Goal: Task Accomplishment & Management: Manage account settings

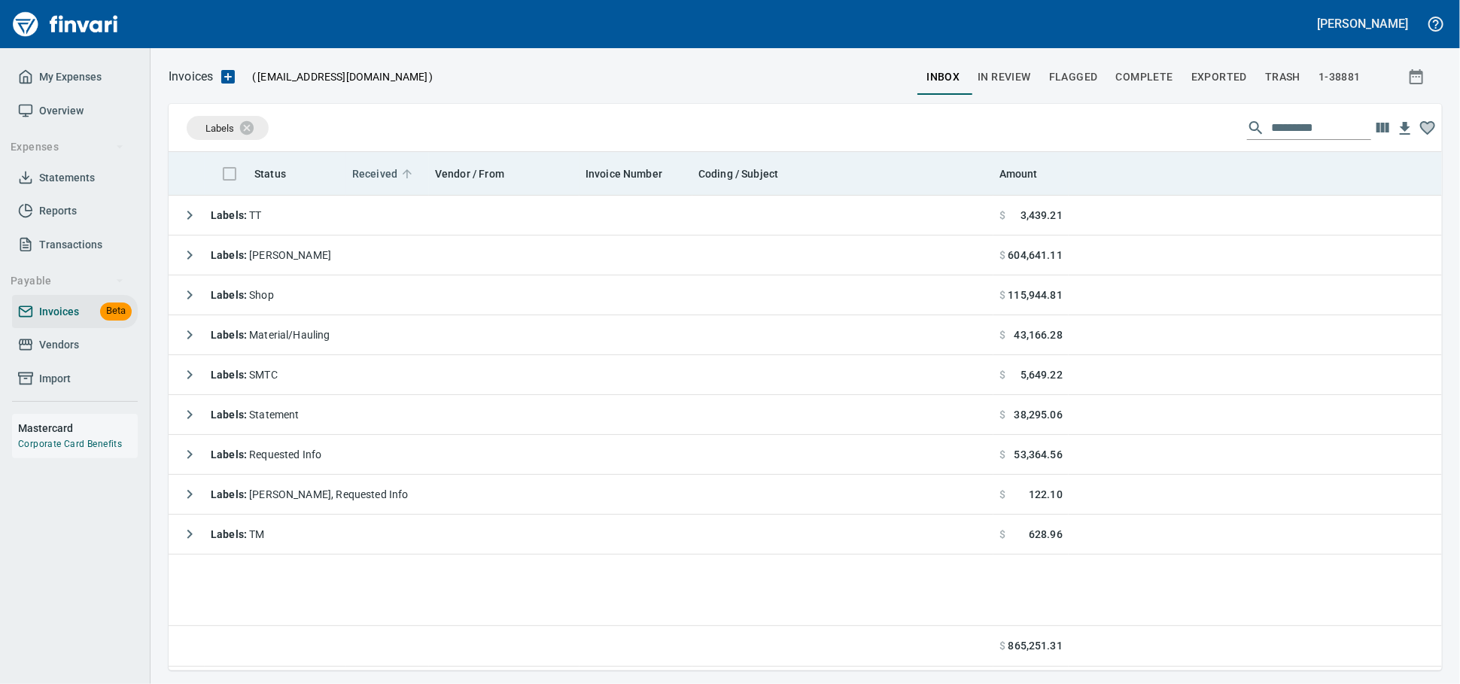
scroll to position [2, 2]
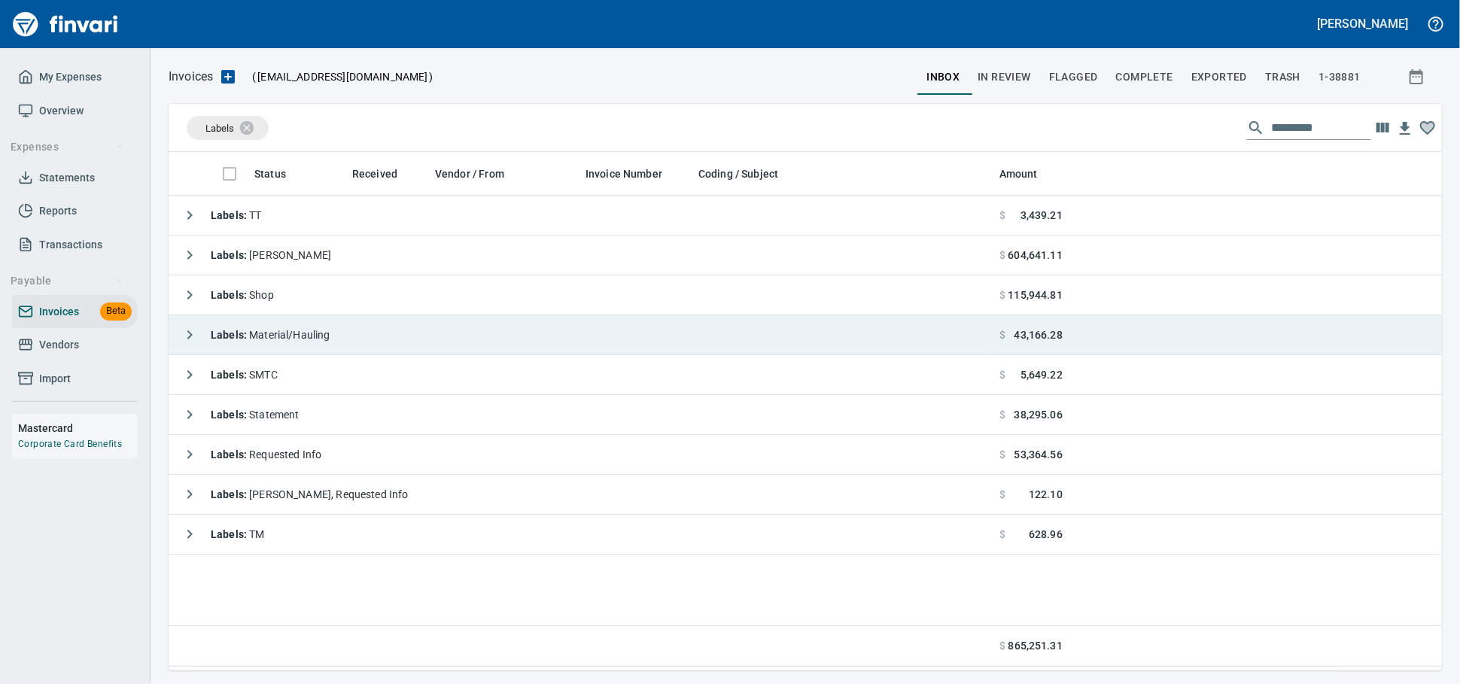
click at [363, 347] on td "Labels : Material/Hauling" at bounding box center [581, 335] width 825 height 40
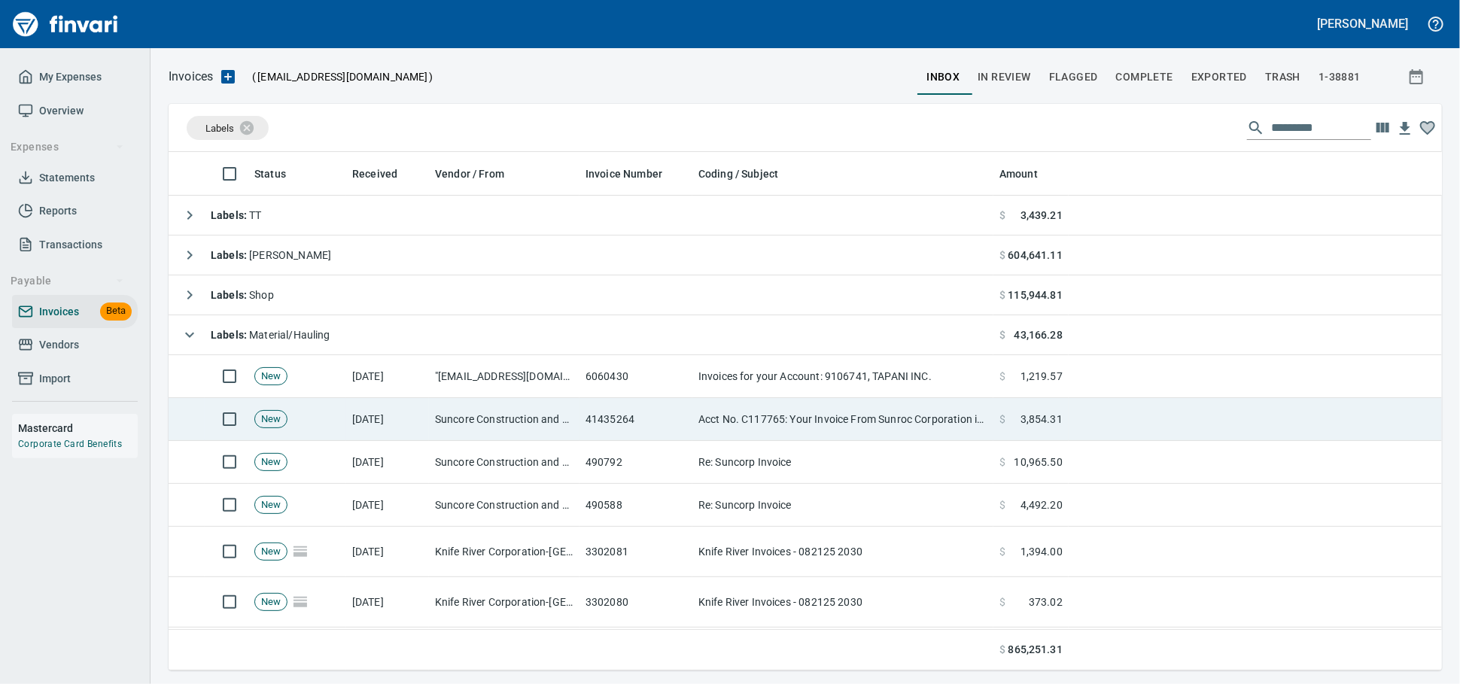
scroll to position [505, 1247]
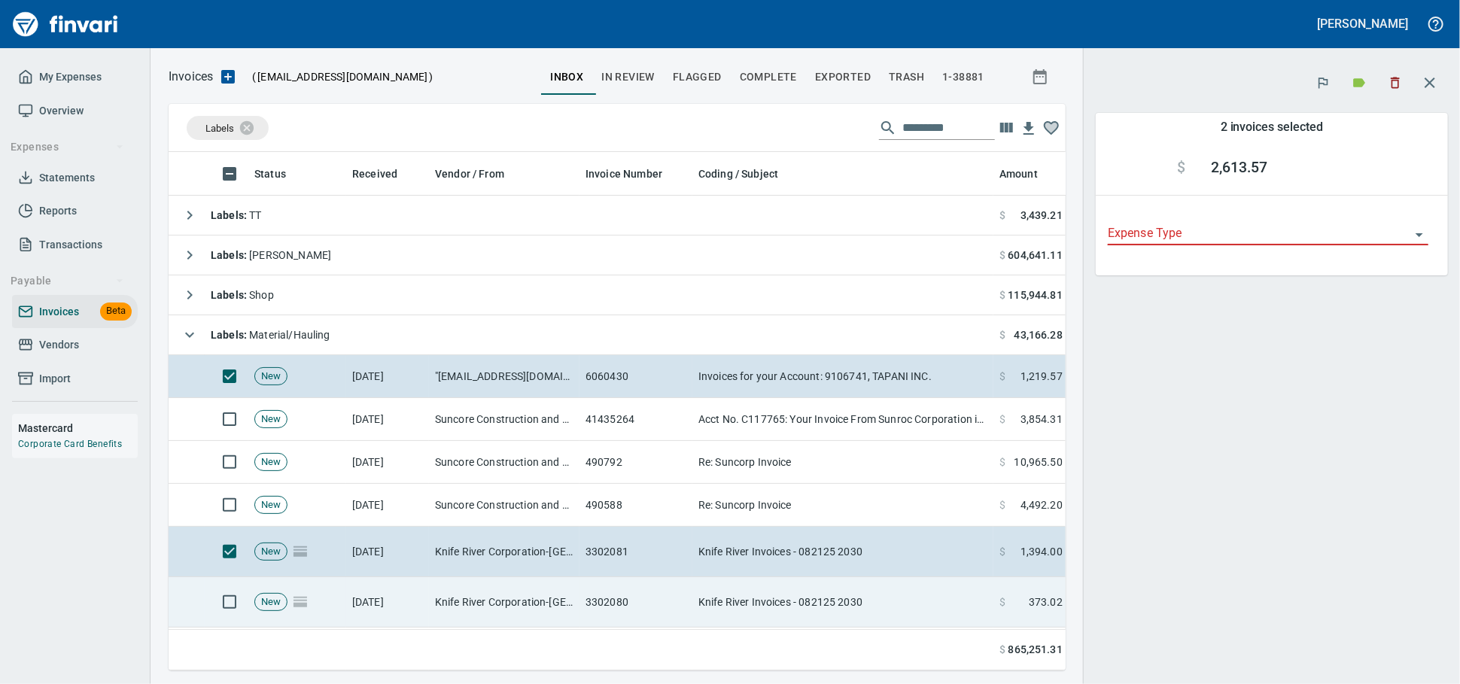
scroll to position [492, 871]
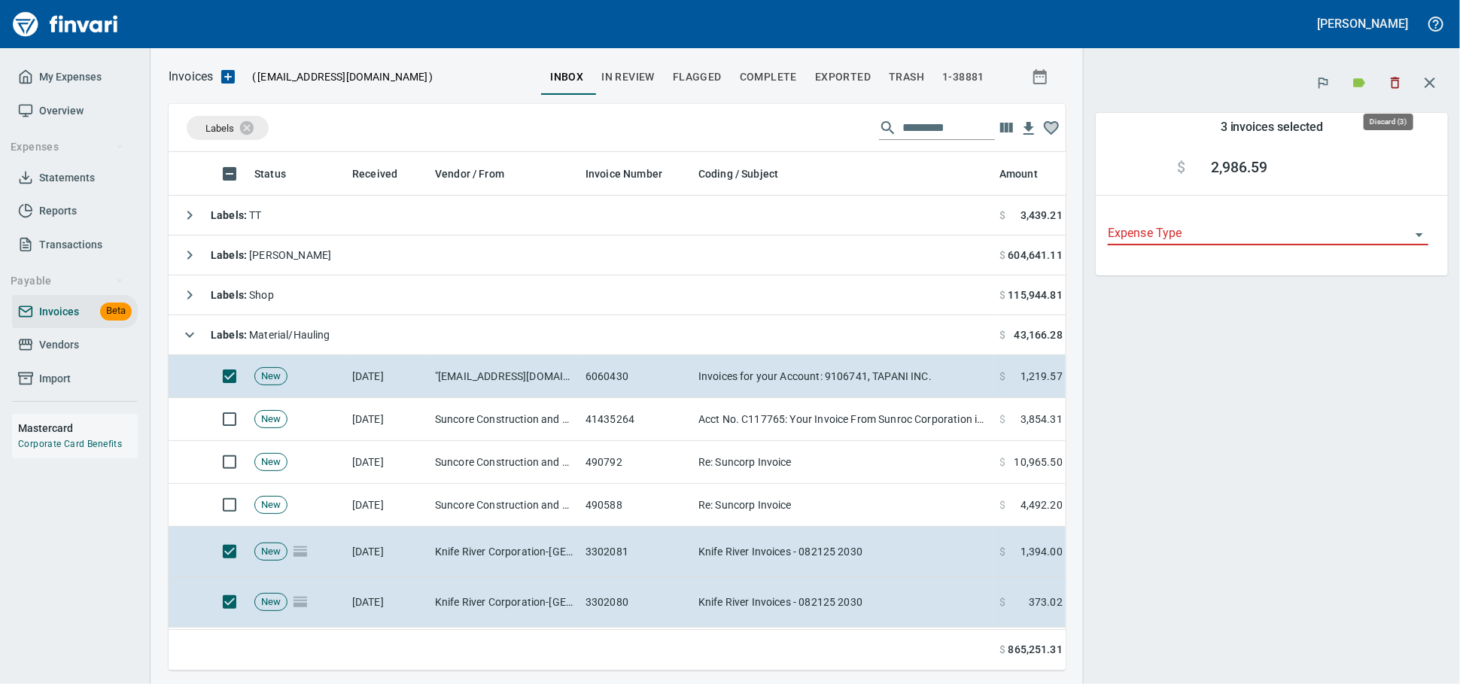
click at [1392, 74] on button "button" at bounding box center [1394, 82] width 33 height 33
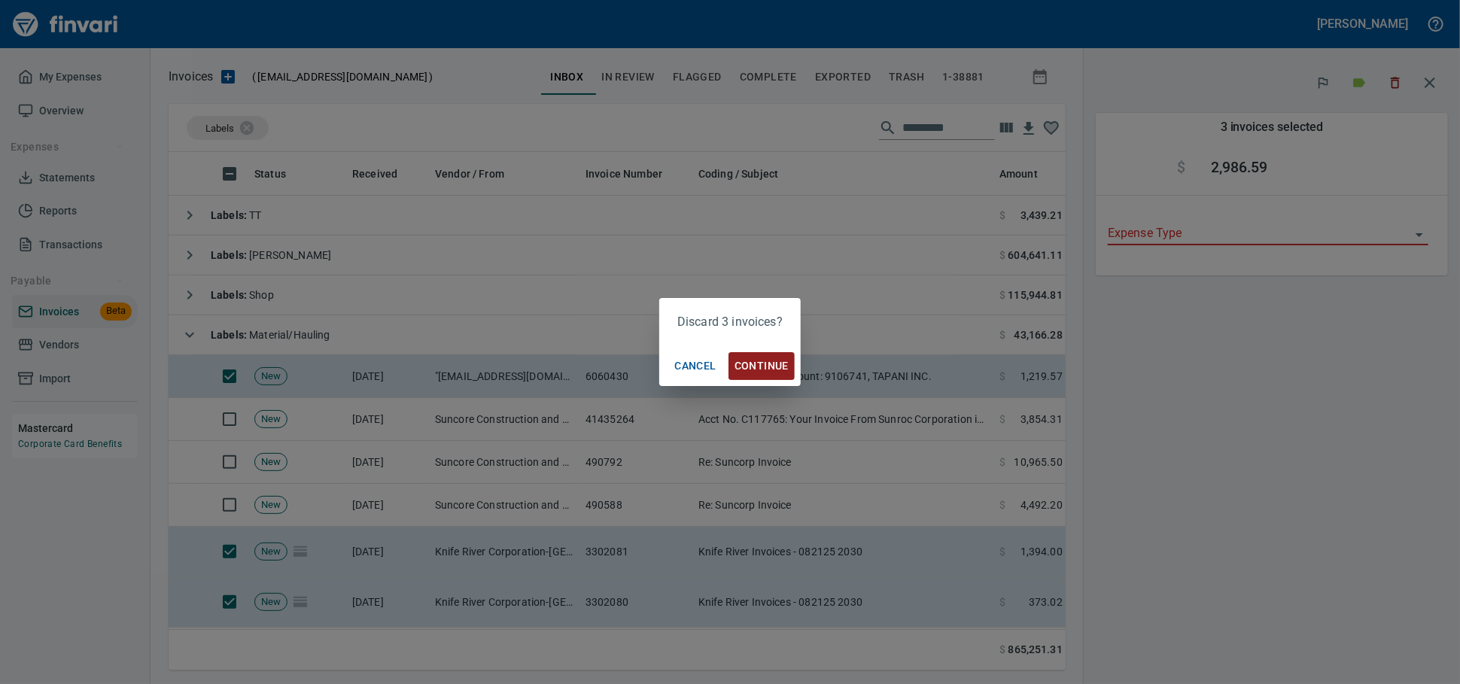
scroll to position [492, 871]
click at [776, 360] on span "Continue" at bounding box center [761, 366] width 54 height 19
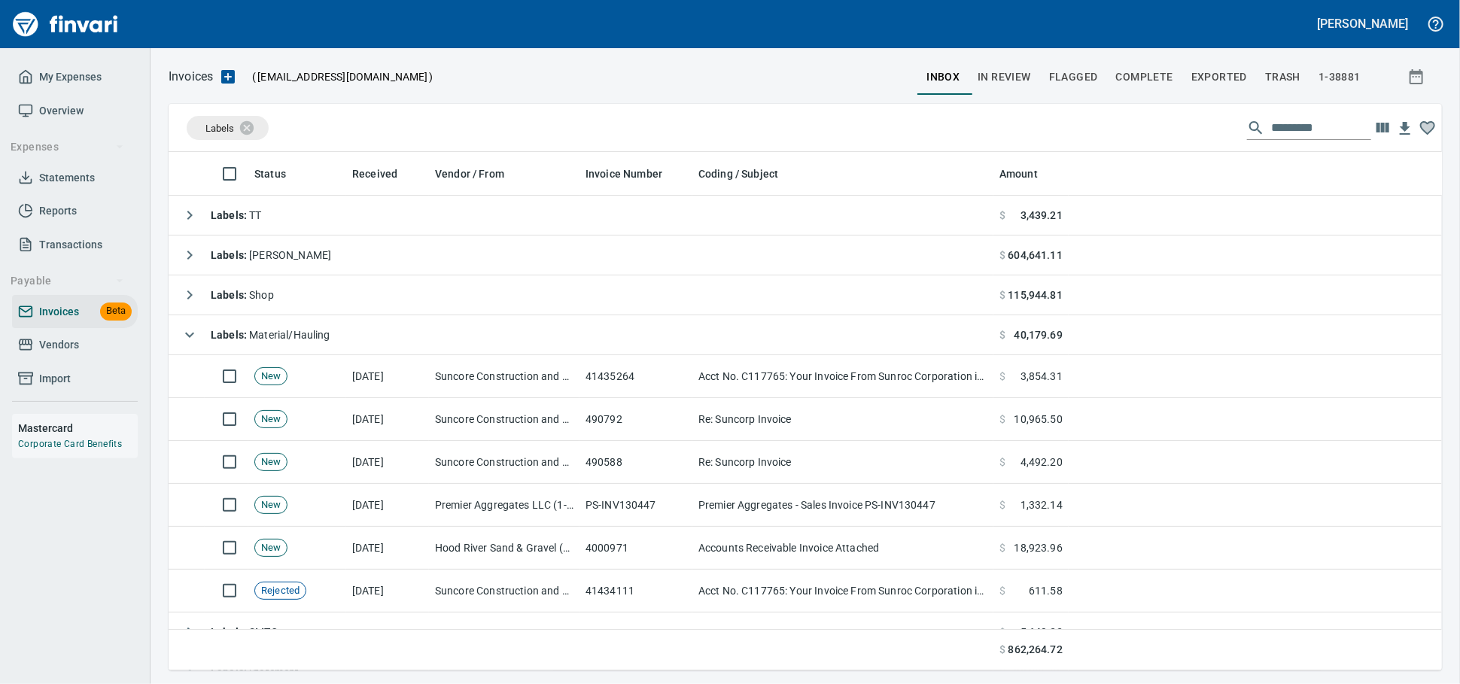
scroll to position [505, 1244]
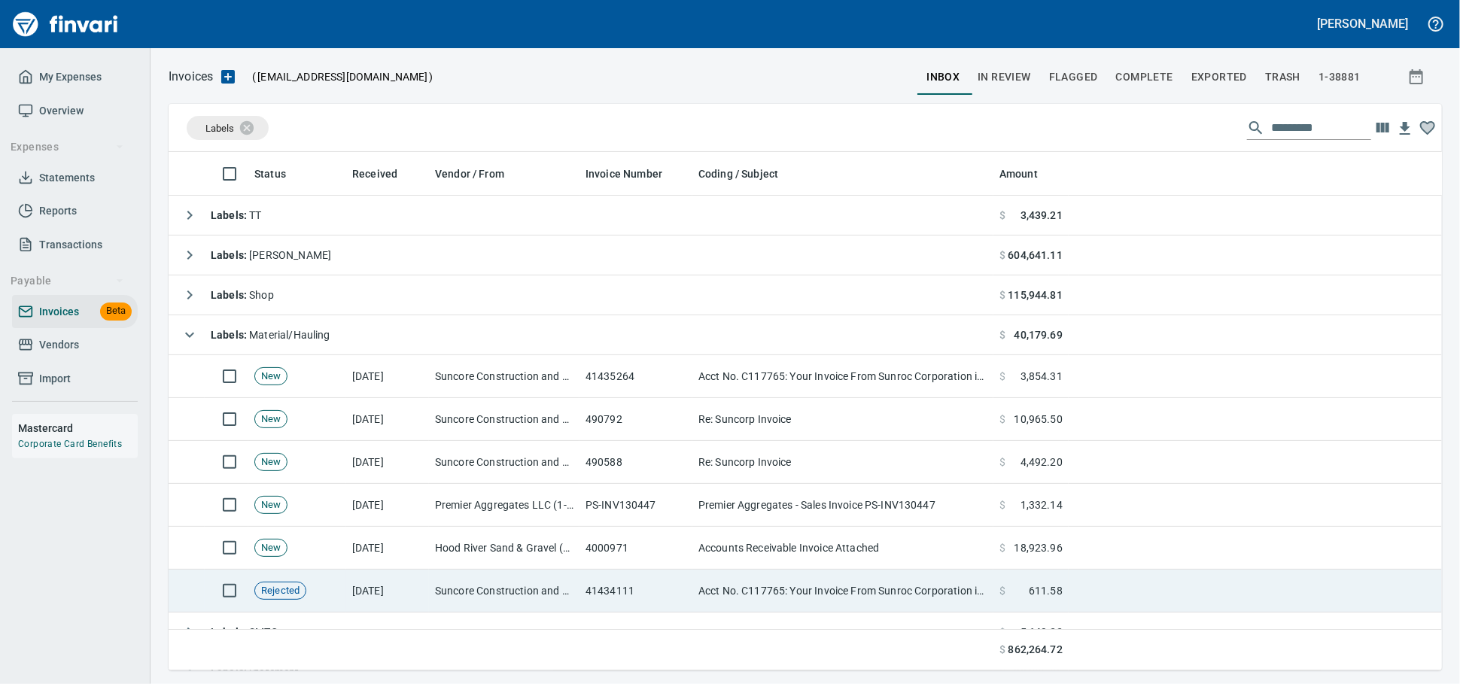
click at [505, 604] on td "Suncore Construction and Materials Inc. (1-38881)" at bounding box center [504, 591] width 150 height 43
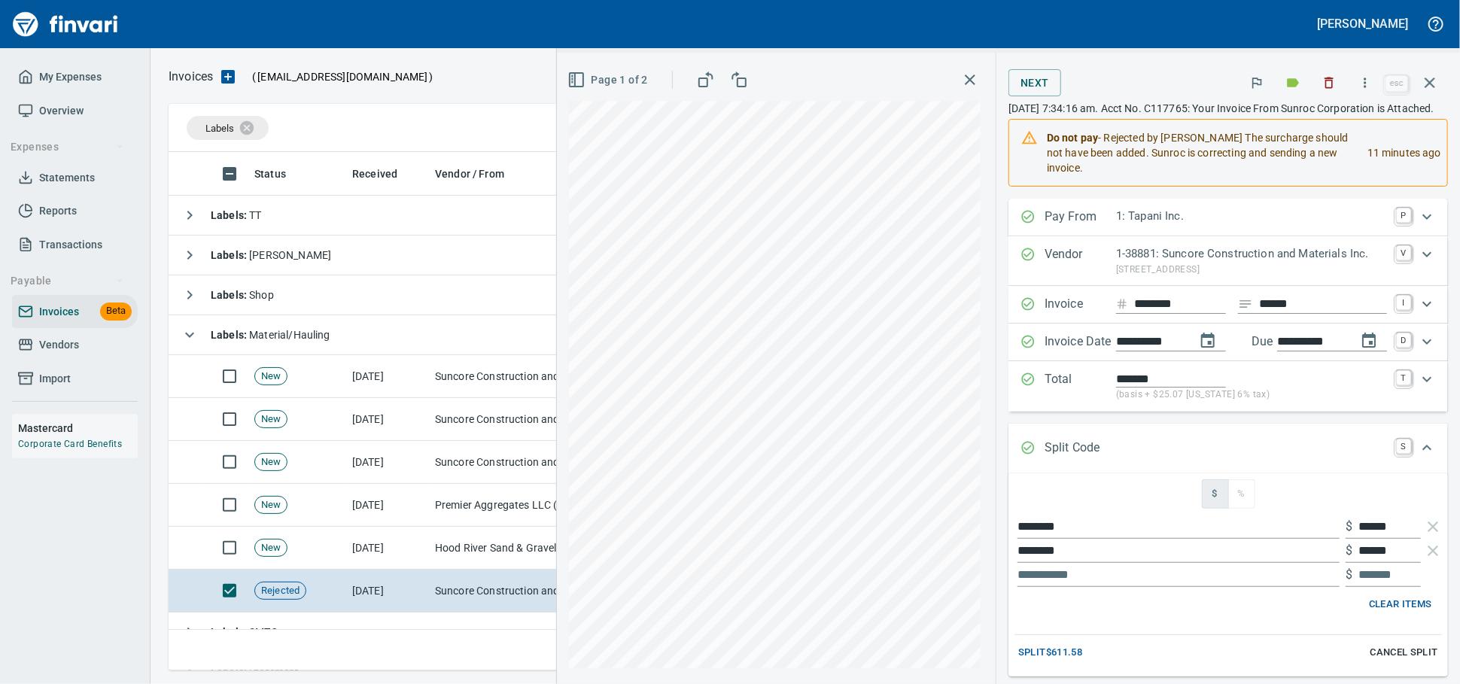
click at [1285, 77] on icon "button" at bounding box center [1292, 82] width 15 height 15
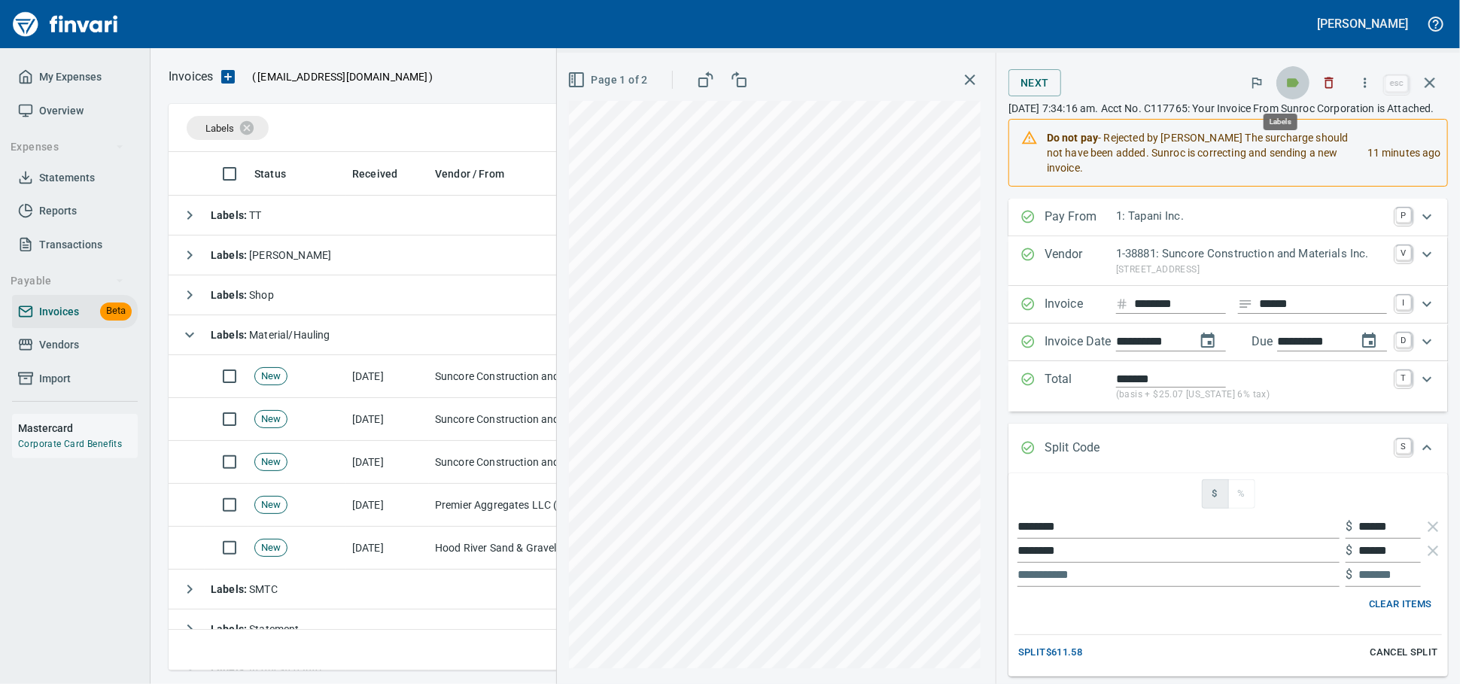
scroll to position [505, 1246]
click at [1289, 81] on icon "button" at bounding box center [1292, 82] width 15 height 15
click at [1431, 112] on p "[DATE] 7:34:16 am. Acct No. C117765: Your Invoice From Sunroc Corporation is At…" at bounding box center [1227, 108] width 439 height 15
click at [1427, 87] on icon "button" at bounding box center [1429, 82] width 11 height 11
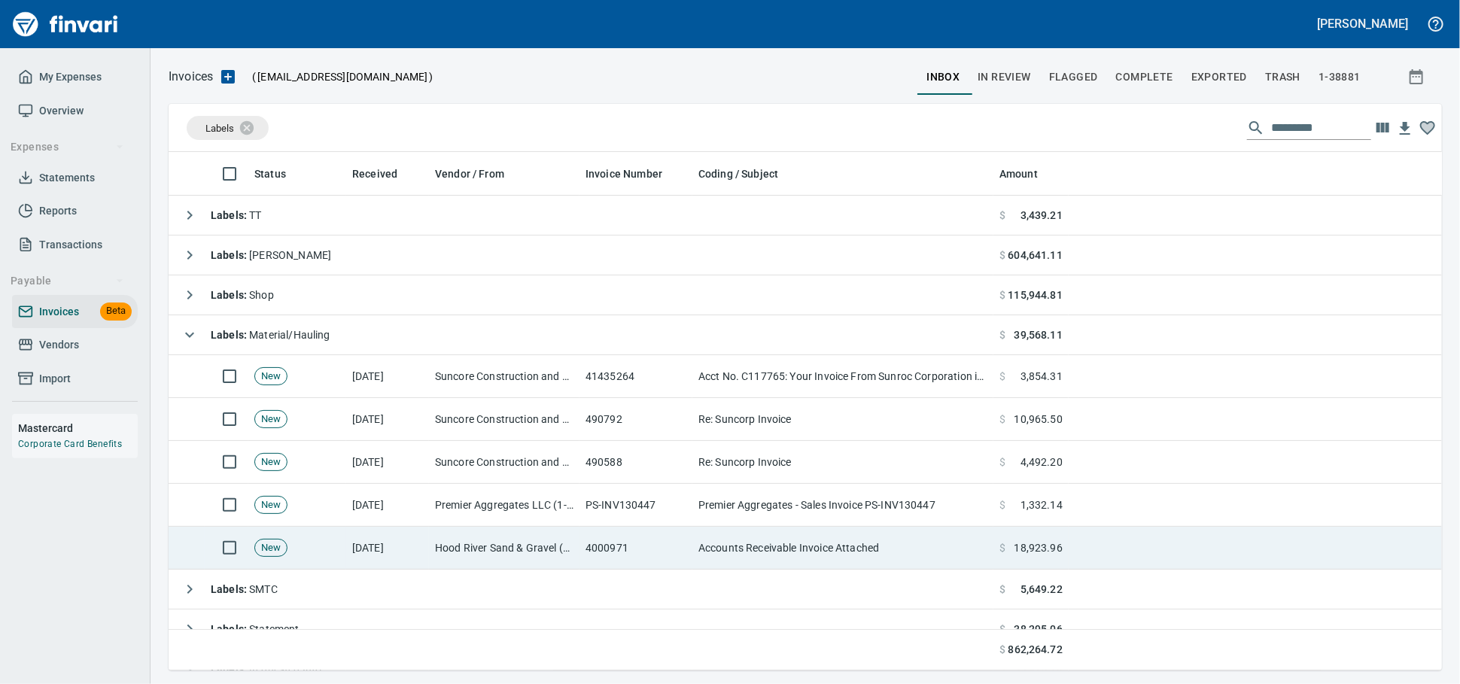
drag, startPoint x: 622, startPoint y: 535, endPoint x: 645, endPoint y: 535, distance: 23.3
click at [621, 535] on td "4000971" at bounding box center [635, 548] width 113 height 43
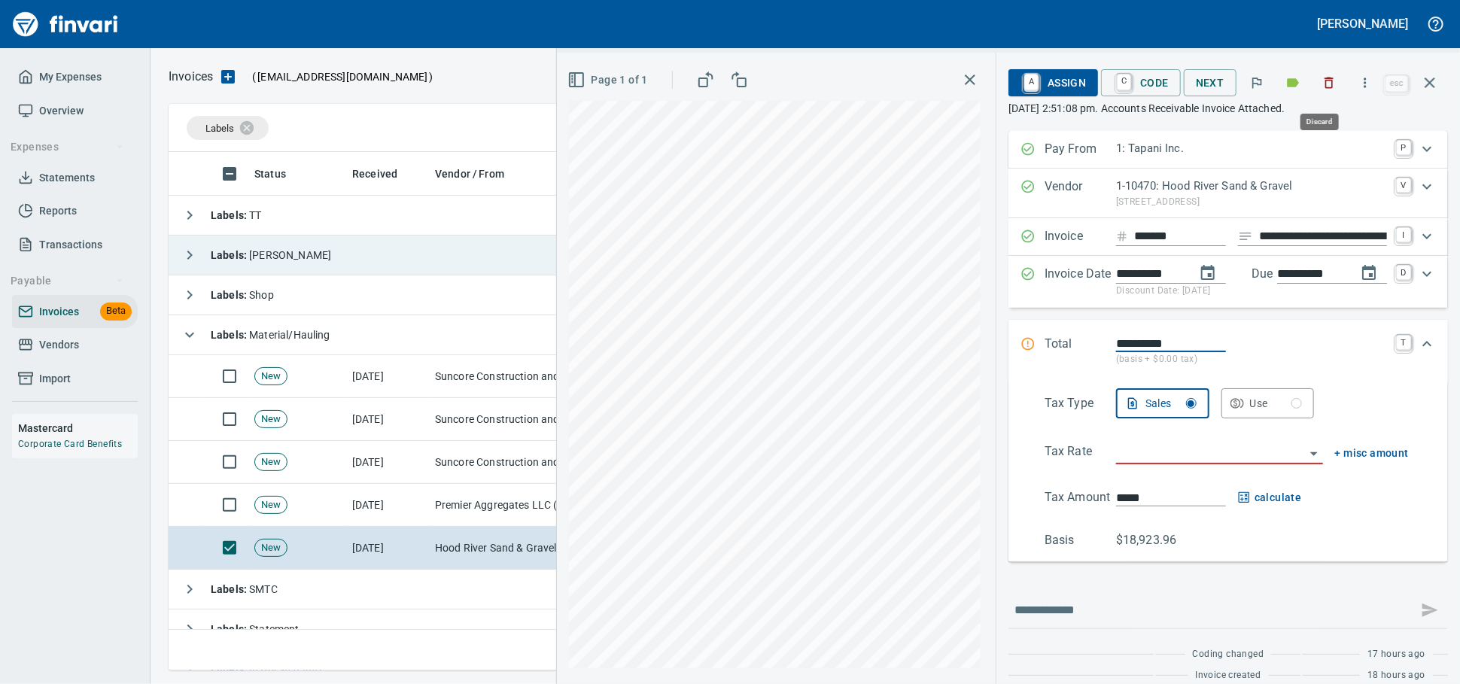
click at [1321, 89] on icon "button" at bounding box center [1328, 82] width 15 height 15
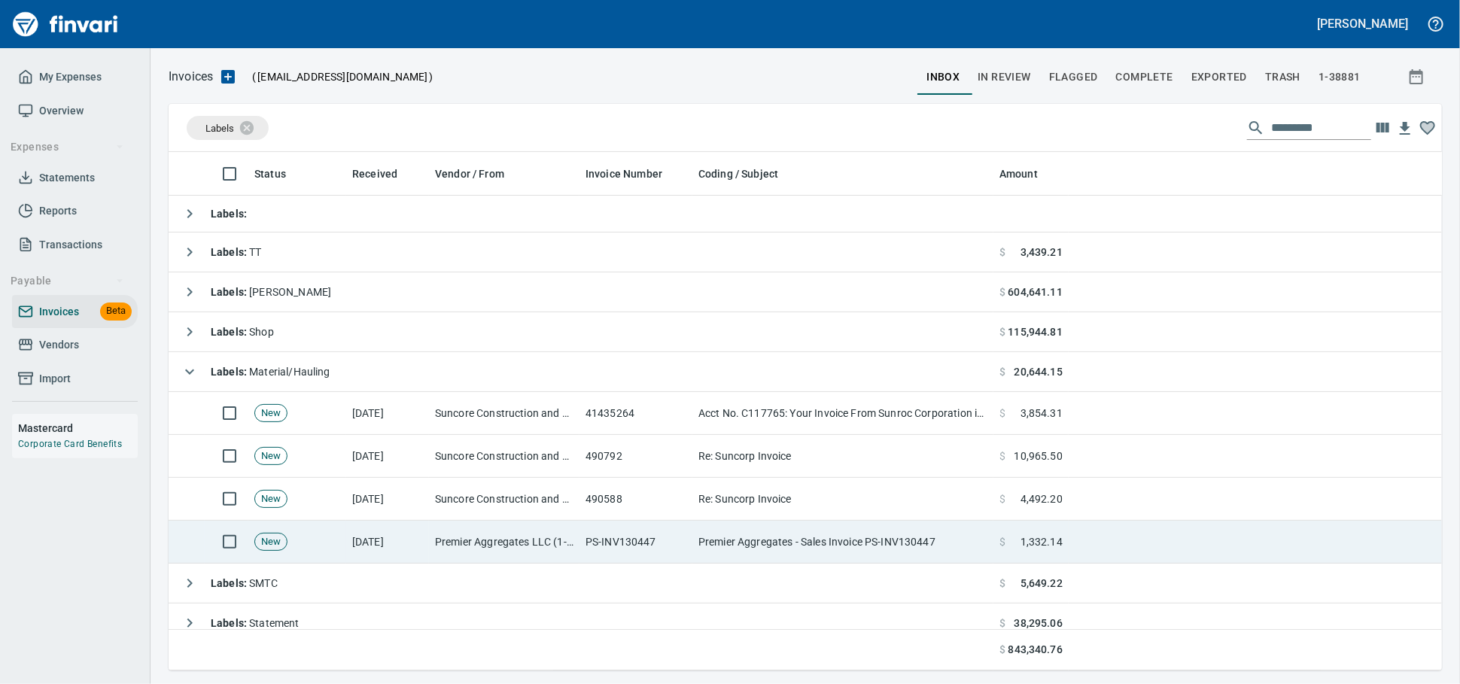
scroll to position [505, 1246]
drag, startPoint x: 476, startPoint y: 556, endPoint x: 590, endPoint y: 543, distance: 114.3
click at [476, 555] on td "Premier Aggregates LLC (1-39225)" at bounding box center [504, 542] width 150 height 43
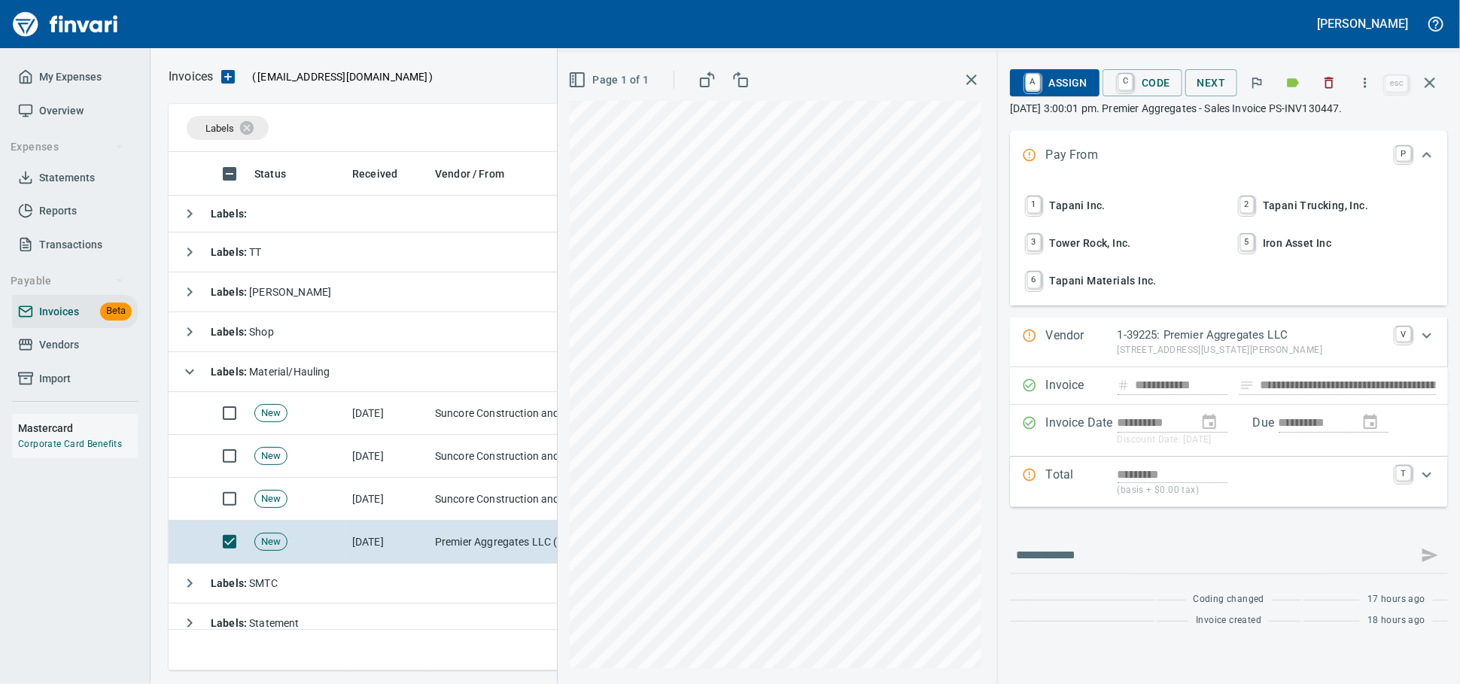
click at [1056, 200] on button "1 Tapani Inc." at bounding box center [1122, 205] width 210 height 35
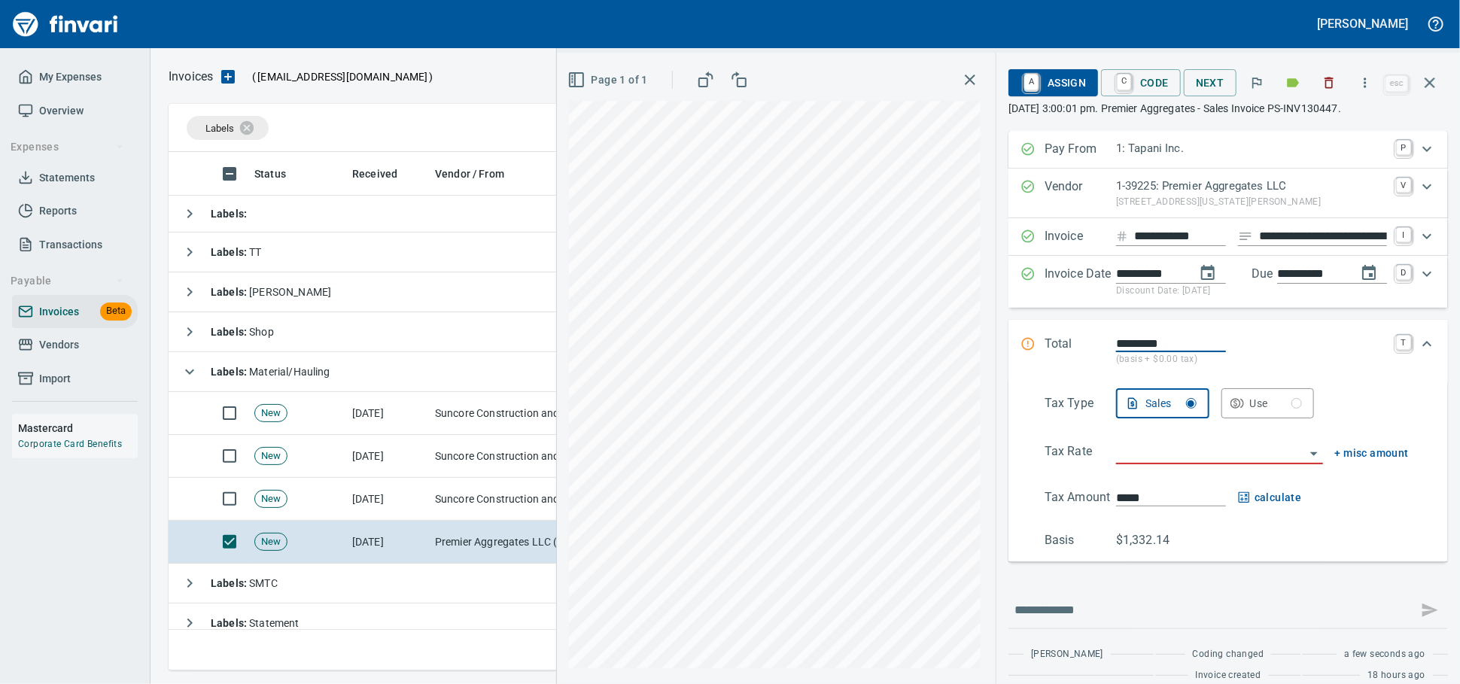
click at [1293, 246] on input "**********" at bounding box center [1323, 236] width 128 height 19
type input "******"
click at [1116, 463] on input "search" at bounding box center [1210, 452] width 189 height 21
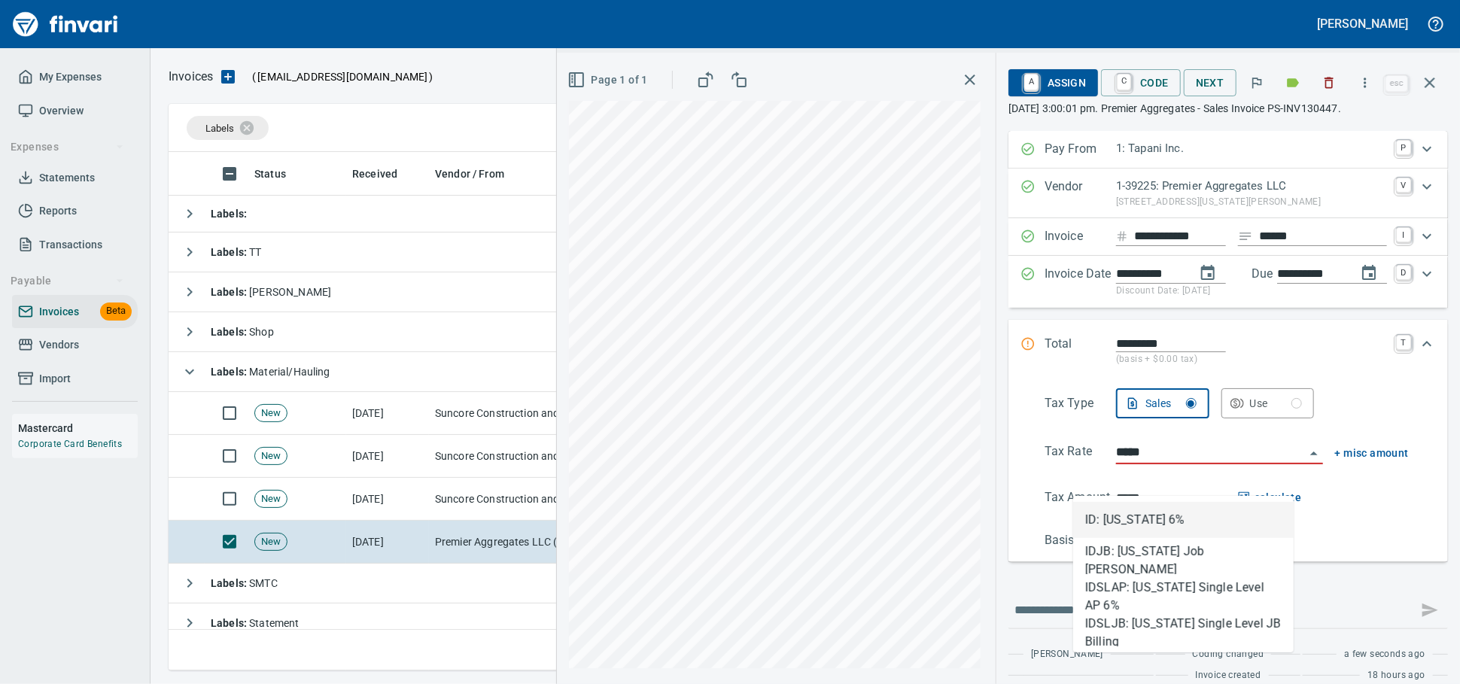
scroll to position [505, 1246]
click at [1102, 512] on li "ID: [US_STATE] 6%" at bounding box center [1183, 520] width 220 height 36
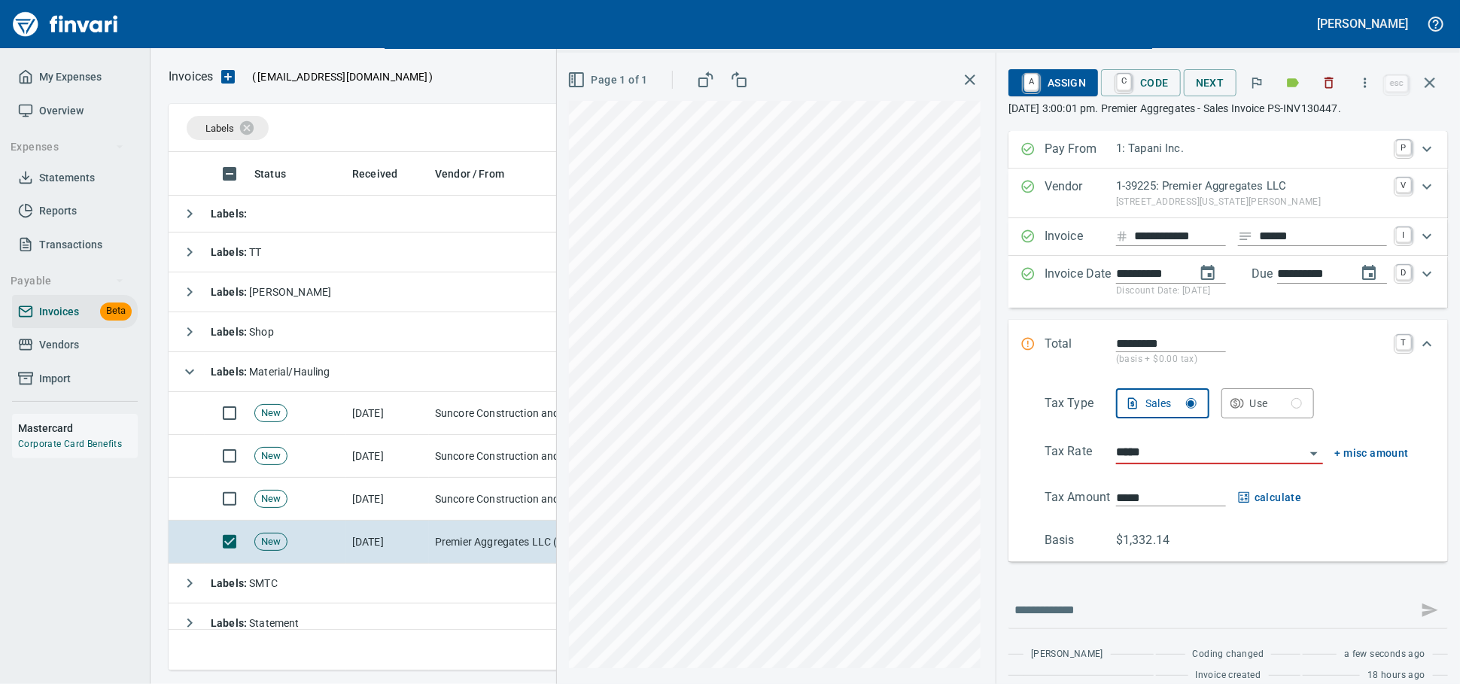
type input "**********"
type input "******"
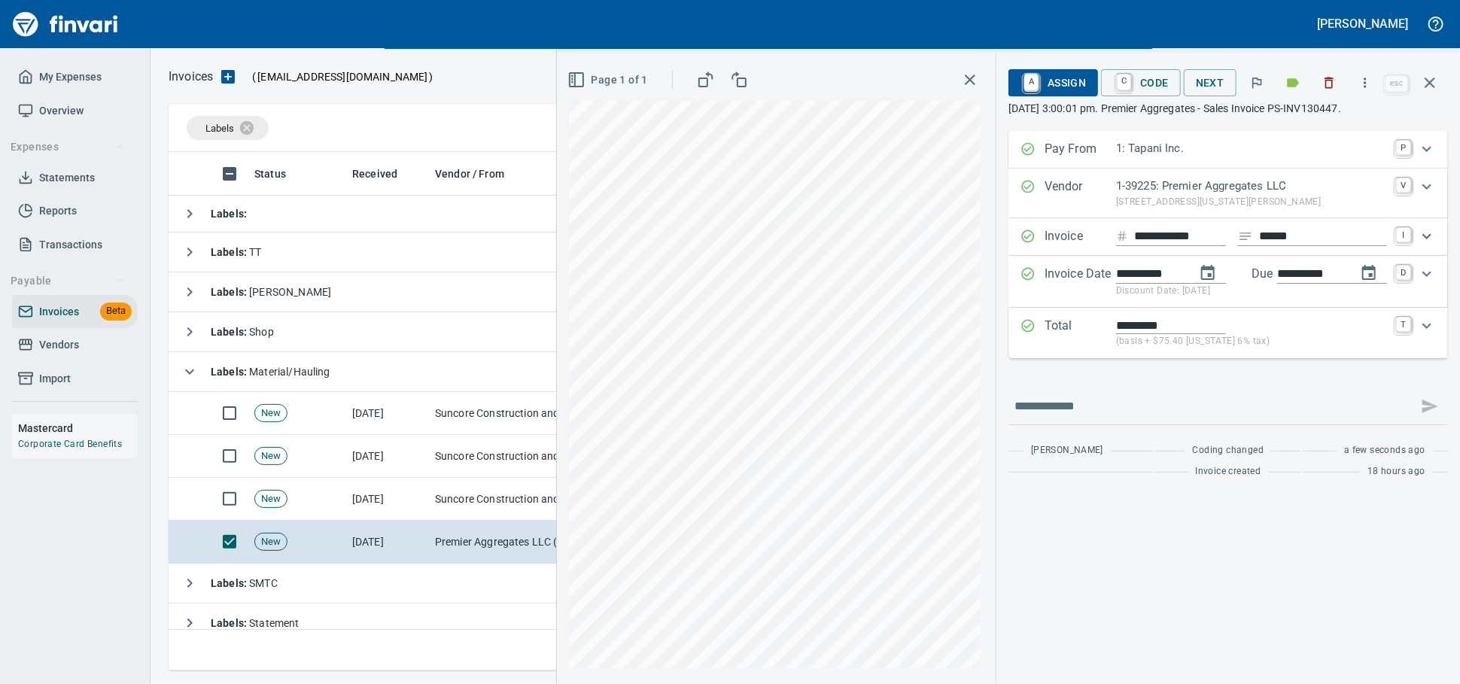
type input "**********"
click at [1426, 335] on icon "Expand" at bounding box center [1427, 326] width 18 height 18
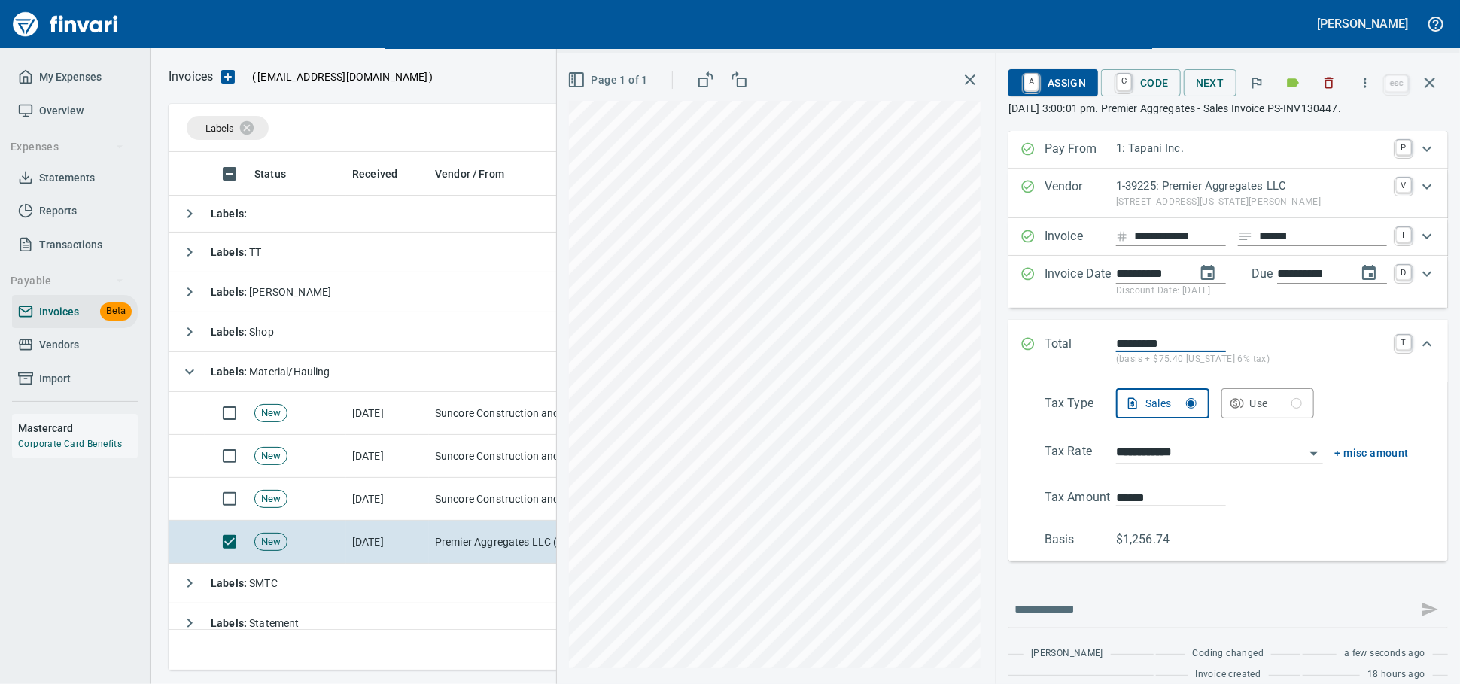
click at [848, 509] on div "**********" at bounding box center [1008, 368] width 903 height 631
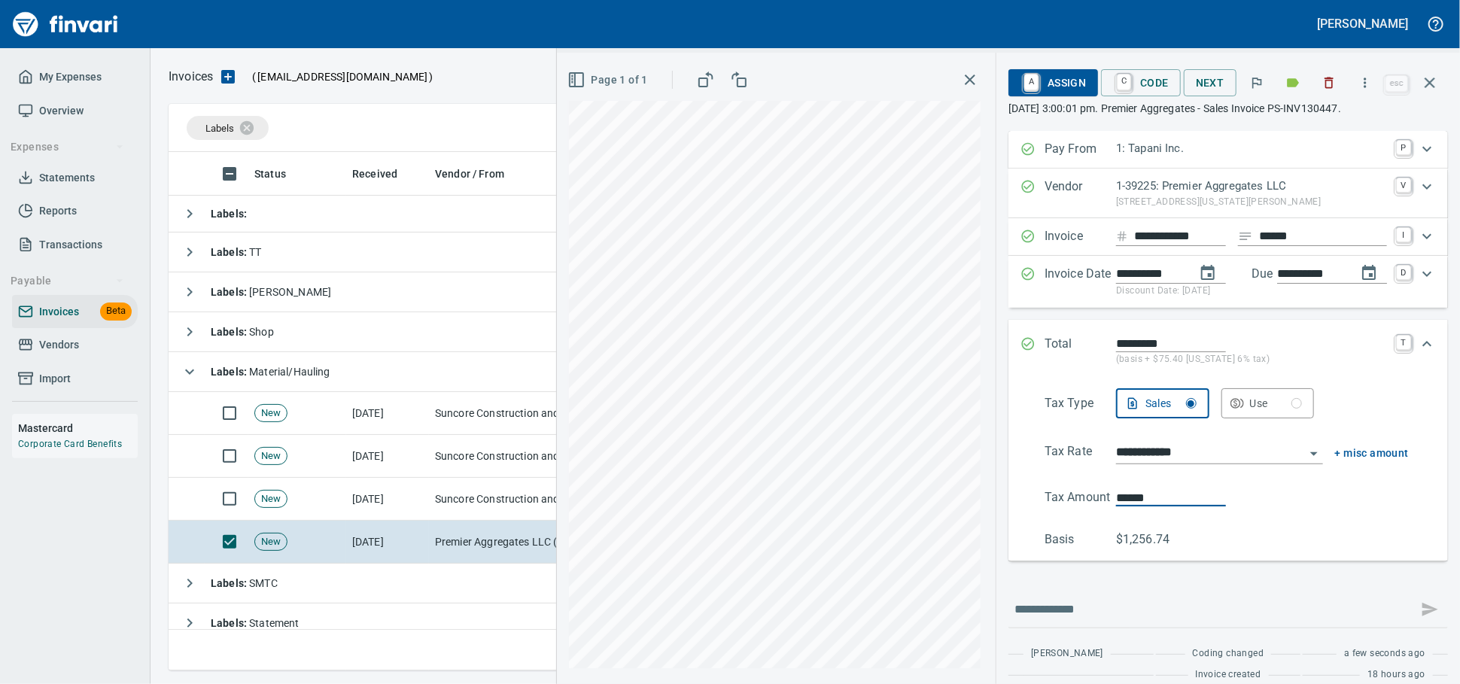
type input "******"
click at [1020, 92] on span "A Assign" at bounding box center [1052, 83] width 65 height 26
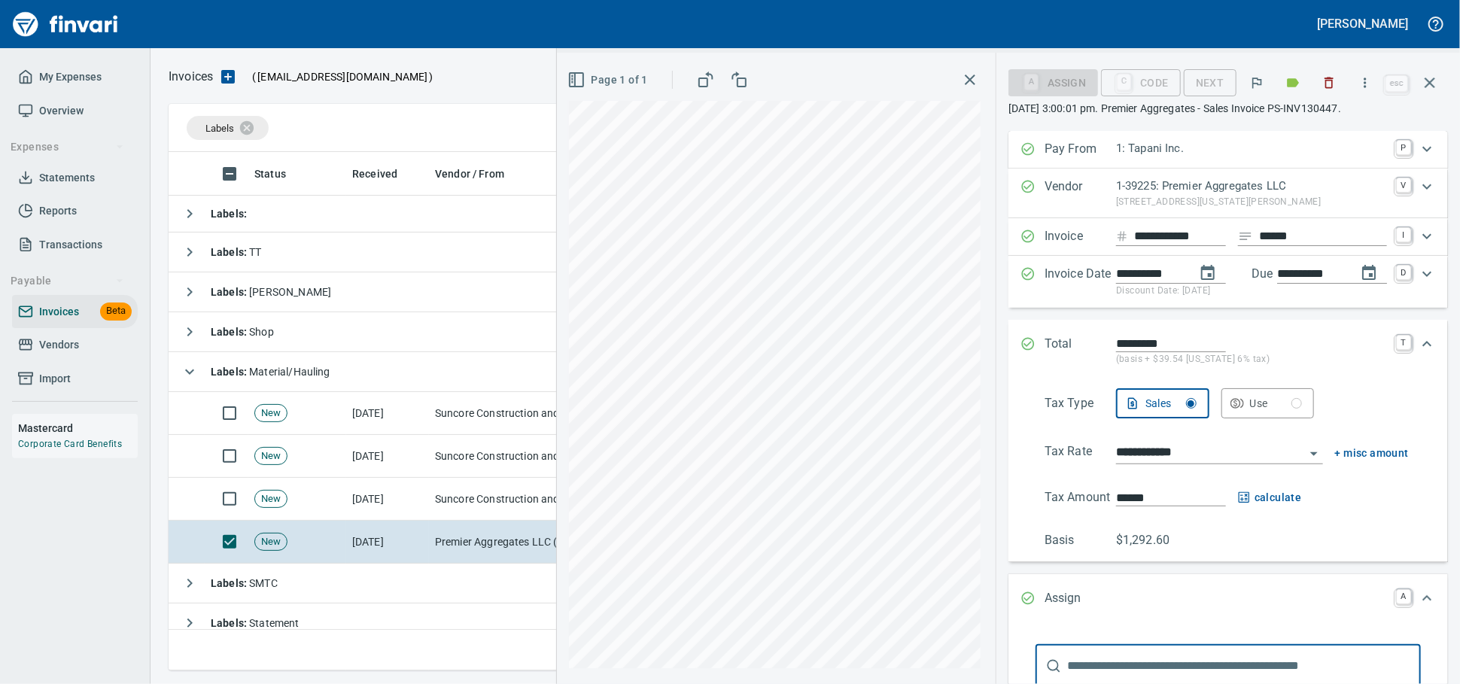
scroll to position [270, 0]
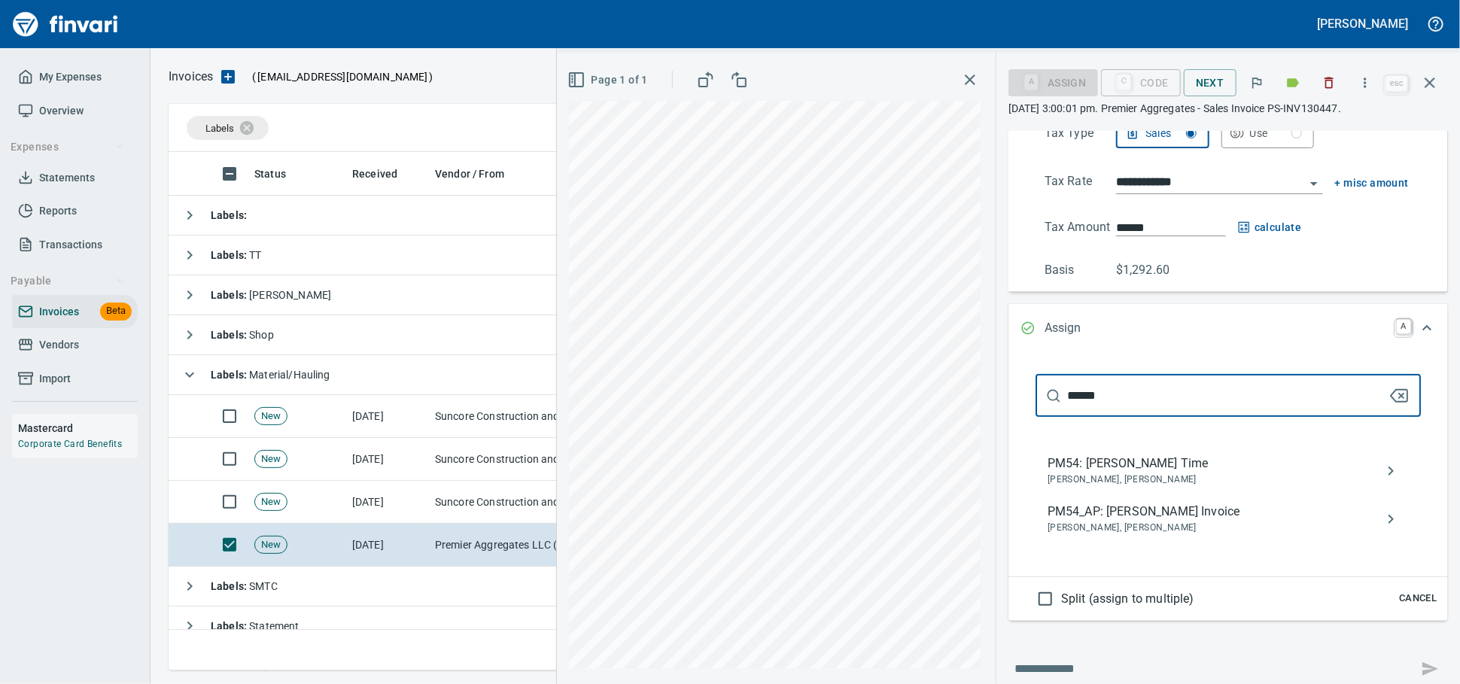
type input "******"
click at [1073, 536] on span "[PERSON_NAME], [PERSON_NAME]" at bounding box center [1215, 528] width 337 height 15
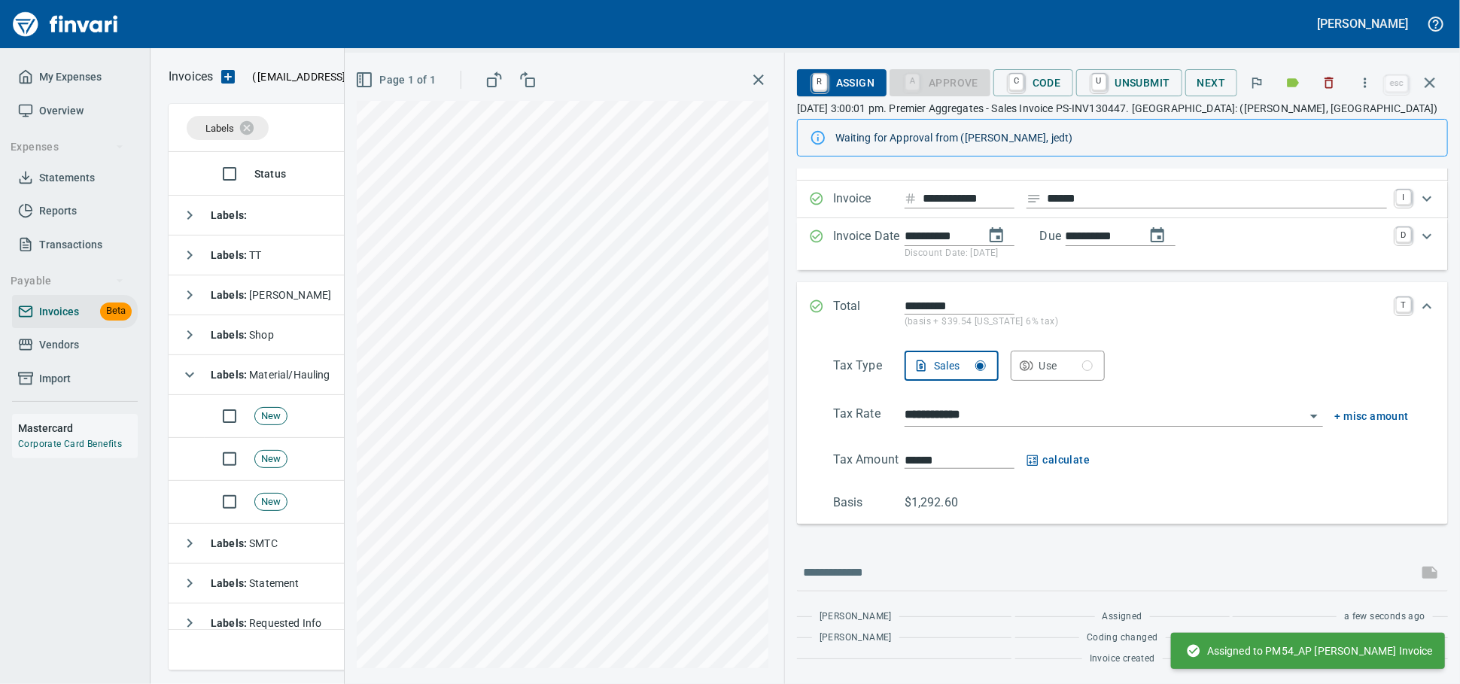
scroll to position [129, 0]
drag, startPoint x: 1430, startPoint y: 86, endPoint x: 1233, endPoint y: 8, distance: 211.8
click at [1430, 85] on icon "button" at bounding box center [1430, 83] width 18 height 18
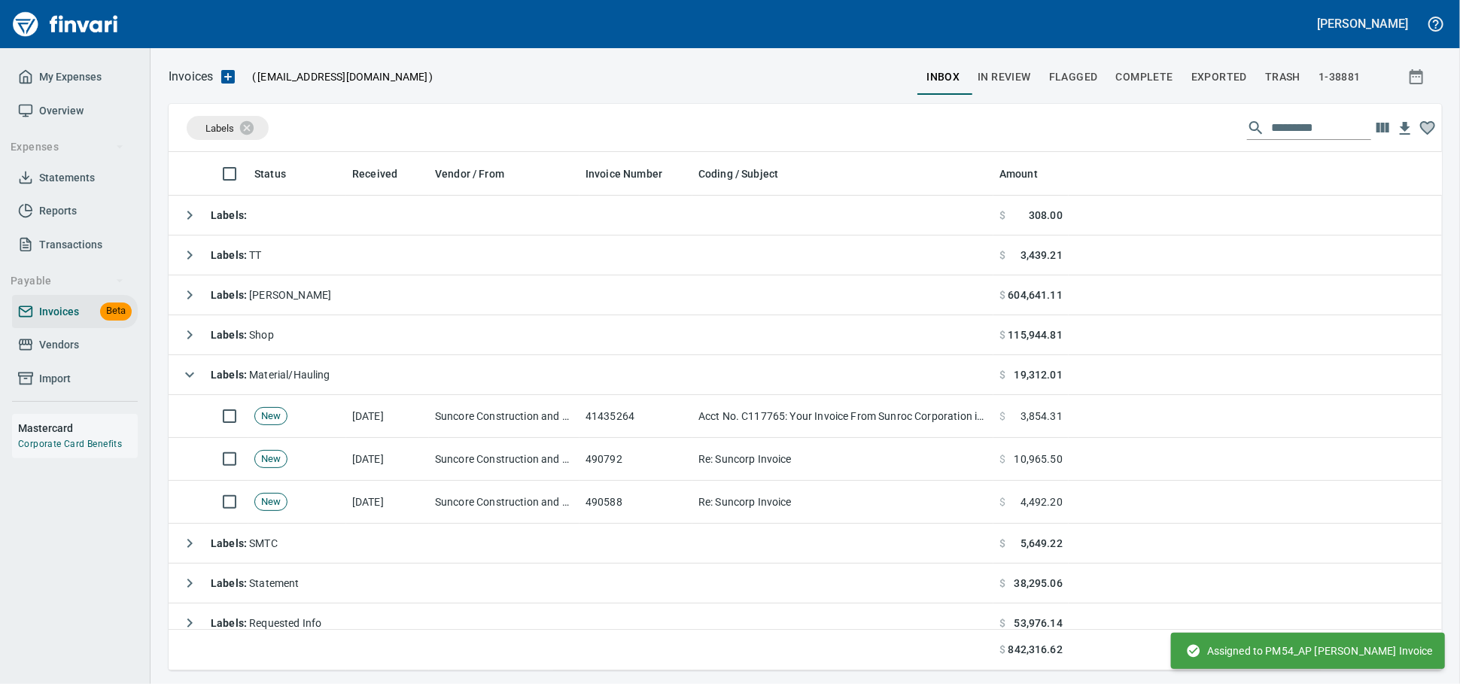
scroll to position [505, 1246]
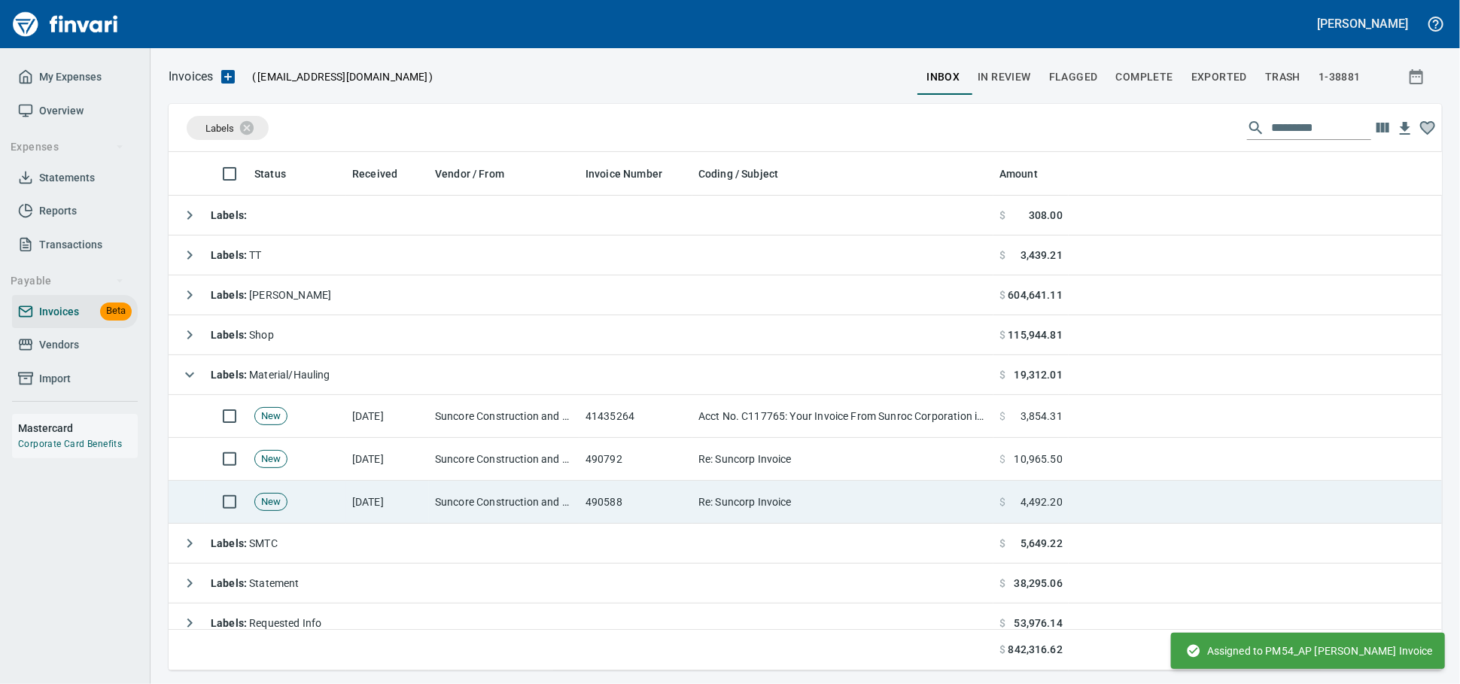
click at [588, 499] on td "490588" at bounding box center [635, 502] width 113 height 43
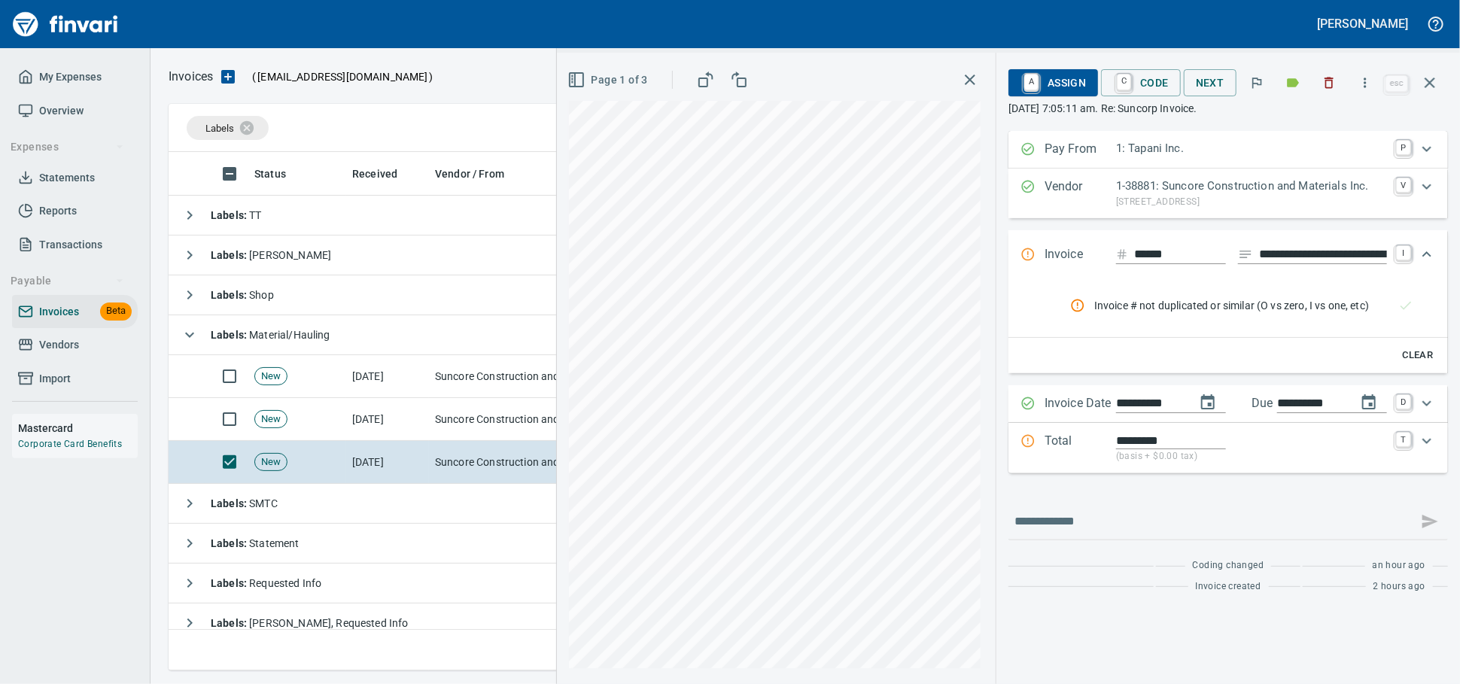
click at [73, 354] on span "Vendors" at bounding box center [59, 345] width 40 height 19
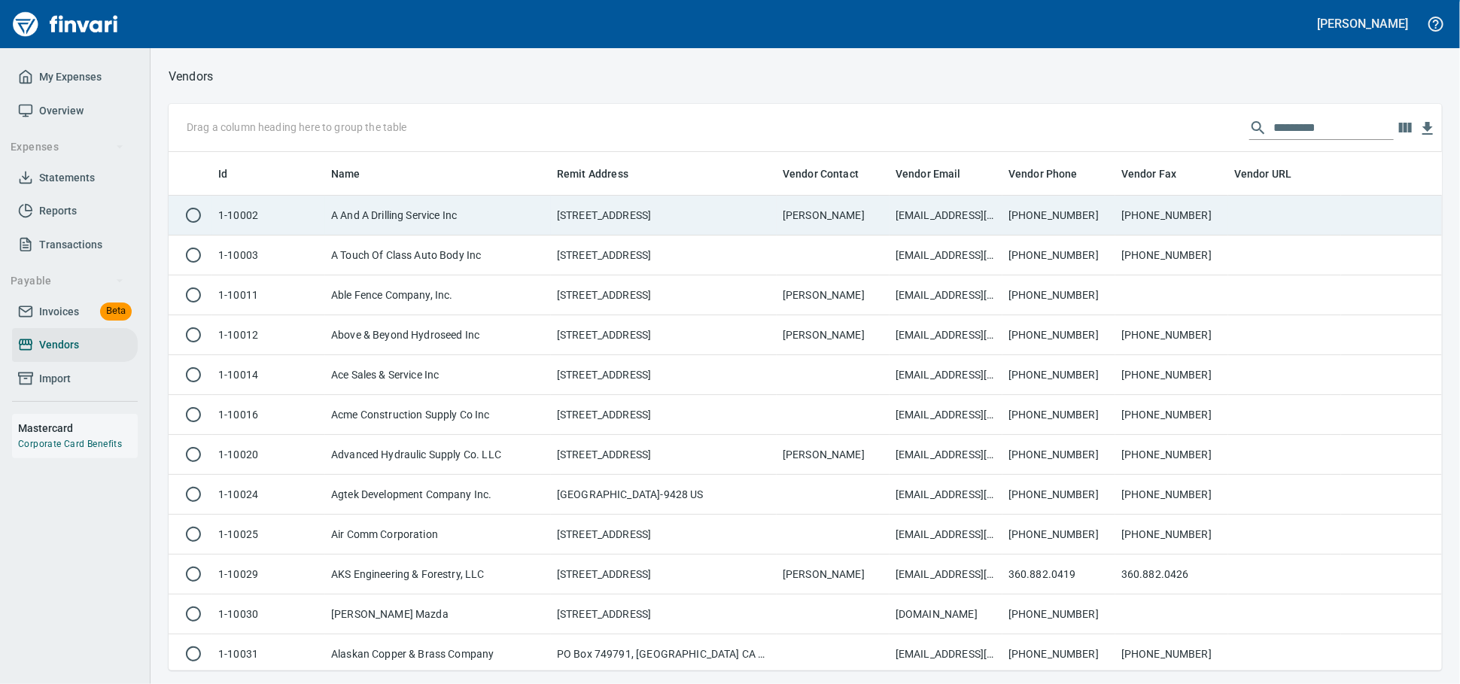
scroll to position [505, 1247]
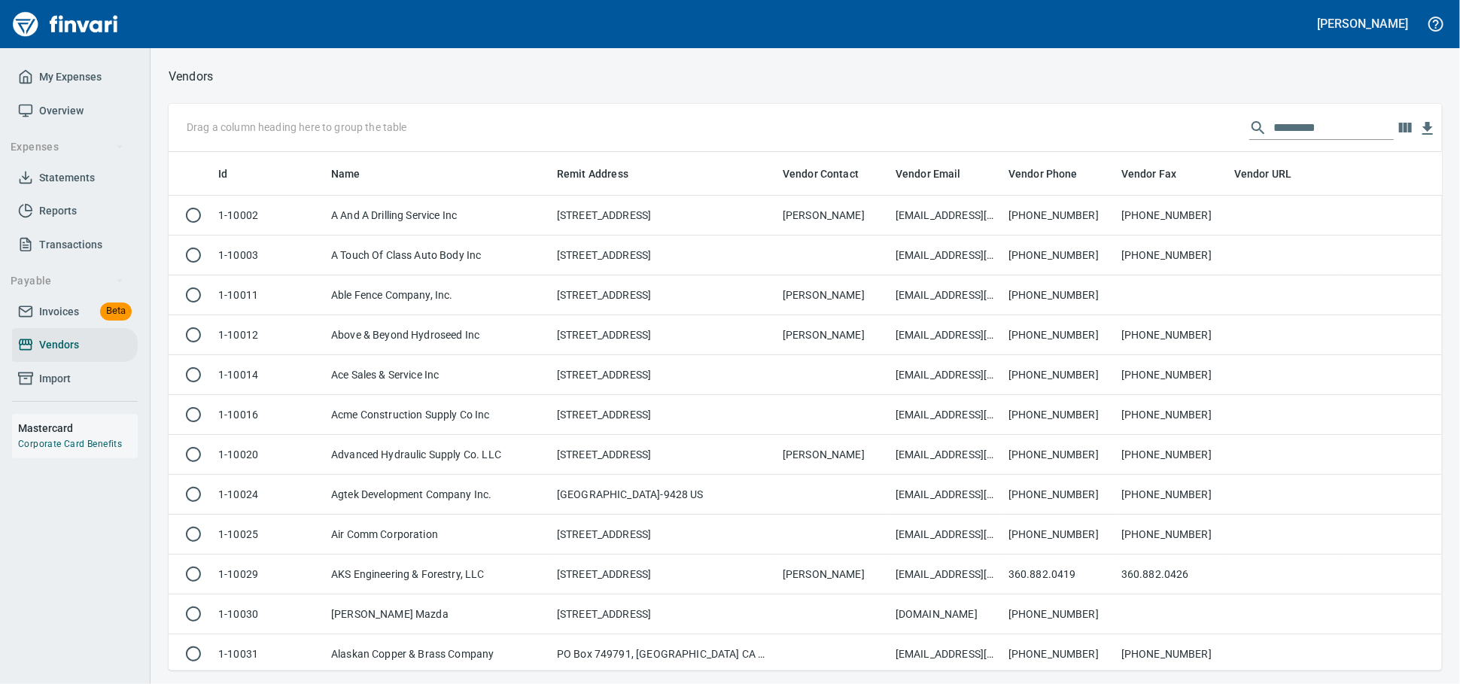
click at [1273, 133] on input "text" at bounding box center [1333, 128] width 120 height 24
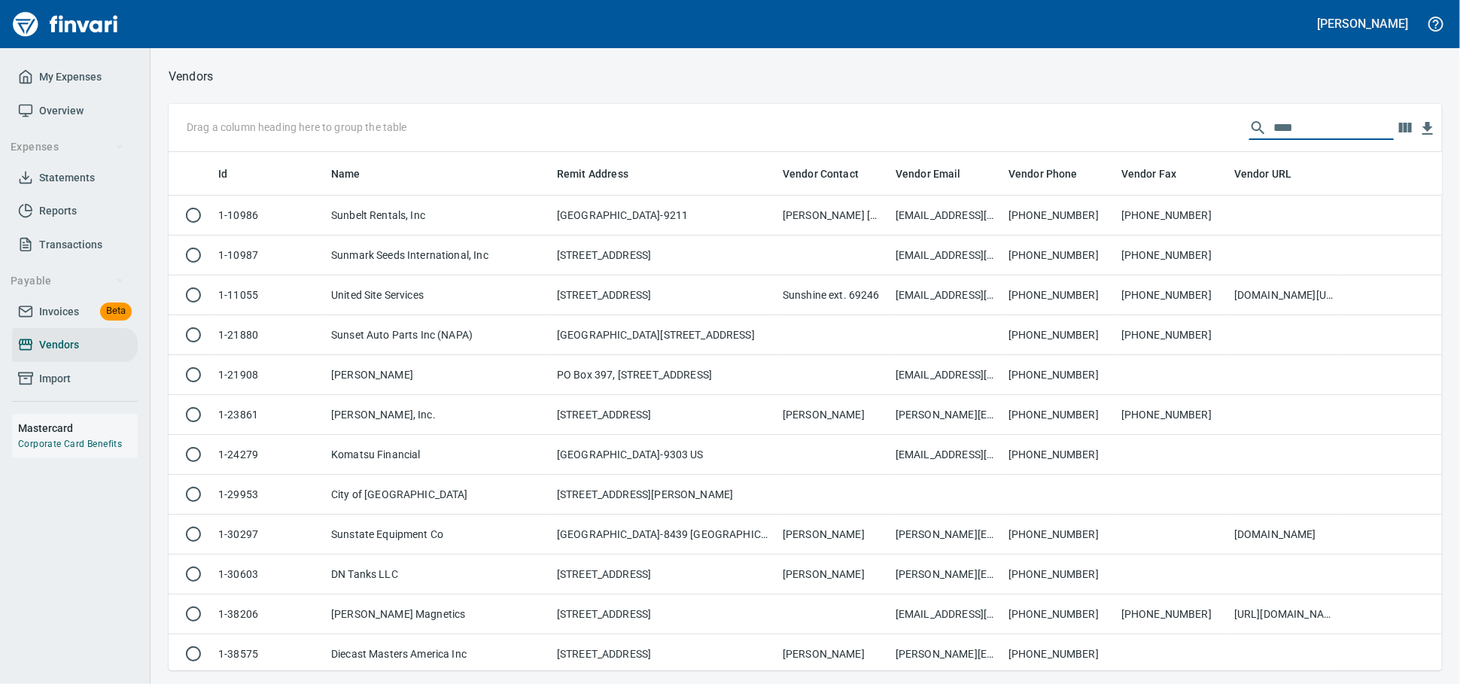
scroll to position [2, 2]
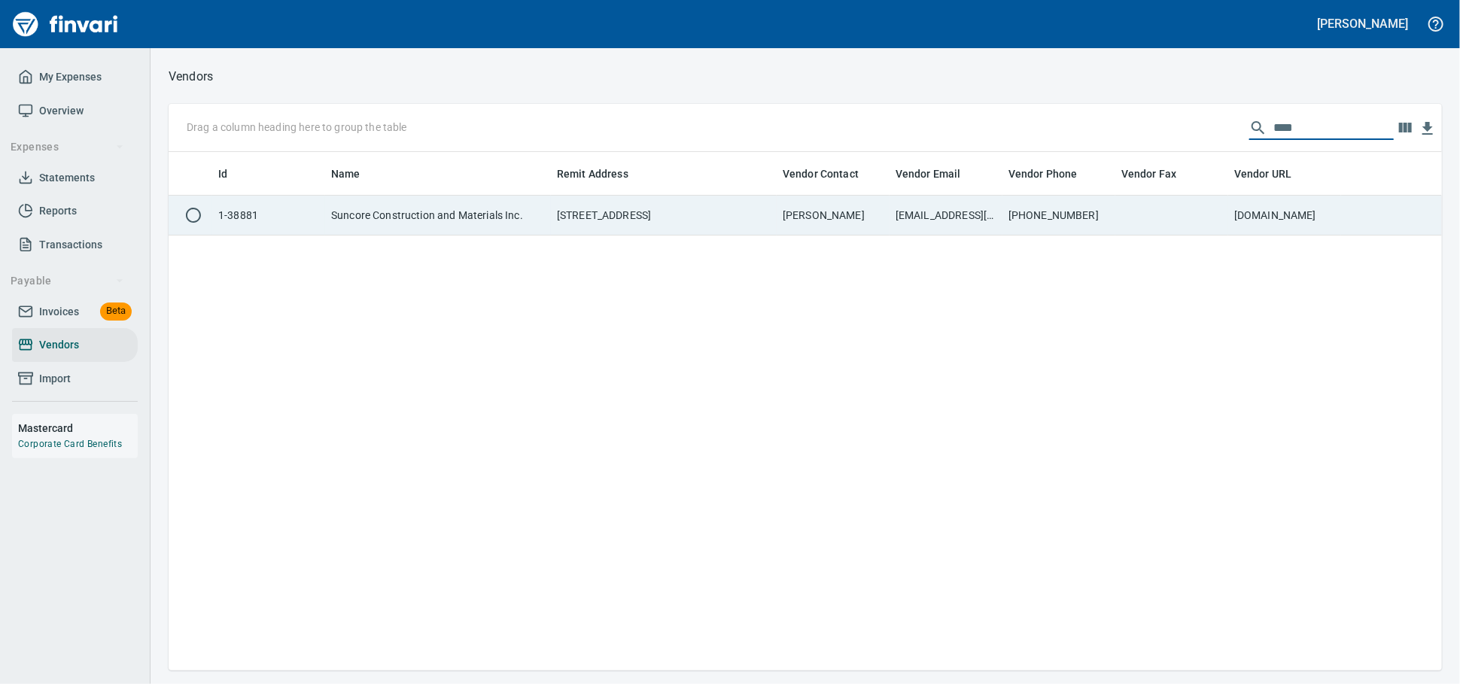
type input "****"
click at [220, 207] on td "1-38881" at bounding box center [268, 216] width 113 height 40
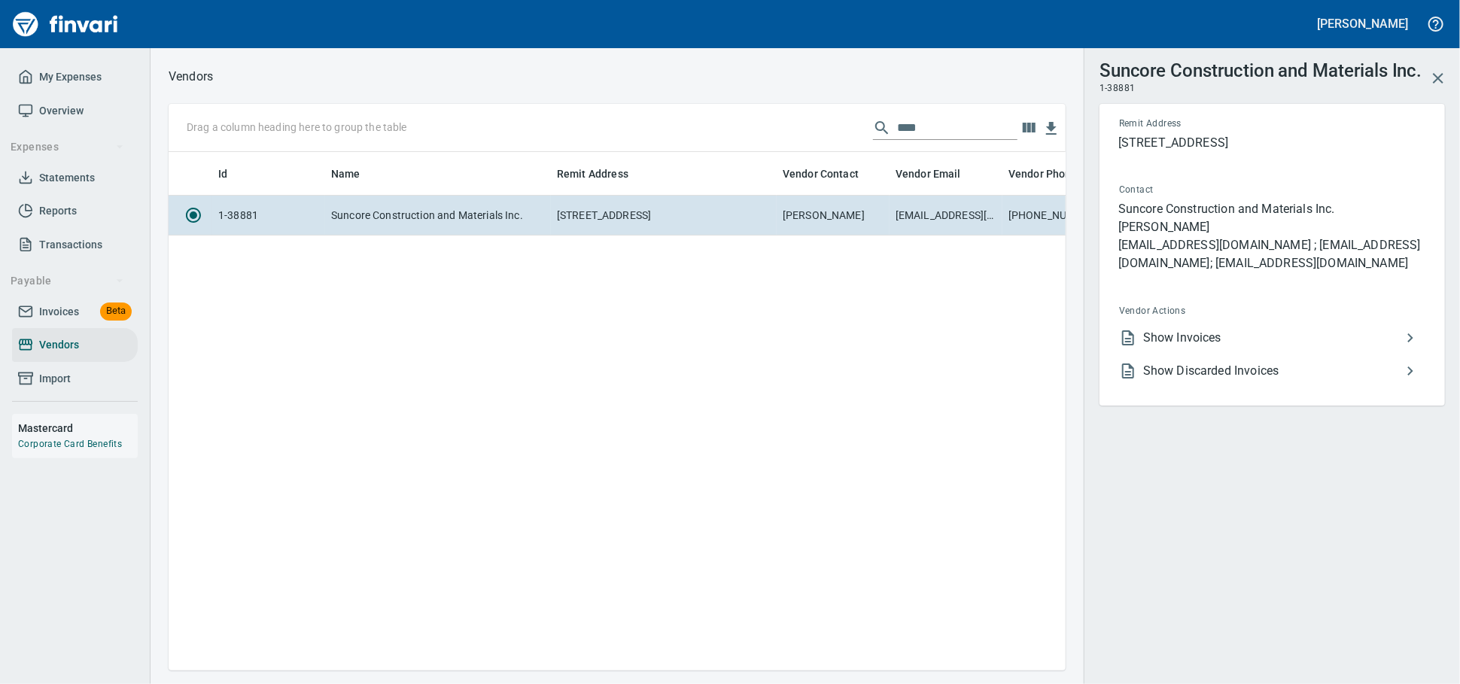
scroll to position [492, 883]
click at [1169, 347] on span "Show Invoices" at bounding box center [1272, 338] width 258 height 18
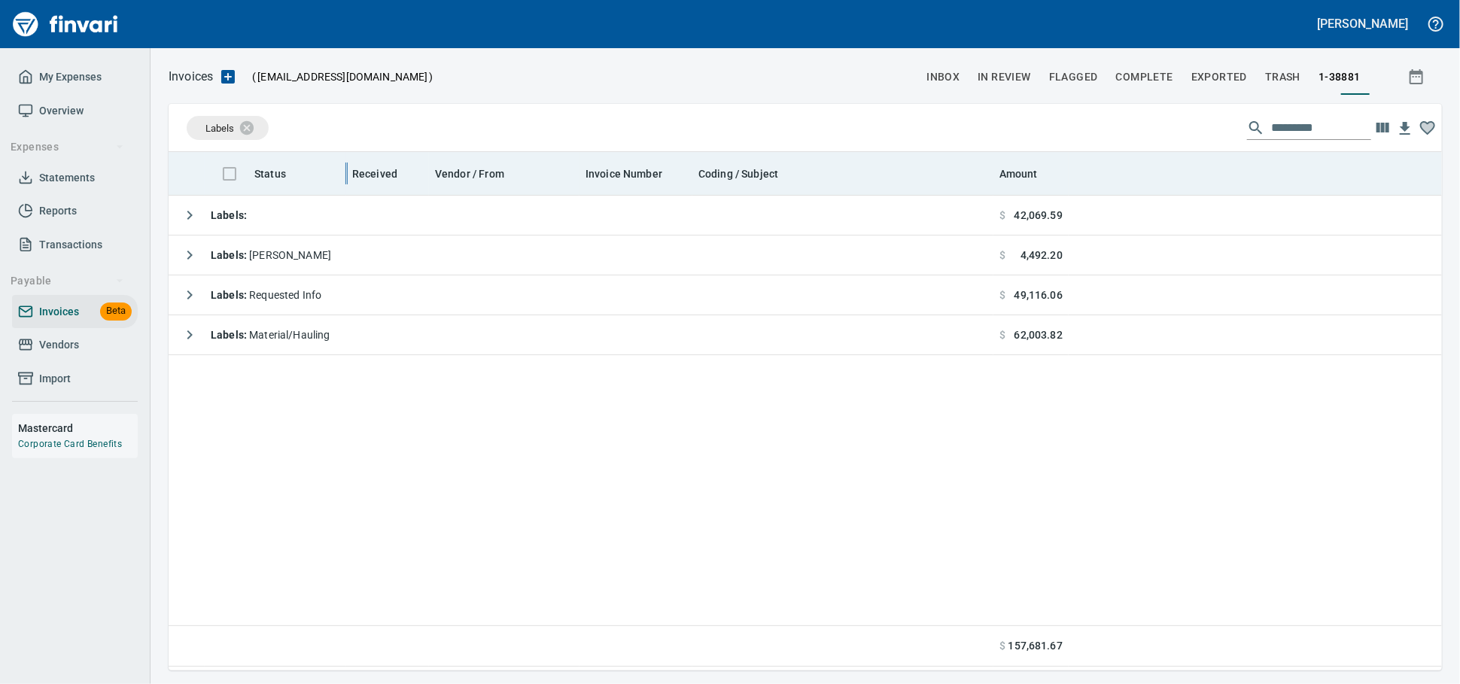
scroll to position [505, 1260]
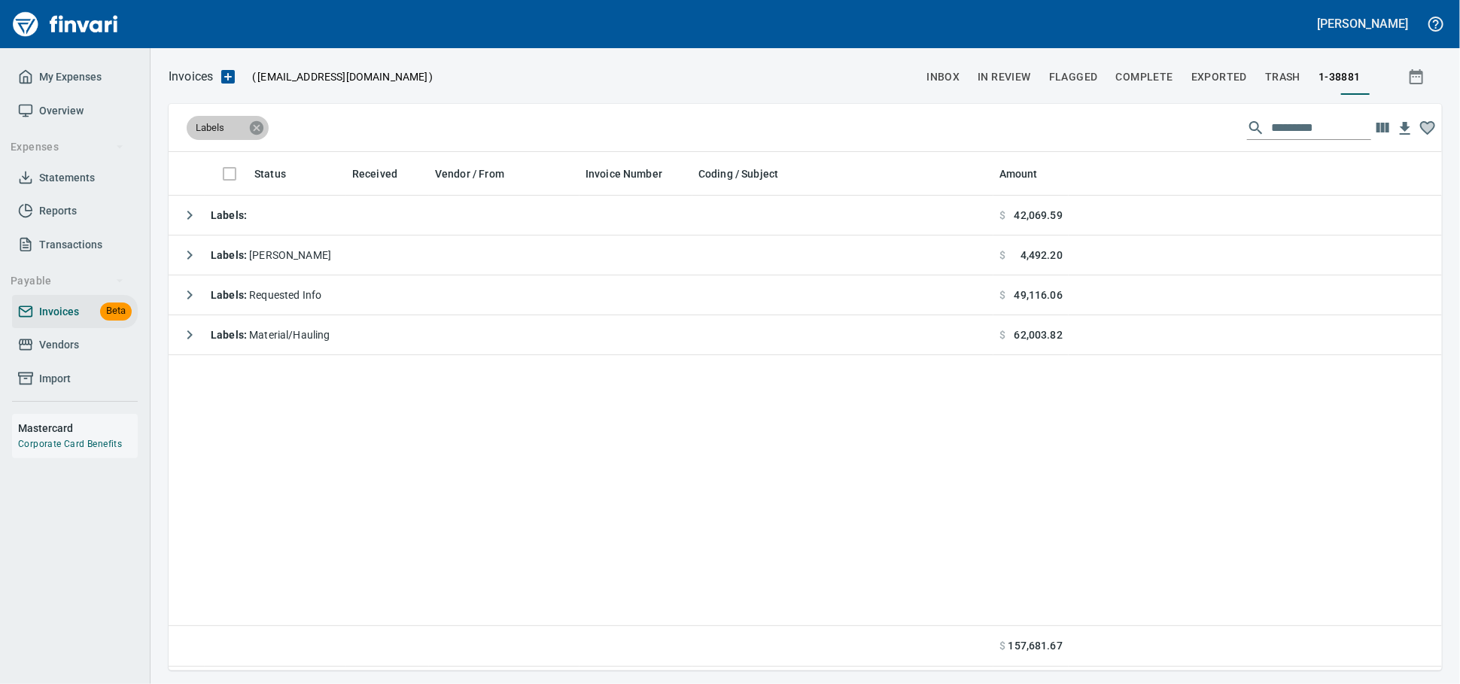
click at [257, 135] on icon at bounding box center [256, 128] width 17 height 17
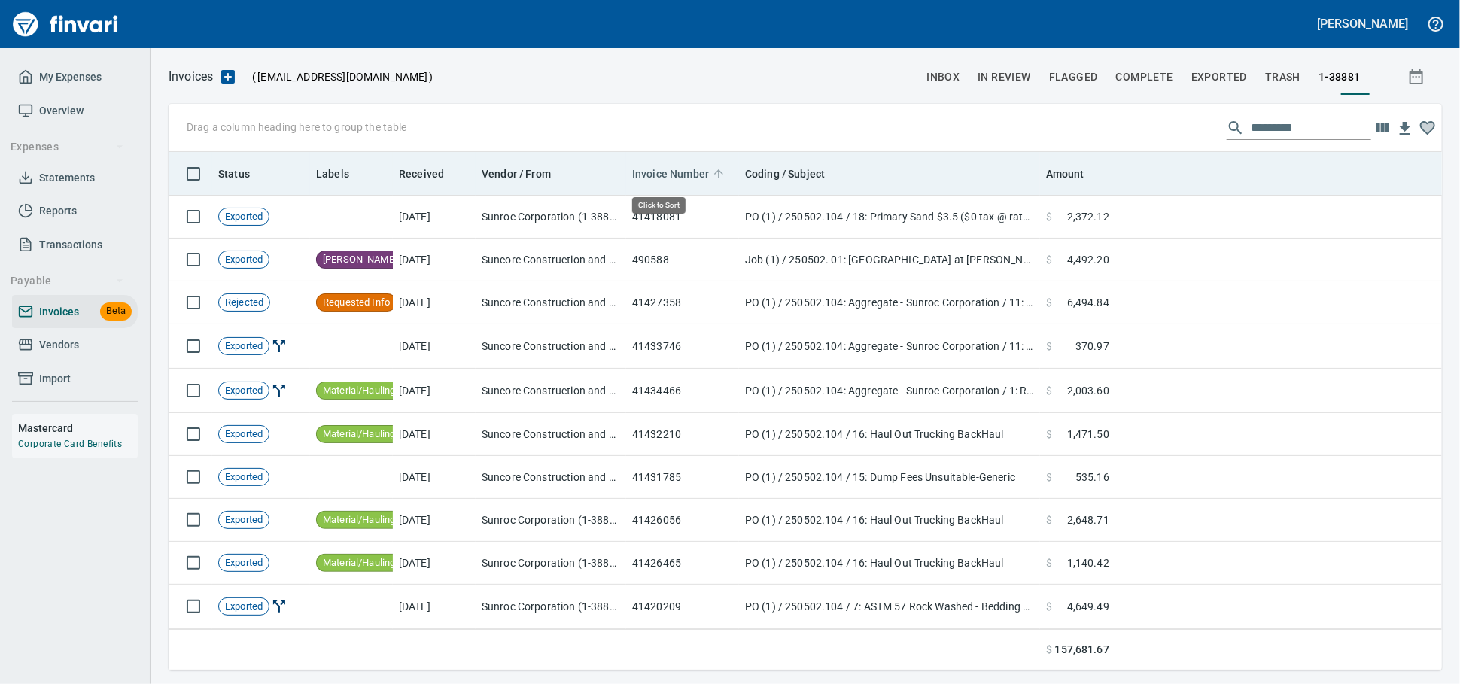
click at [682, 175] on span "Invoice Number" at bounding box center [670, 174] width 77 height 18
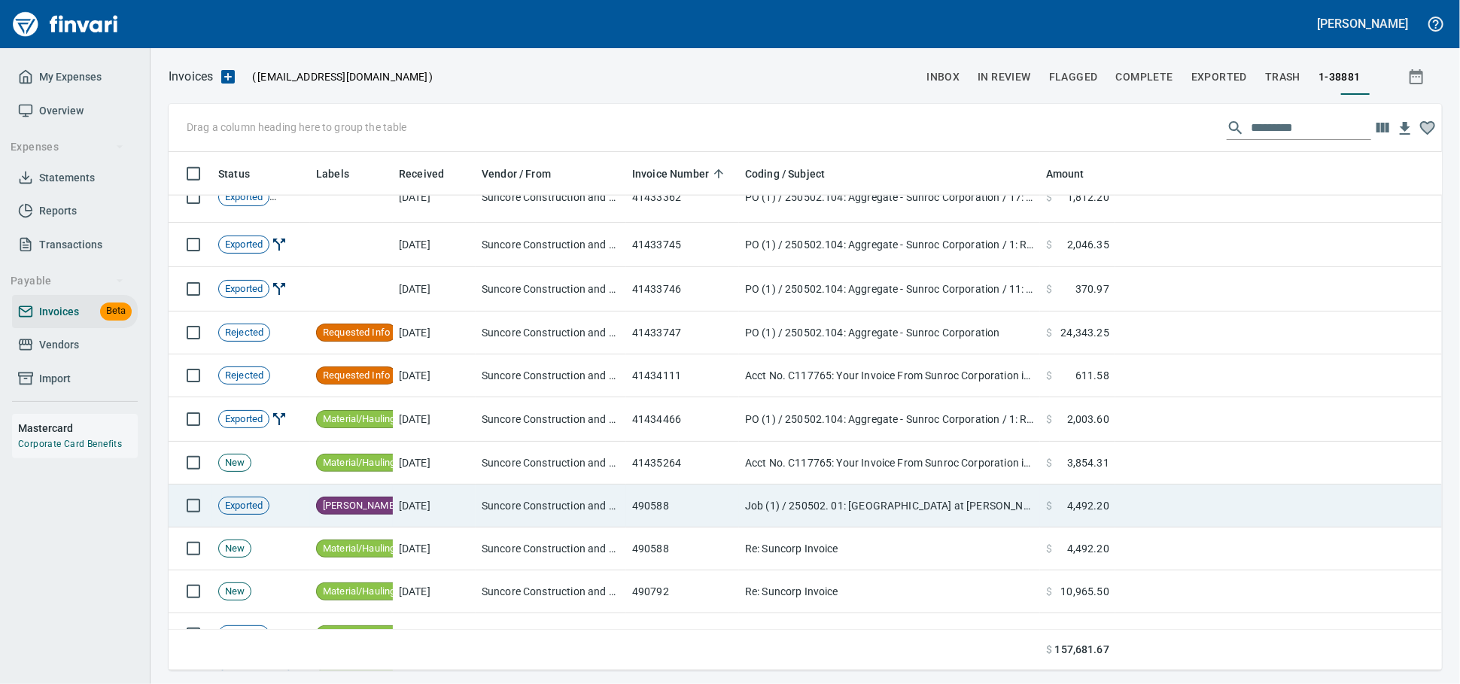
scroll to position [1402, 0]
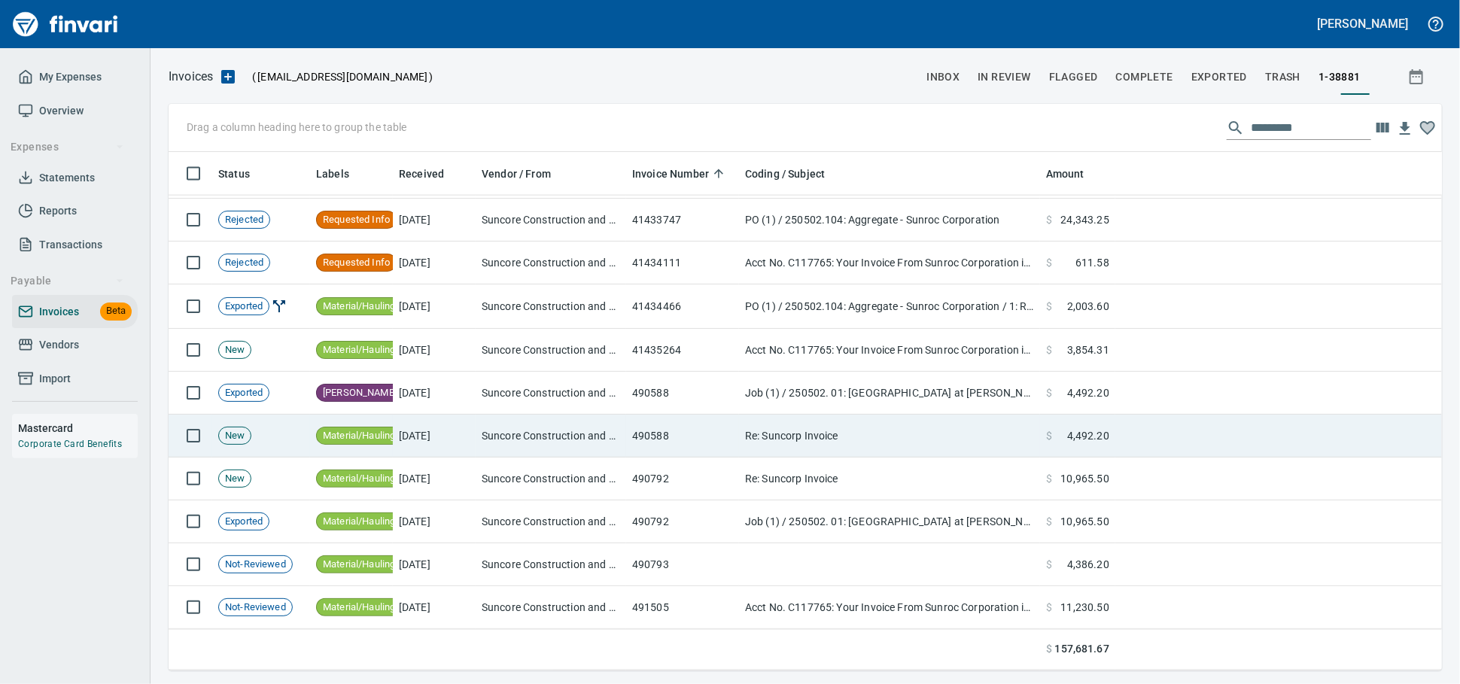
click at [676, 436] on td "490588" at bounding box center [682, 436] width 113 height 43
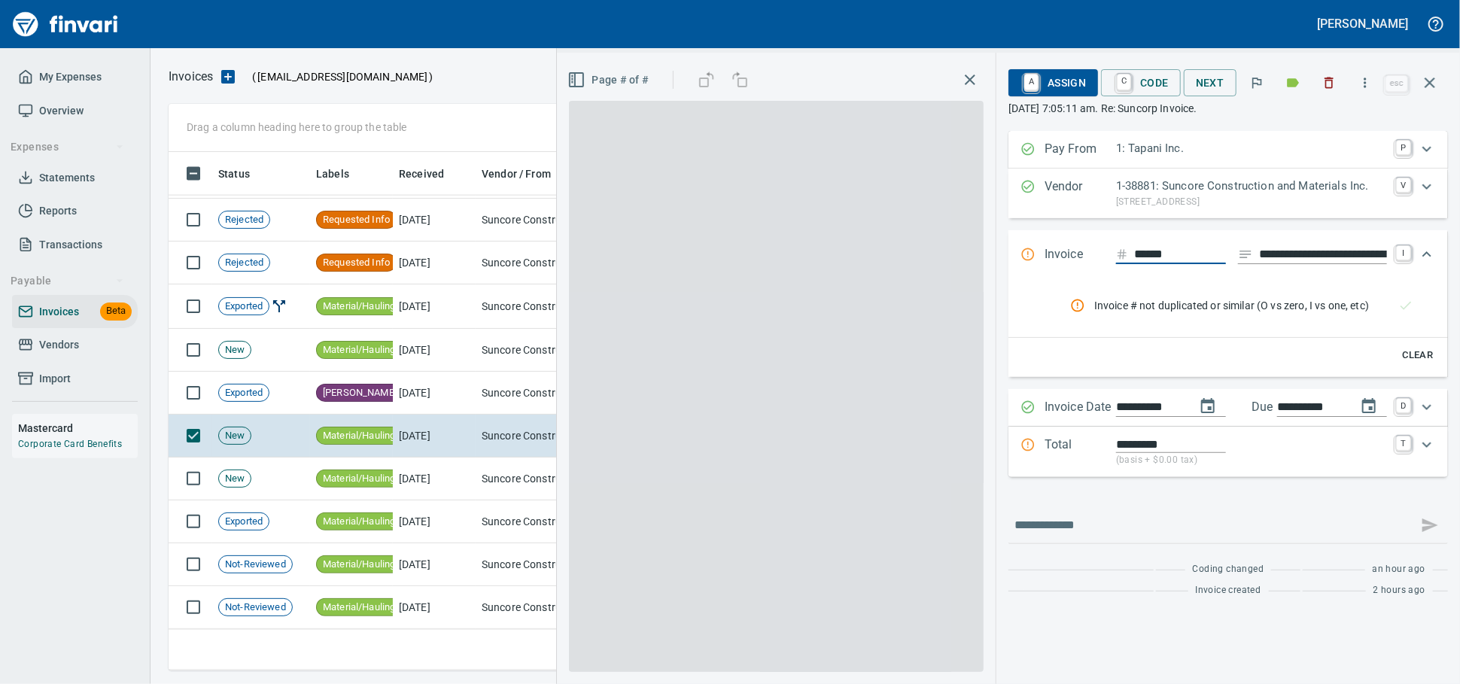
scroll to position [505, 1246]
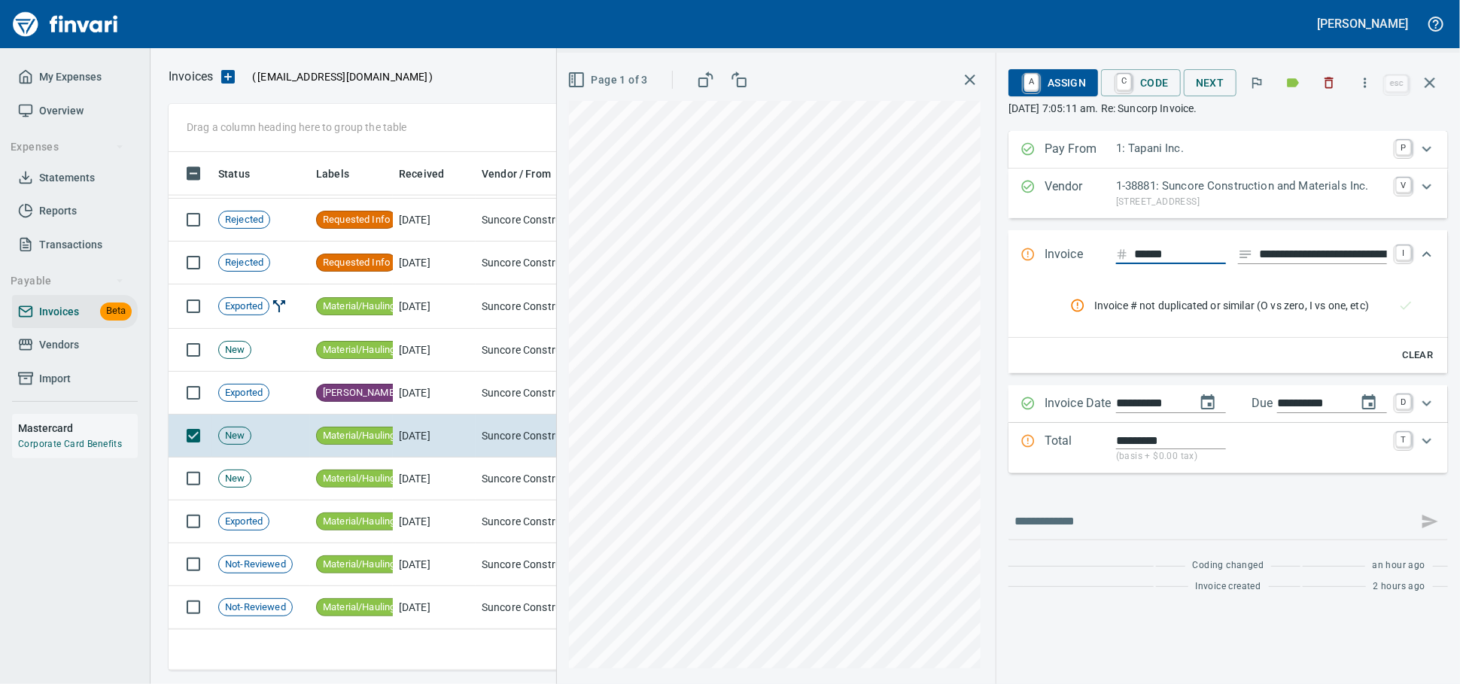
click at [1321, 88] on icon "button" at bounding box center [1328, 82] width 15 height 15
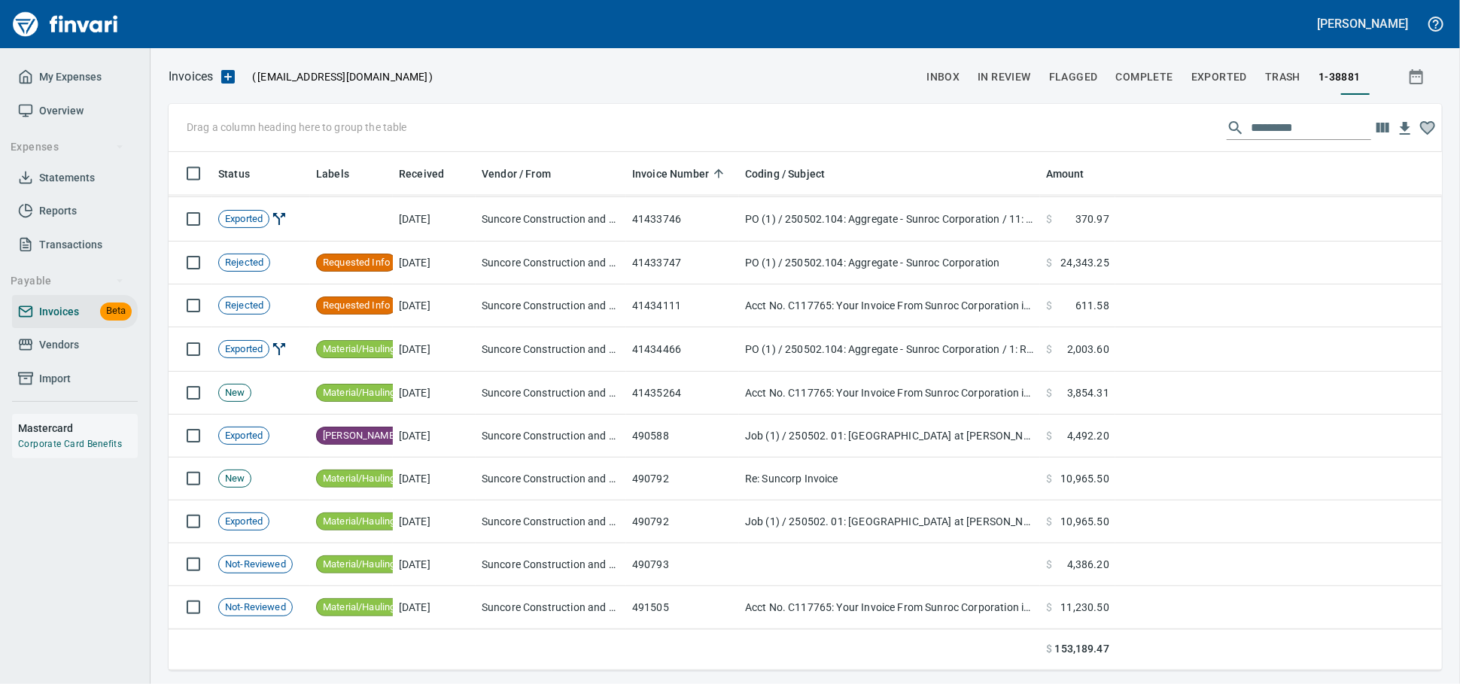
scroll to position [1360, 0]
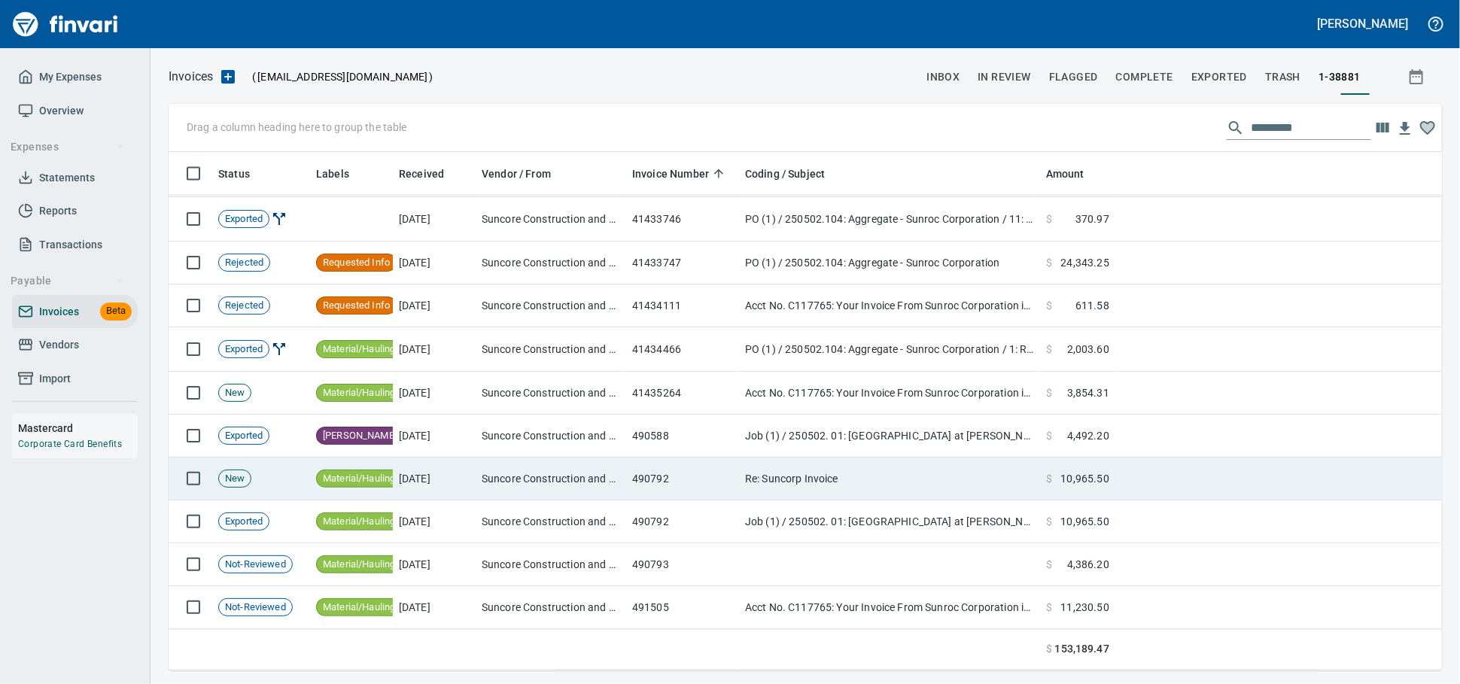
click at [693, 477] on td "490792" at bounding box center [682, 478] width 113 height 43
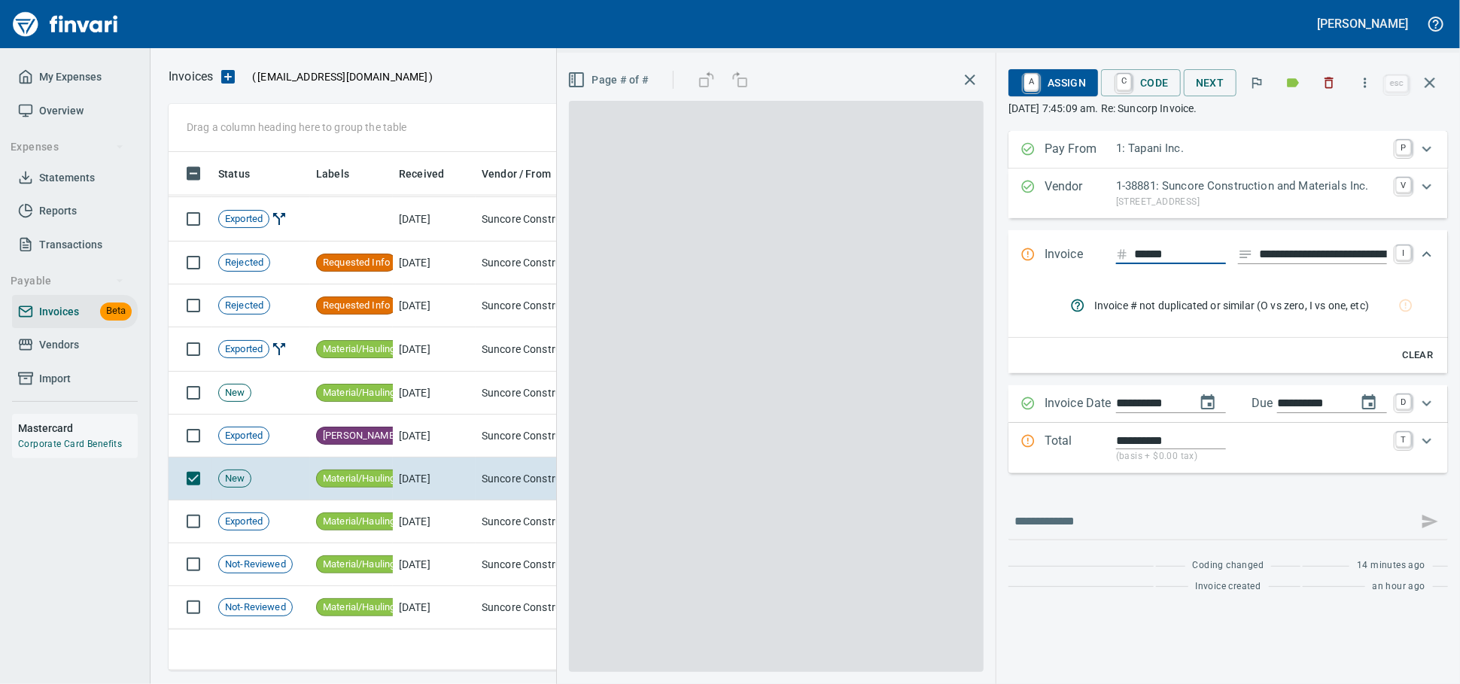
click at [1321, 76] on icon "button" at bounding box center [1328, 82] width 15 height 15
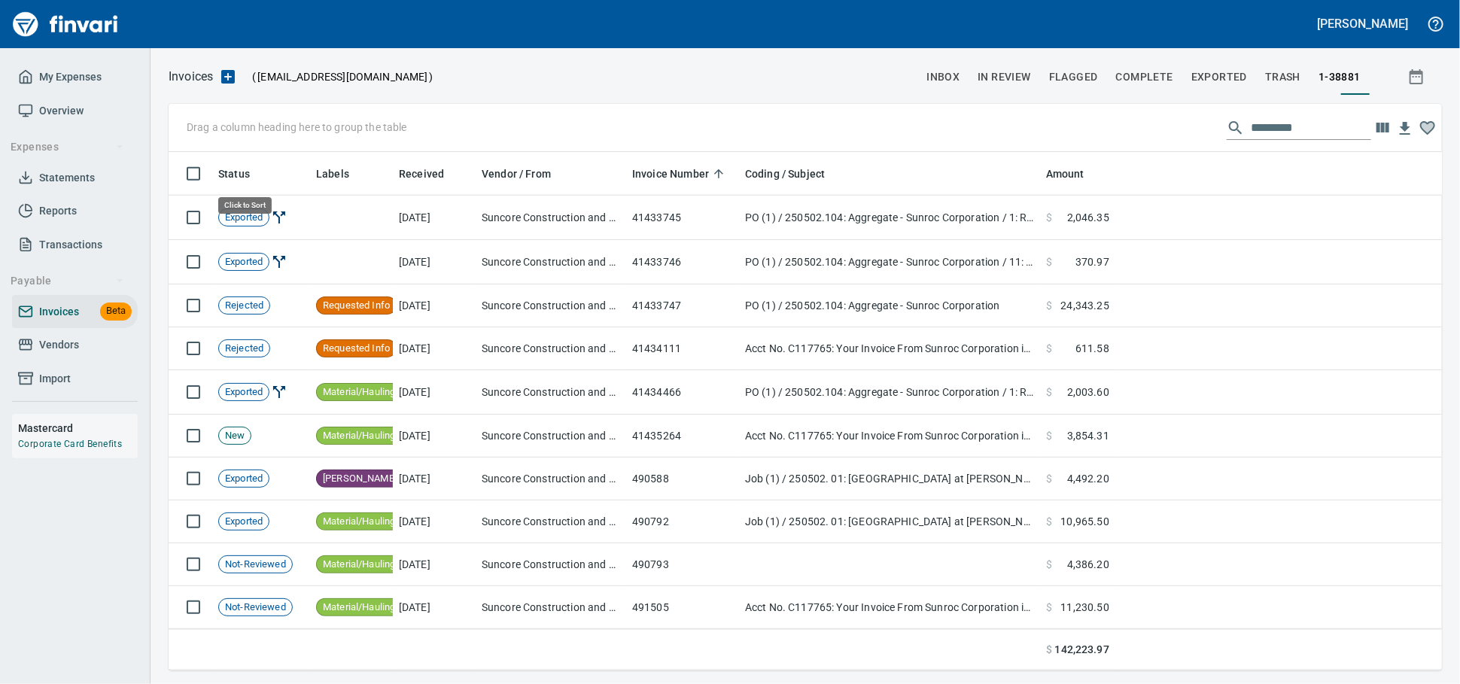
scroll to position [505, 1247]
drag, startPoint x: 227, startPoint y: 175, endPoint x: 229, endPoint y: 147, distance: 27.9
click at [229, 147] on body "[PERSON_NAME] My Expenses Overview Expenses Statements Reports Transactions Pay…" at bounding box center [730, 342] width 1460 height 684
drag, startPoint x: 329, startPoint y: 181, endPoint x: 242, endPoint y: 126, distance: 103.1
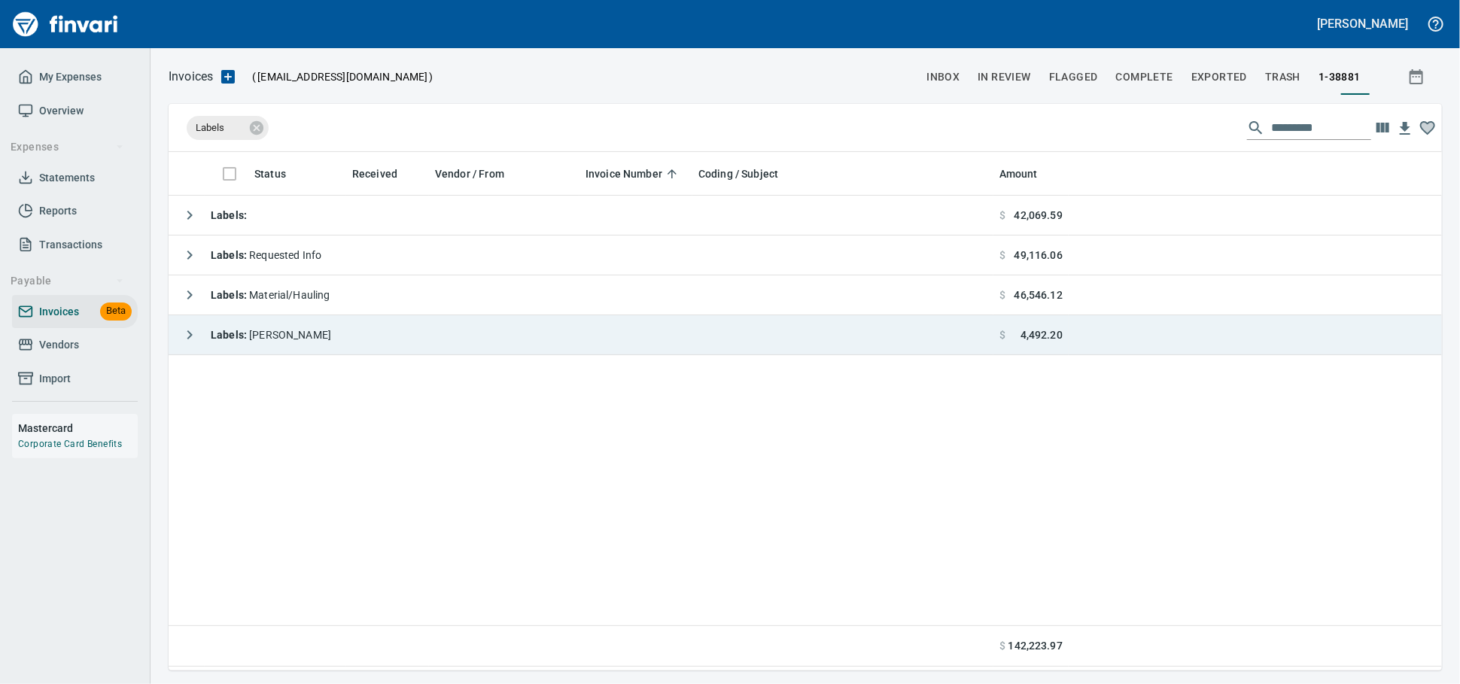
scroll to position [505, 1260]
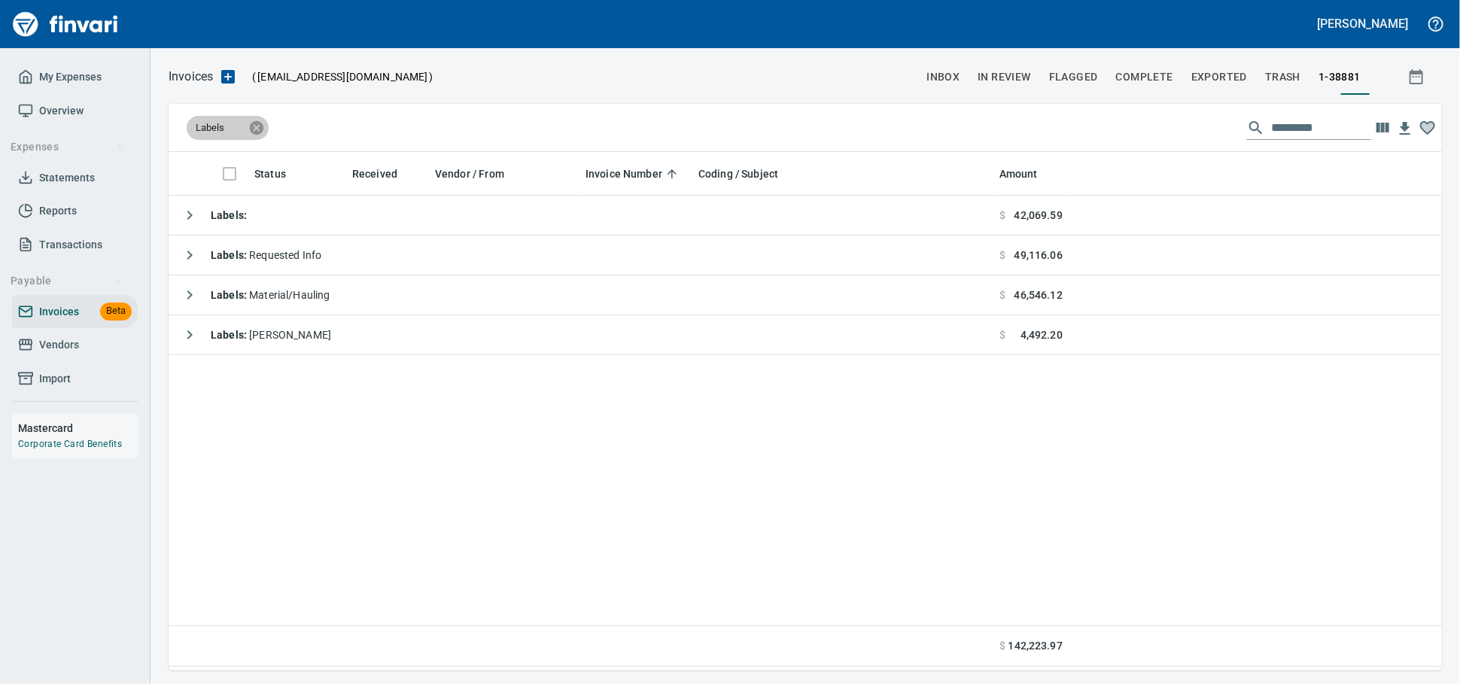
click at [260, 128] on icon at bounding box center [256, 128] width 17 height 17
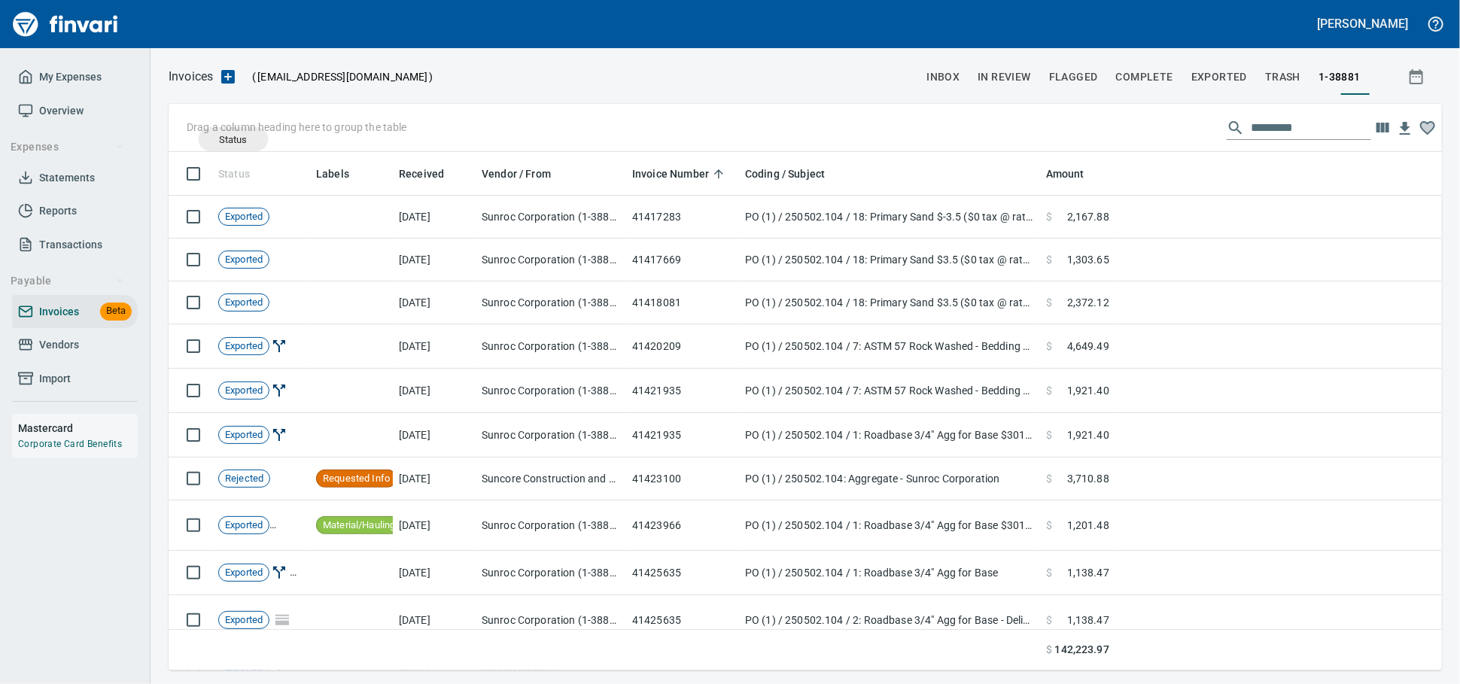
drag, startPoint x: 238, startPoint y: 170, endPoint x: 233, endPoint y: 139, distance: 31.2
click at [233, 139] on body "[PERSON_NAME] My Expenses Overview Expenses Statements Reports Transactions Pay…" at bounding box center [730, 342] width 1460 height 684
drag, startPoint x: 231, startPoint y: 160, endPoint x: 218, endPoint y: 120, distance: 42.6
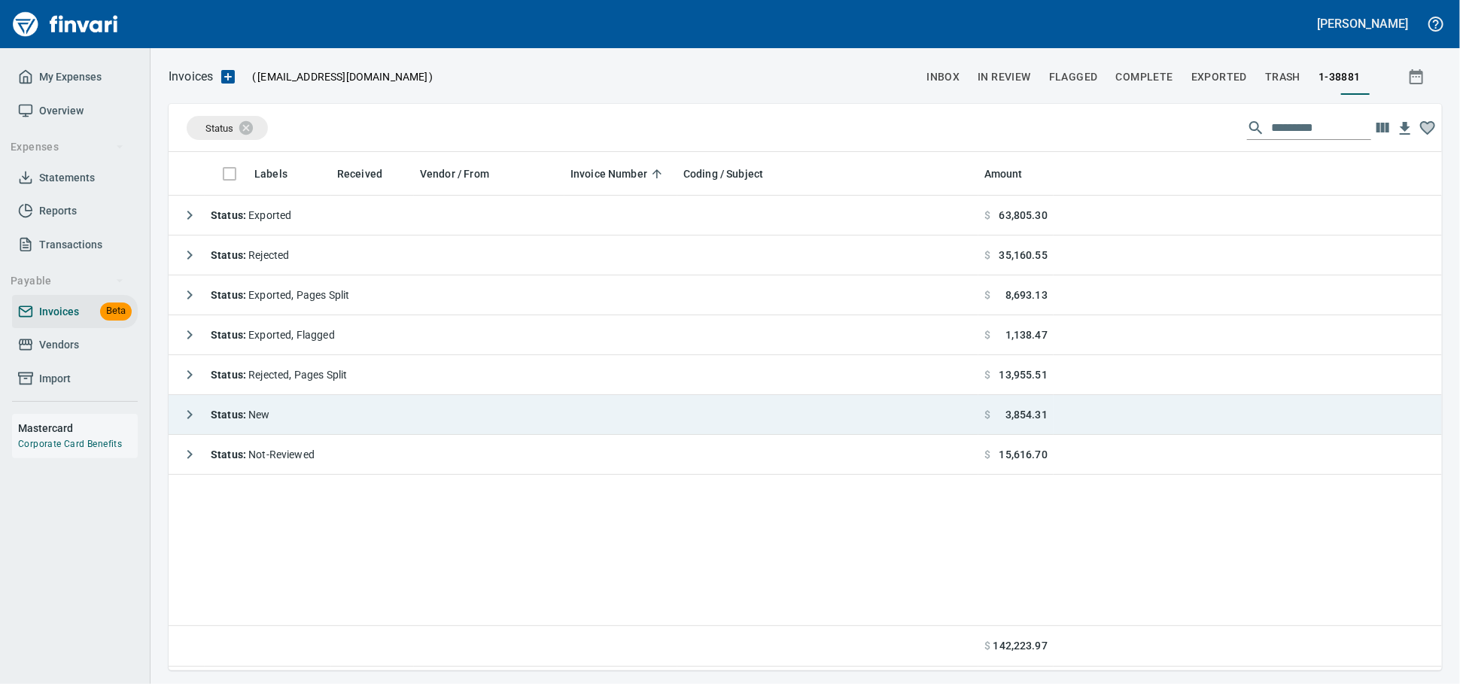
click at [254, 428] on div "Status : New" at bounding box center [223, 415] width 96 height 30
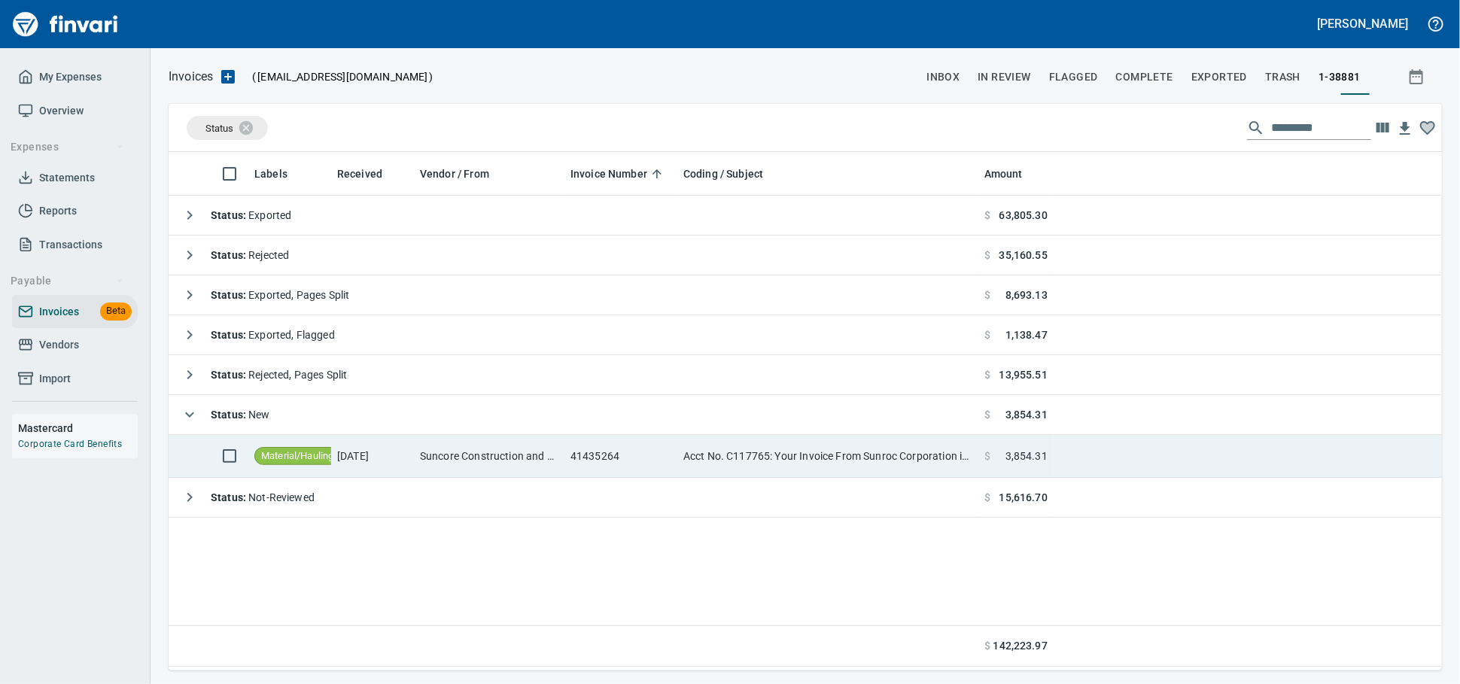
click at [789, 463] on td "Acct No. C117765: Your Invoice From Sunroc Corporation is Attached" at bounding box center [827, 456] width 301 height 43
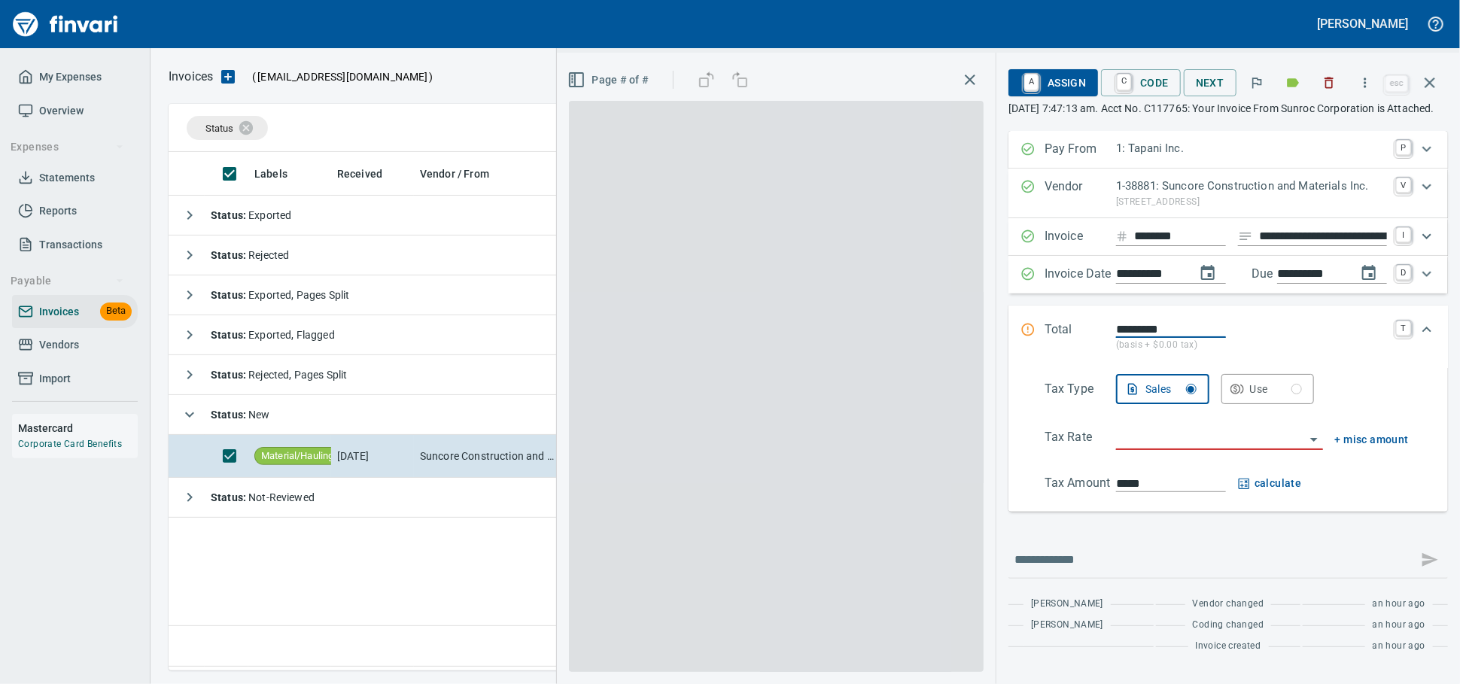
scroll to position [505, 1259]
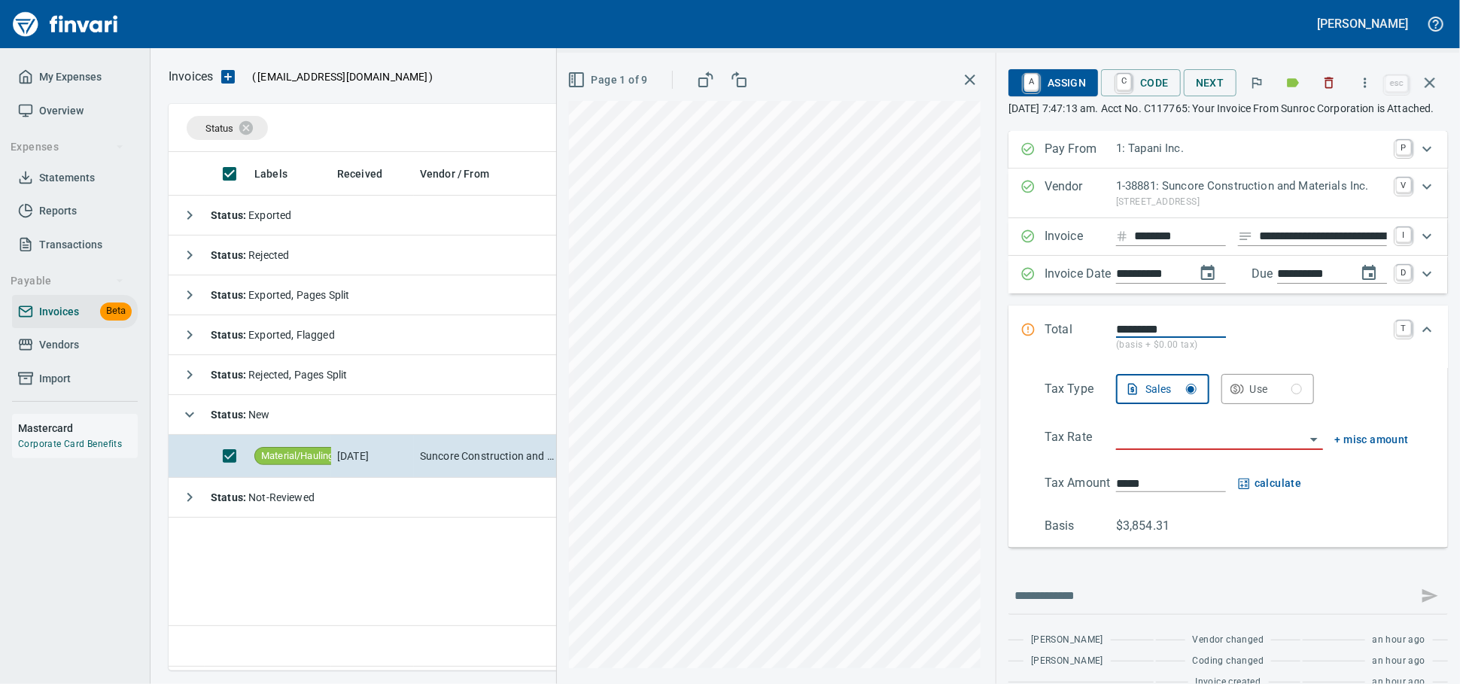
click at [1259, 246] on input "**********" at bounding box center [1323, 236] width 128 height 19
type input "******"
click at [1116, 449] on input "search" at bounding box center [1210, 438] width 189 height 21
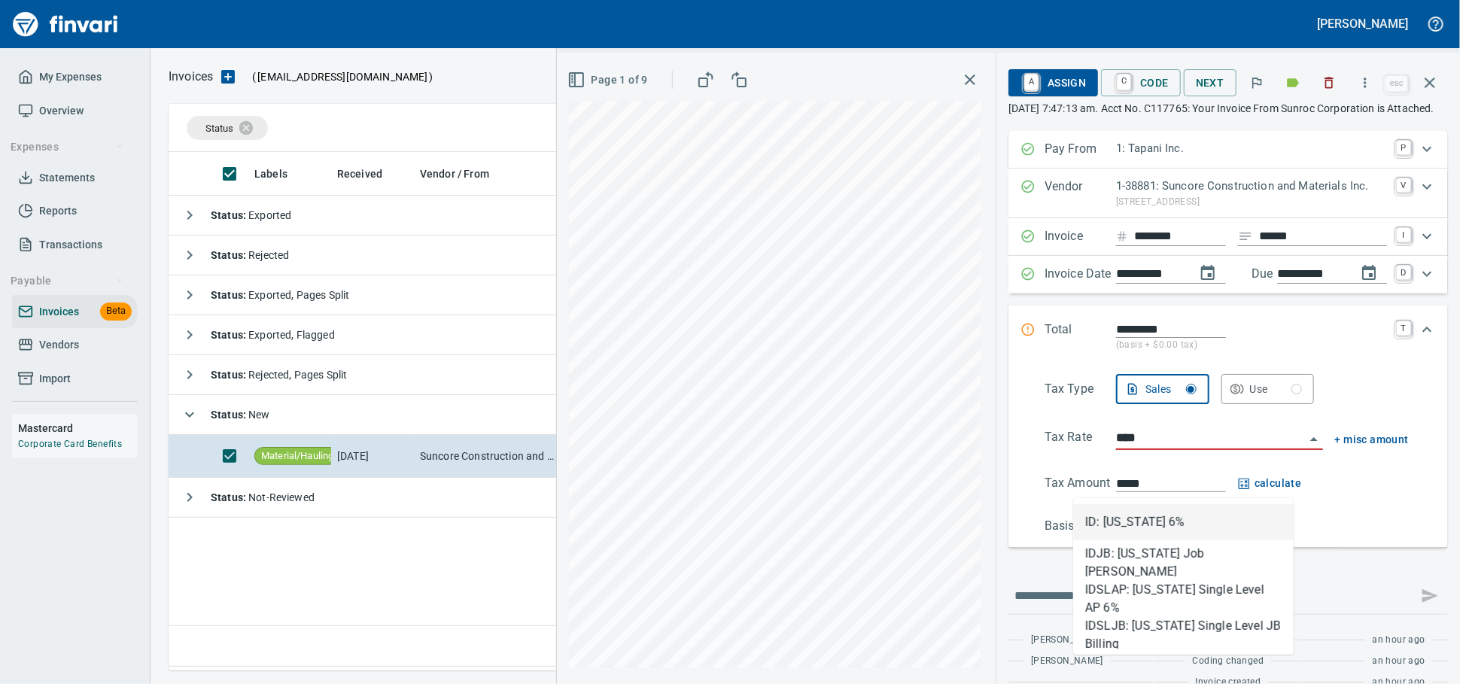
type input "*****"
click at [1162, 515] on li "ID: [US_STATE] 6%" at bounding box center [1183, 522] width 220 height 36
type input "*******"
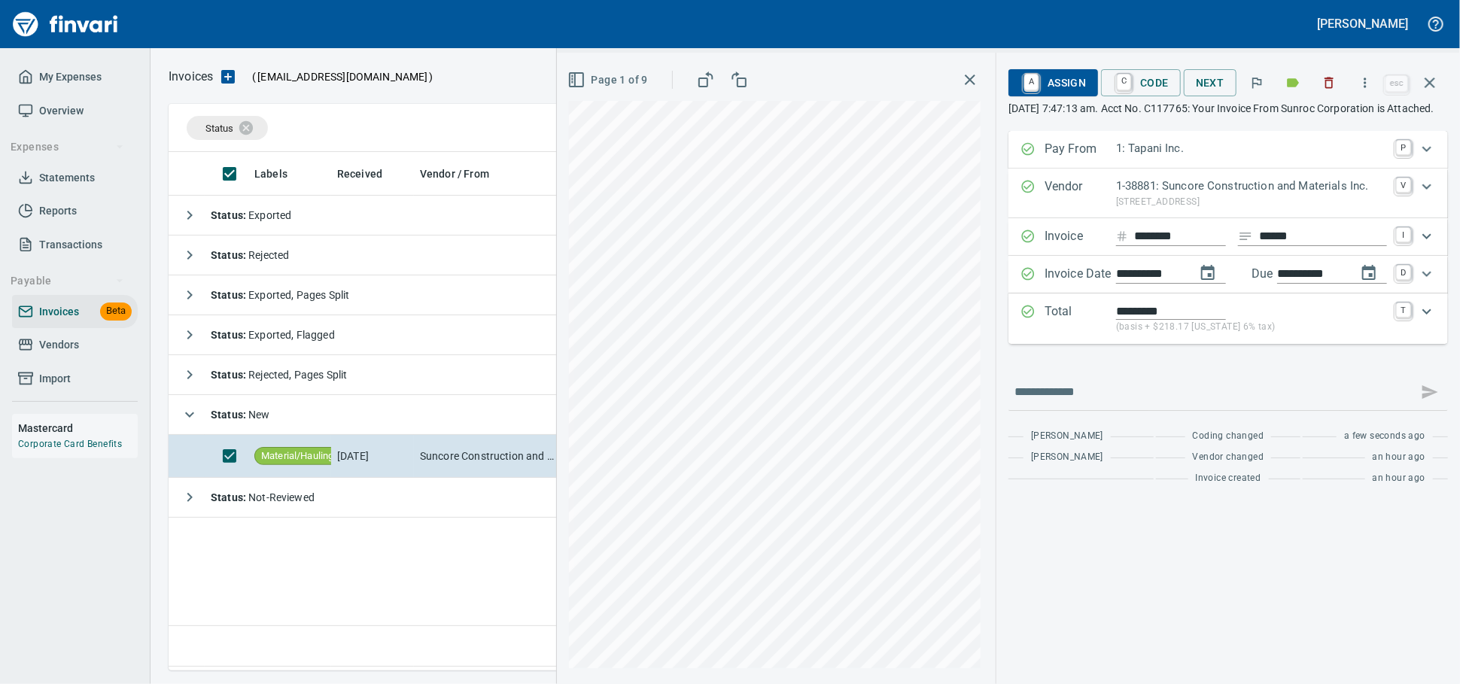
type input "**********"
click at [1424, 330] on div "Expand" at bounding box center [1427, 311] width 36 height 36
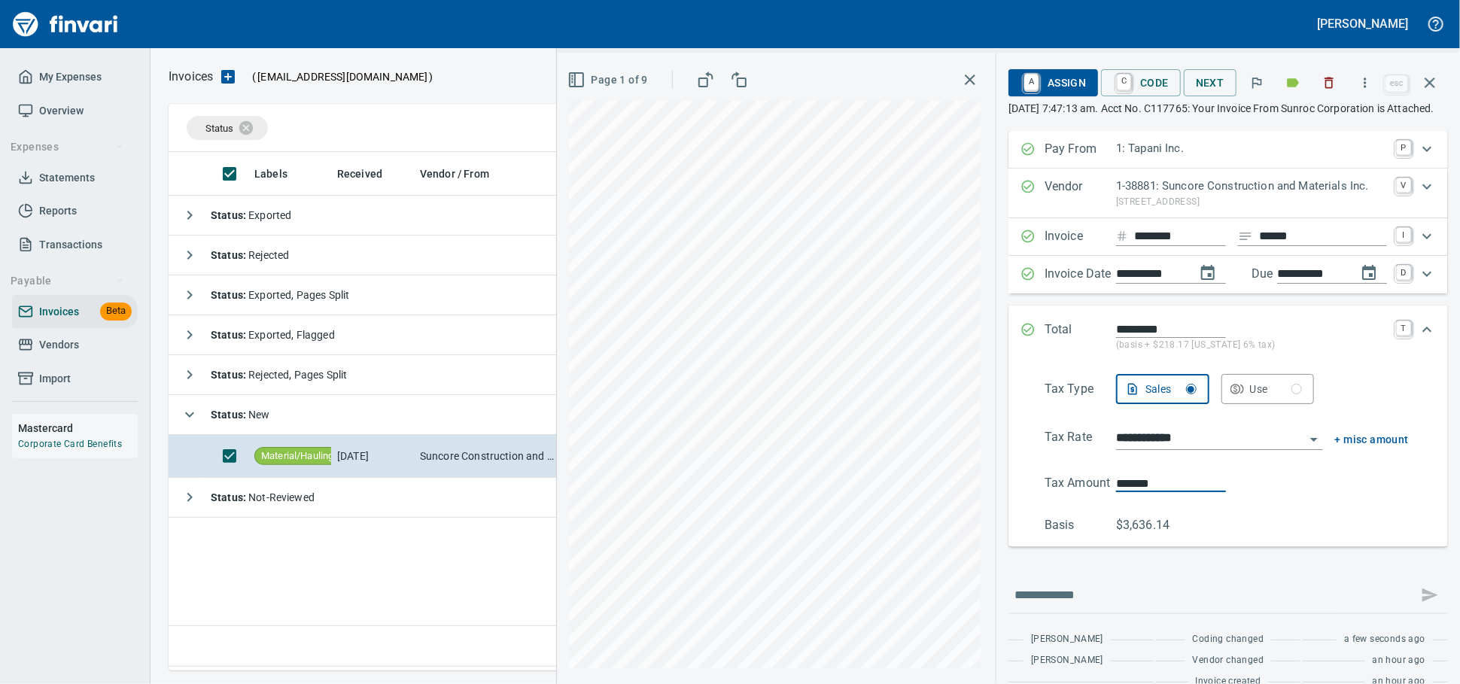
click at [901, 527] on div "**********" at bounding box center [1008, 368] width 903 height 631
type input "*******"
click at [1023, 90] on span "A Assign" at bounding box center [1052, 83] width 65 height 26
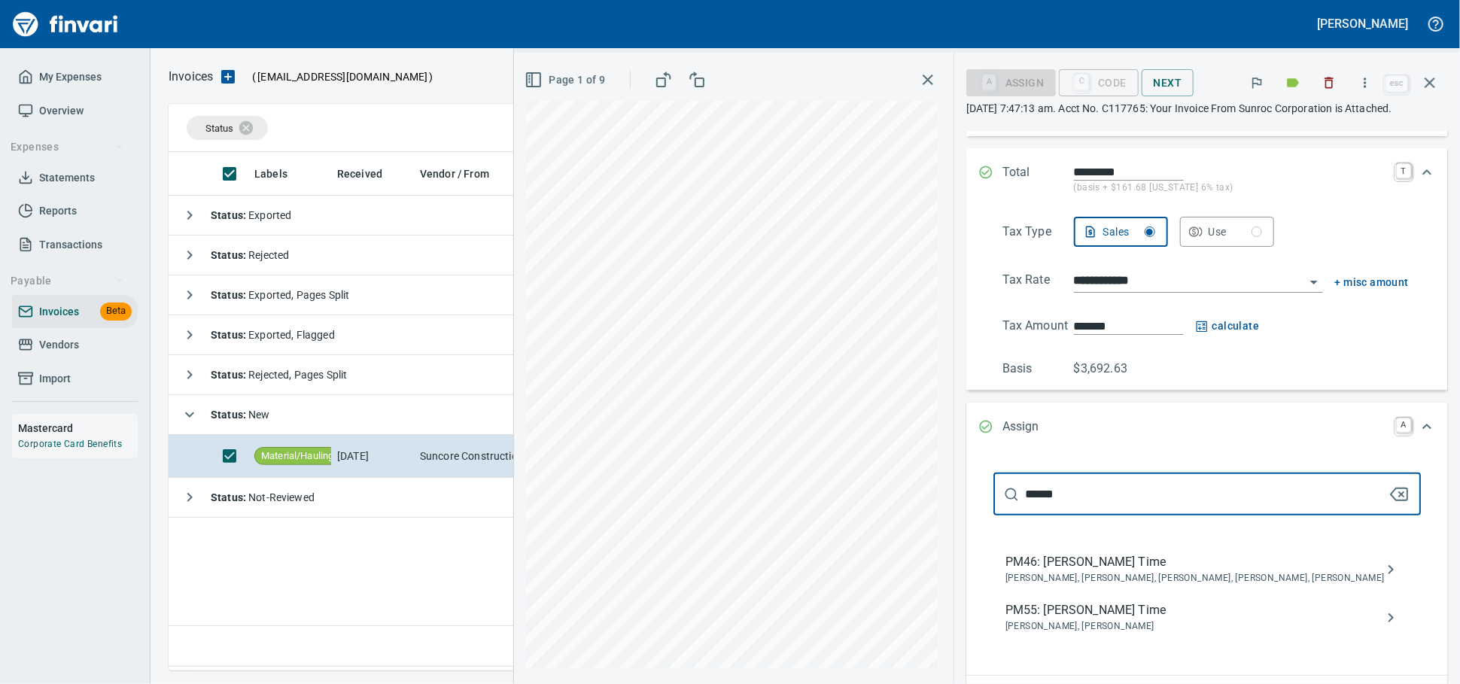
scroll to position [365, 0]
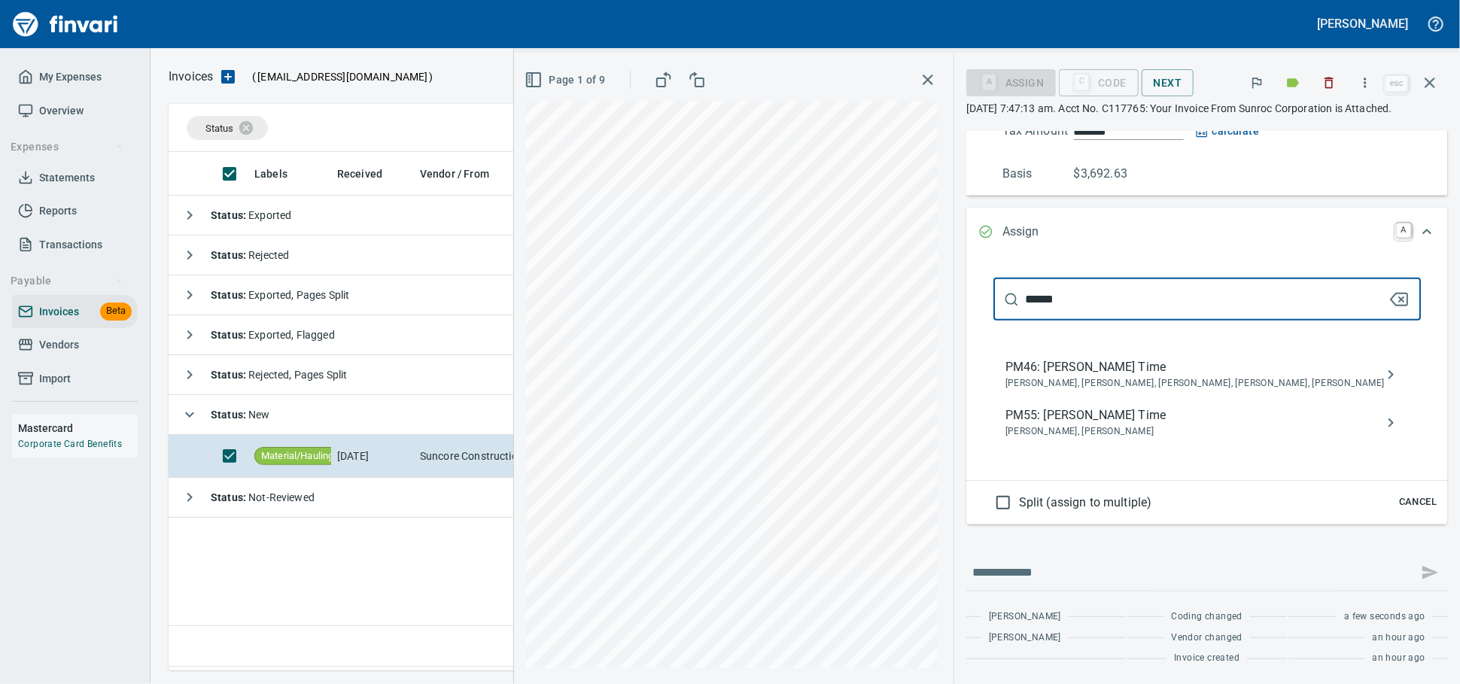
type input "******"
click at [1050, 424] on span "PM55: [PERSON_NAME] Time" at bounding box center [1194, 415] width 379 height 18
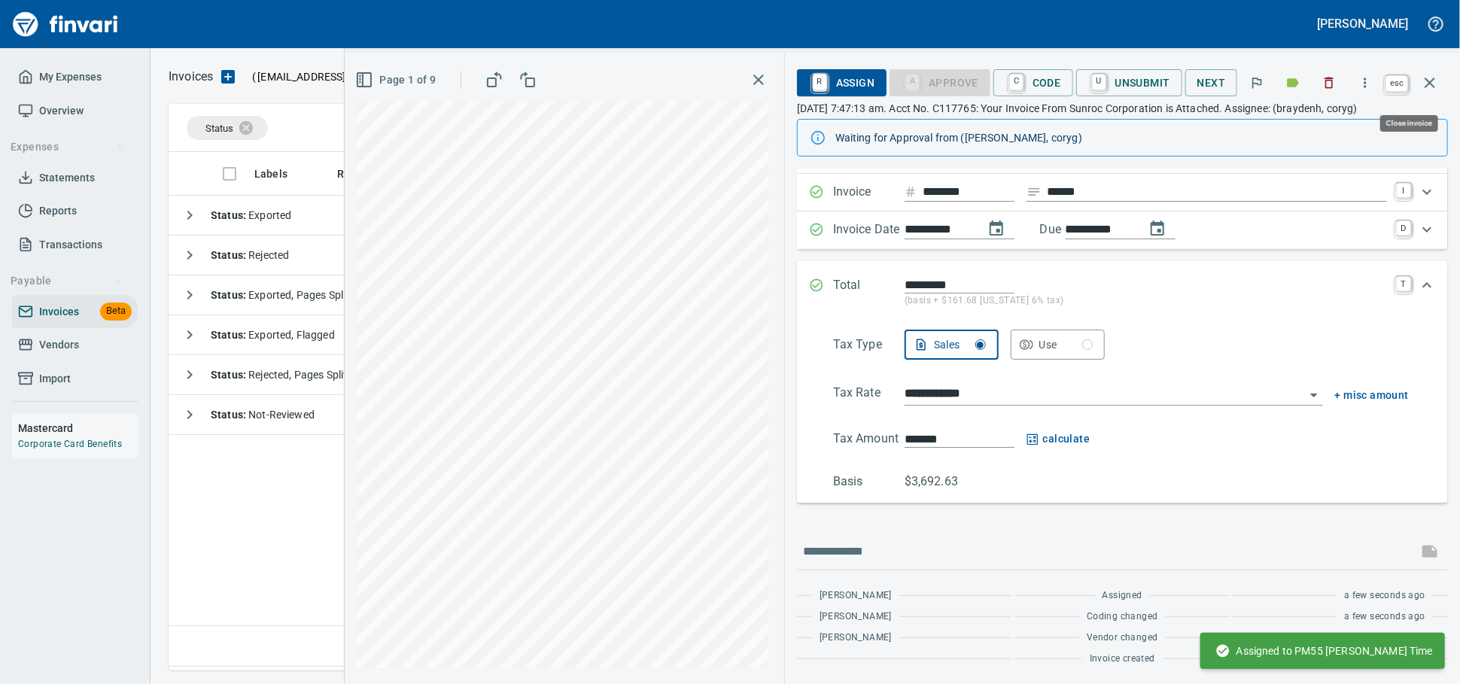
scroll to position [505, 1259]
click at [1421, 84] on icon "button" at bounding box center [1430, 83] width 18 height 18
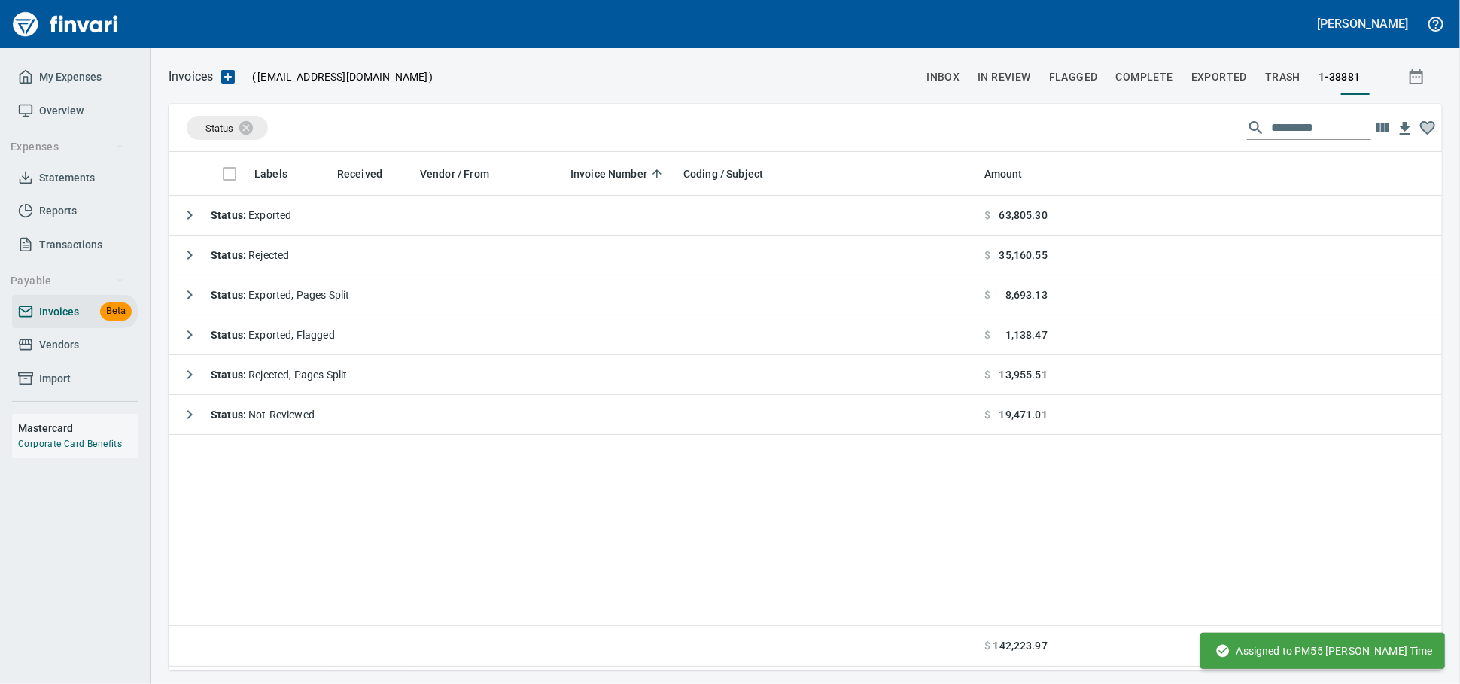
scroll to position [505, 1259]
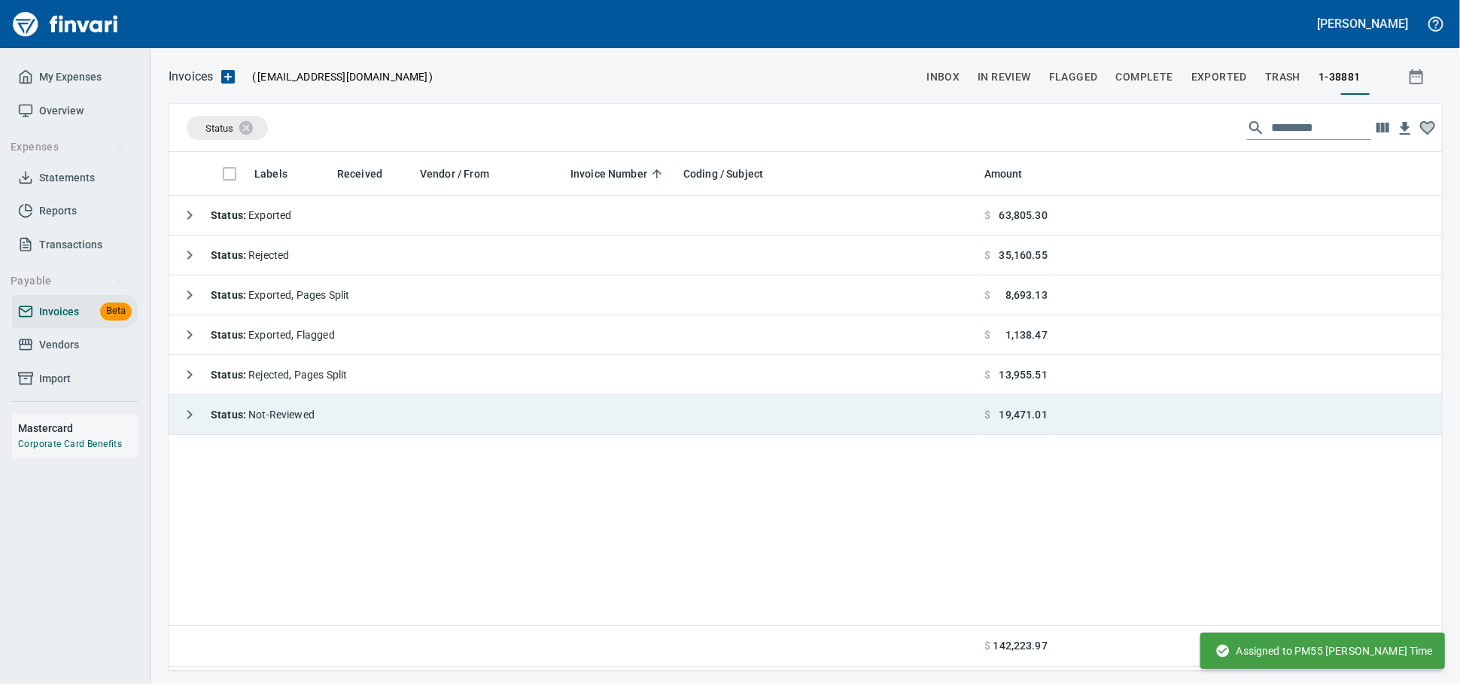
click at [351, 431] on td "Status : Not-Reviewed" at bounding box center [574, 415] width 810 height 40
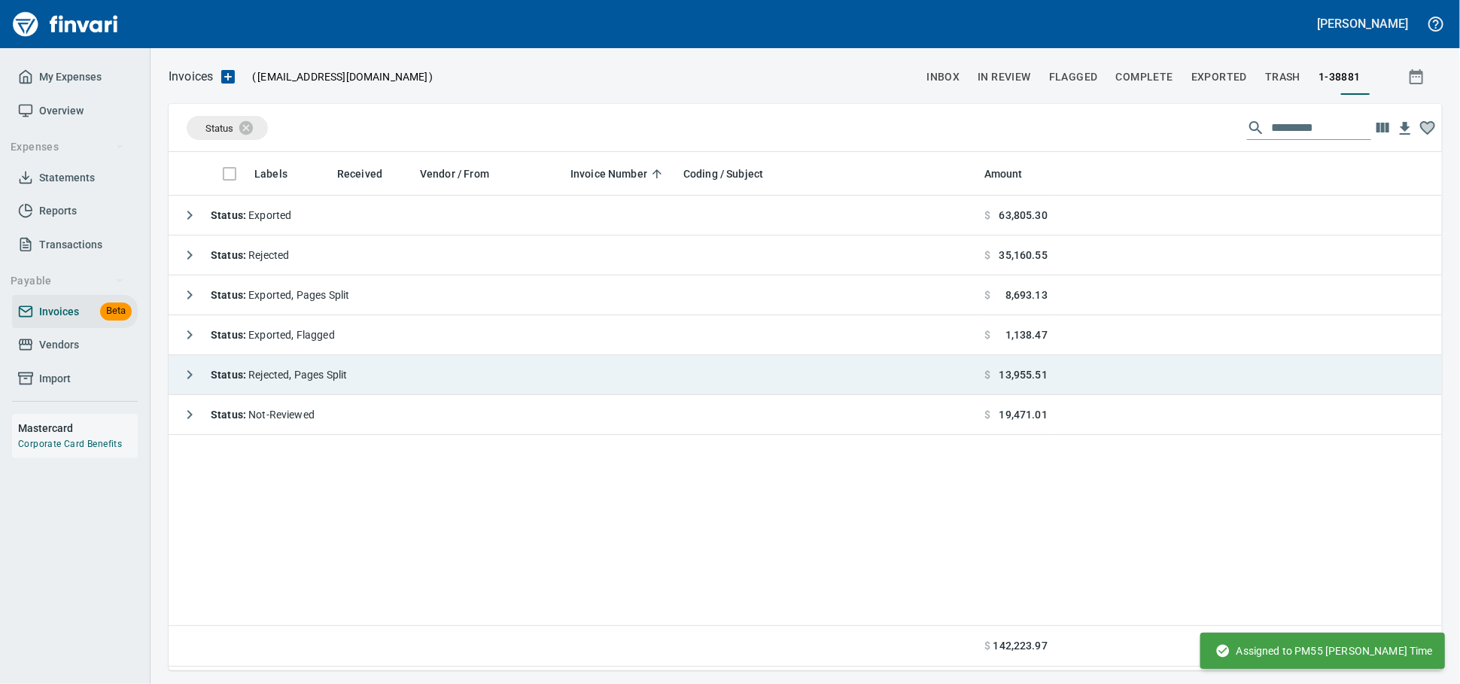
scroll to position [505, 1260]
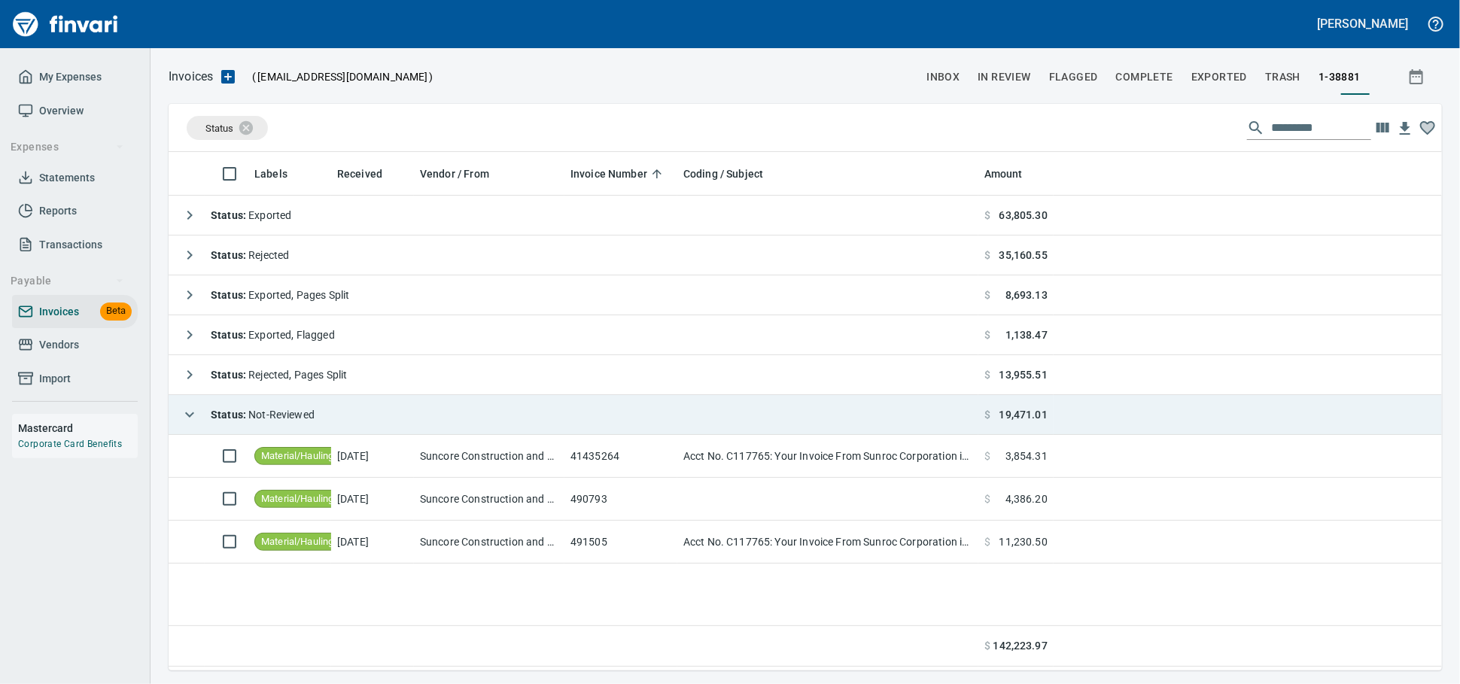
click at [299, 419] on span "Status : Not-Reviewed" at bounding box center [263, 415] width 104 height 12
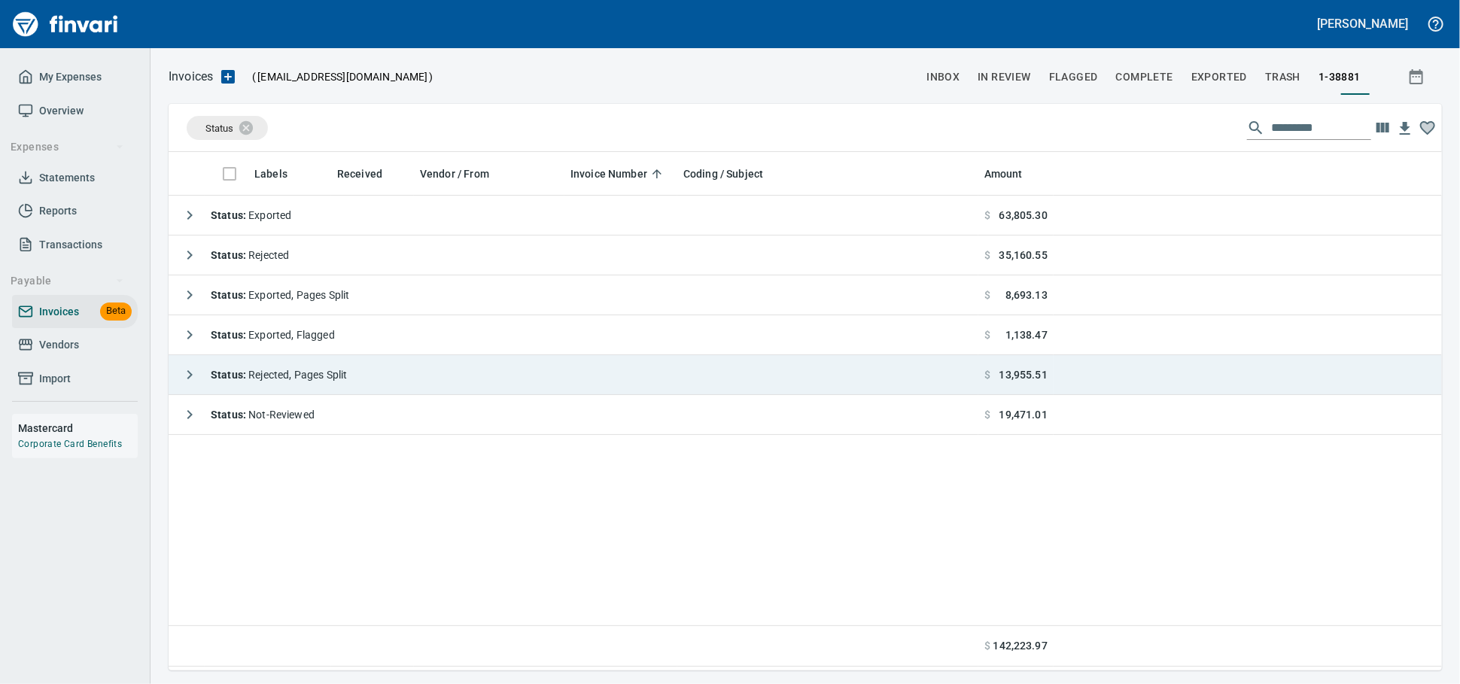
click at [340, 387] on div "Status : Rejected, Pages Split" at bounding box center [261, 375] width 172 height 30
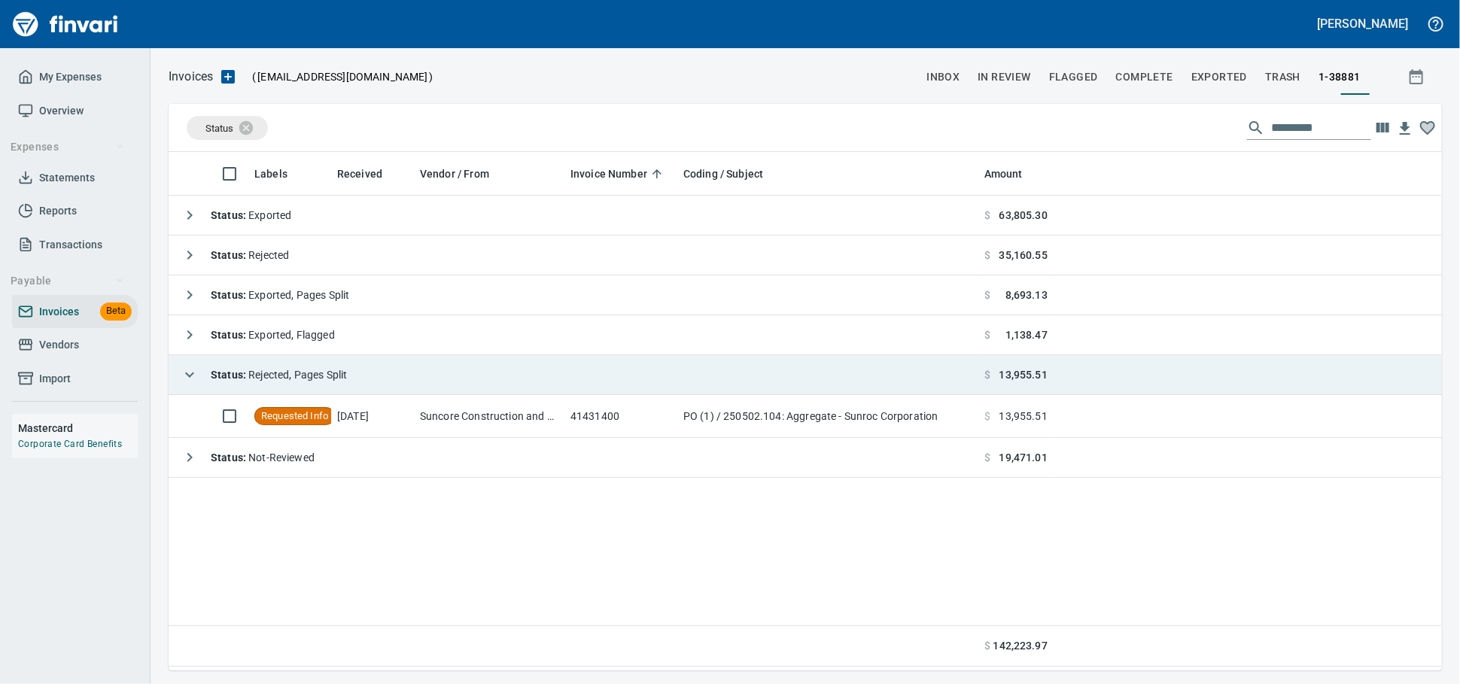
click at [447, 404] on td "Suncore Construction and Materials Inc. (1-38881)" at bounding box center [489, 416] width 150 height 43
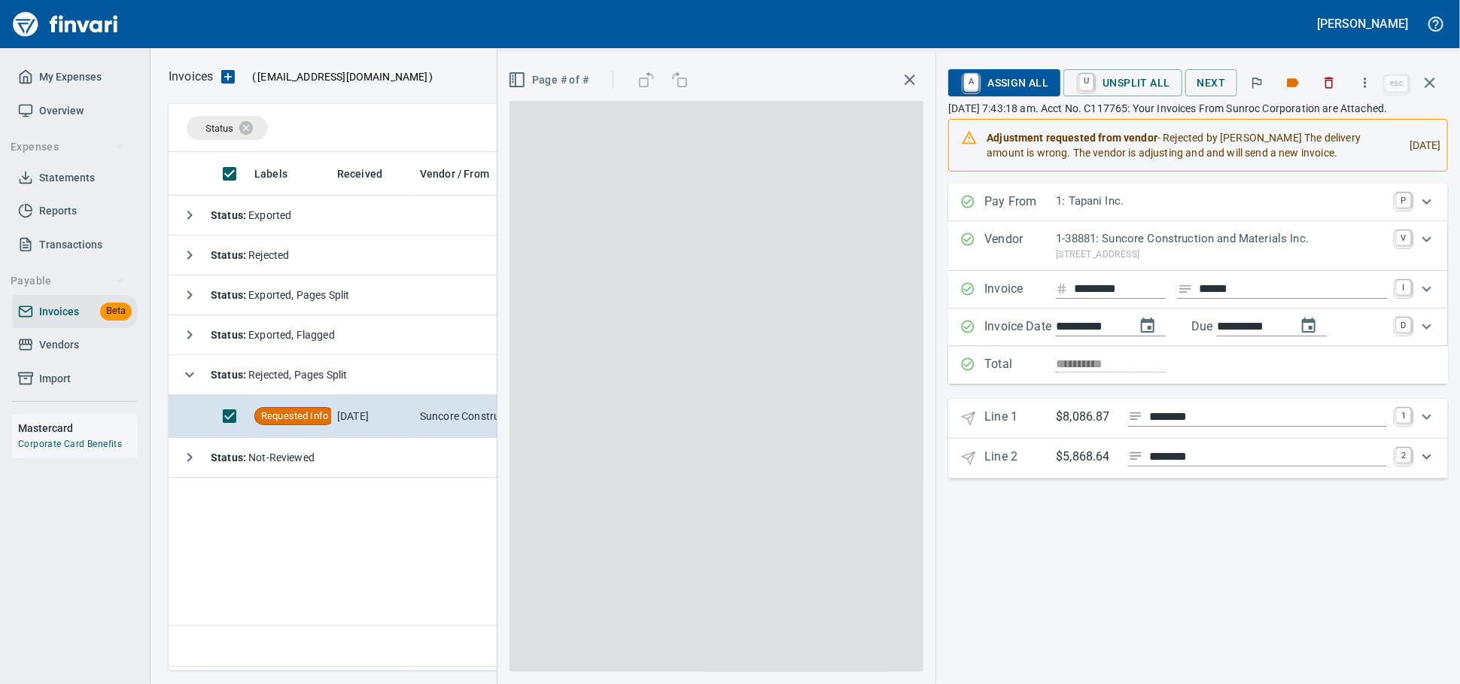
scroll to position [505, 1259]
click at [1285, 82] on icon "button" at bounding box center [1292, 82] width 15 height 15
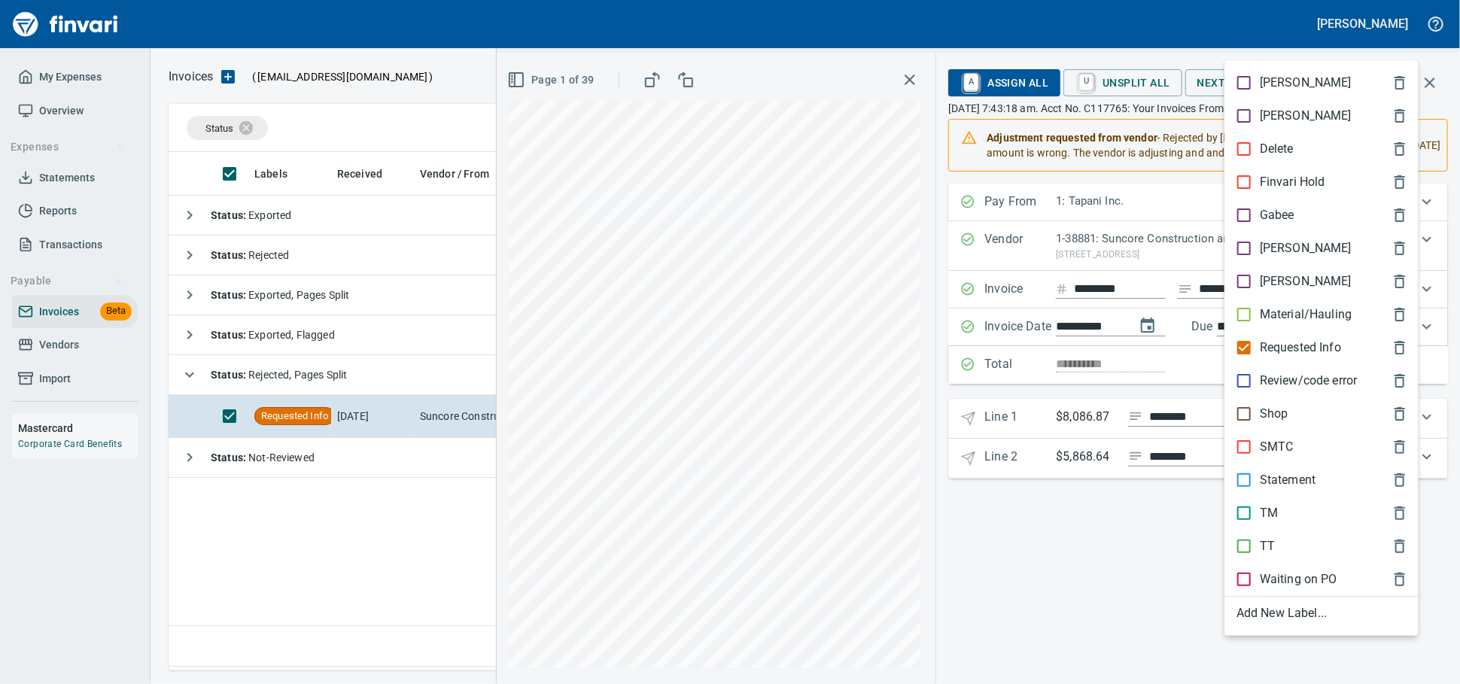
click at [1278, 38] on div at bounding box center [730, 342] width 1460 height 684
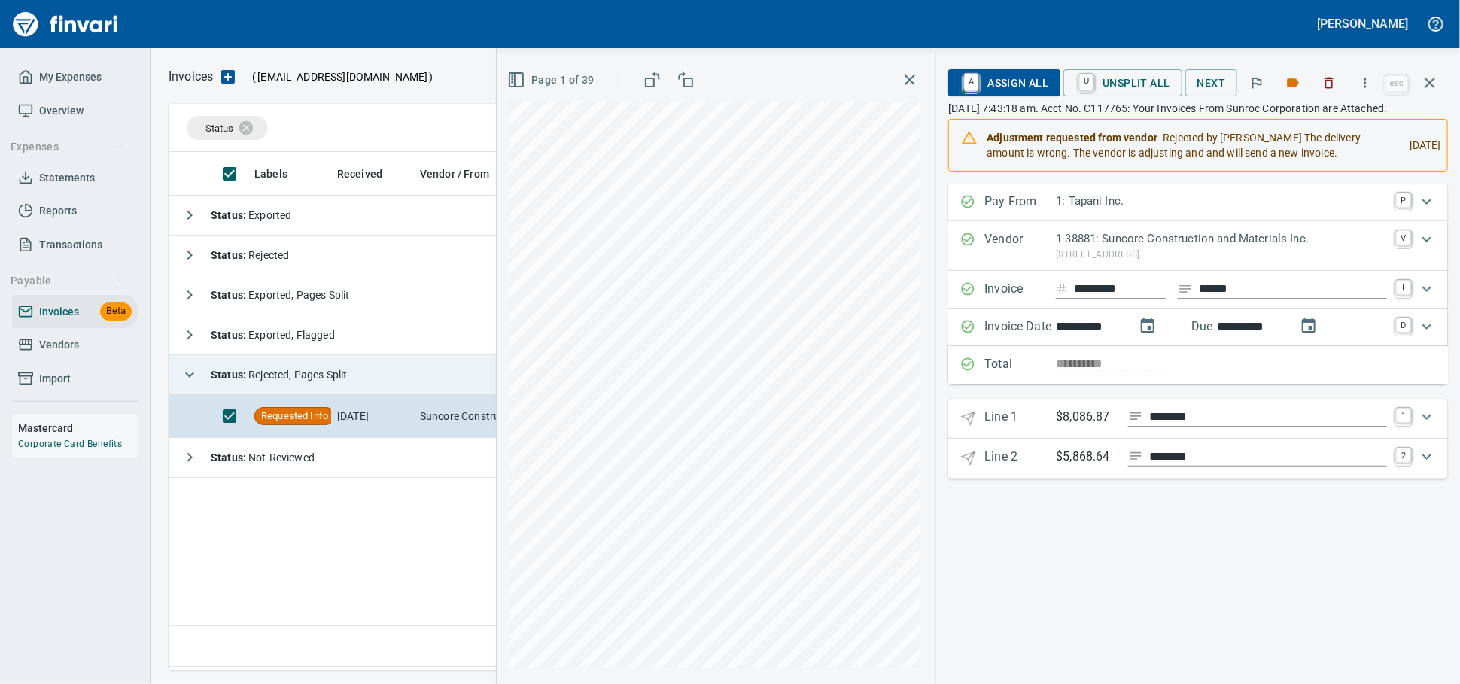
drag, startPoint x: 272, startPoint y: 371, endPoint x: 282, endPoint y: 368, distance: 10.2
click at [272, 370] on span "Status : Rejected, Pages Split" at bounding box center [279, 375] width 136 height 12
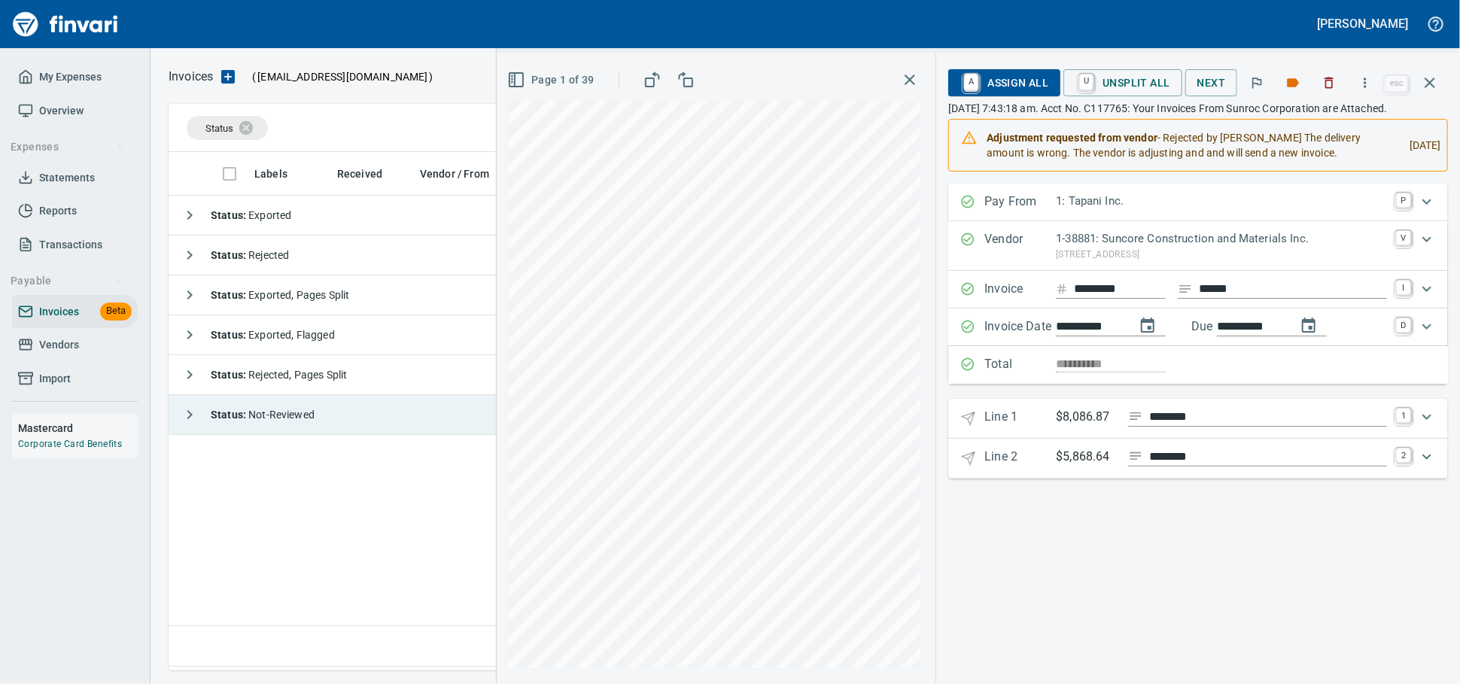
click at [315, 410] on span "Status : Not-Reviewed" at bounding box center [263, 415] width 104 height 12
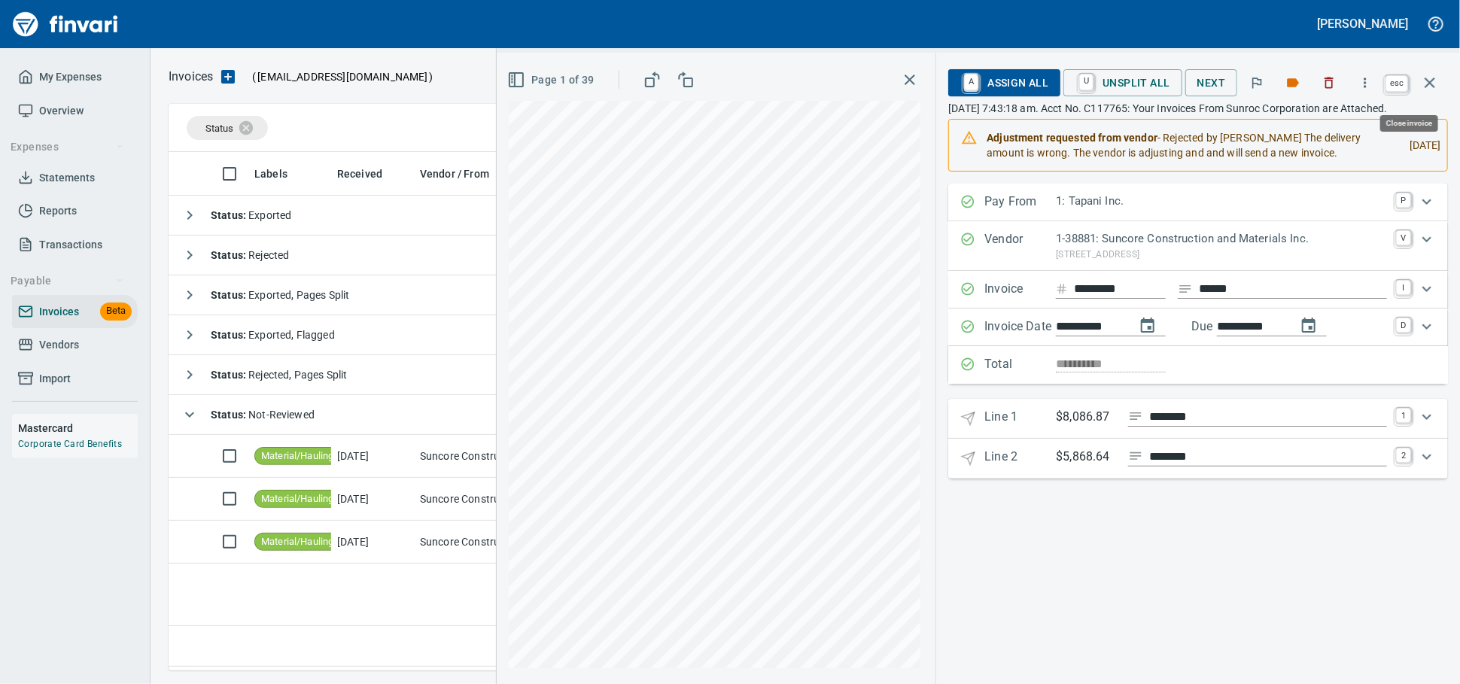
drag, startPoint x: 1427, startPoint y: 87, endPoint x: 154, endPoint y: 392, distance: 1309.1
click at [1427, 87] on icon "button" at bounding box center [1429, 82] width 11 height 11
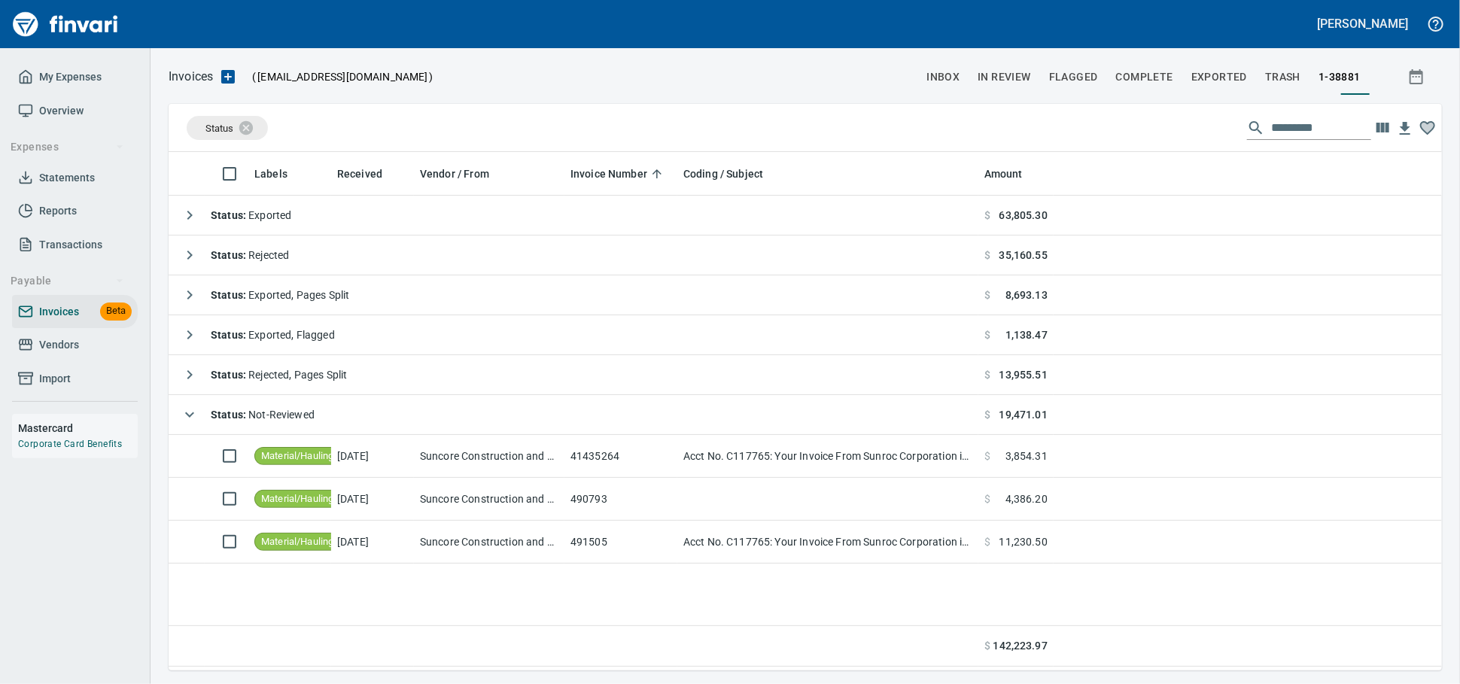
scroll to position [505, 1259]
click at [87, 354] on span "Vendors" at bounding box center [75, 345] width 114 height 19
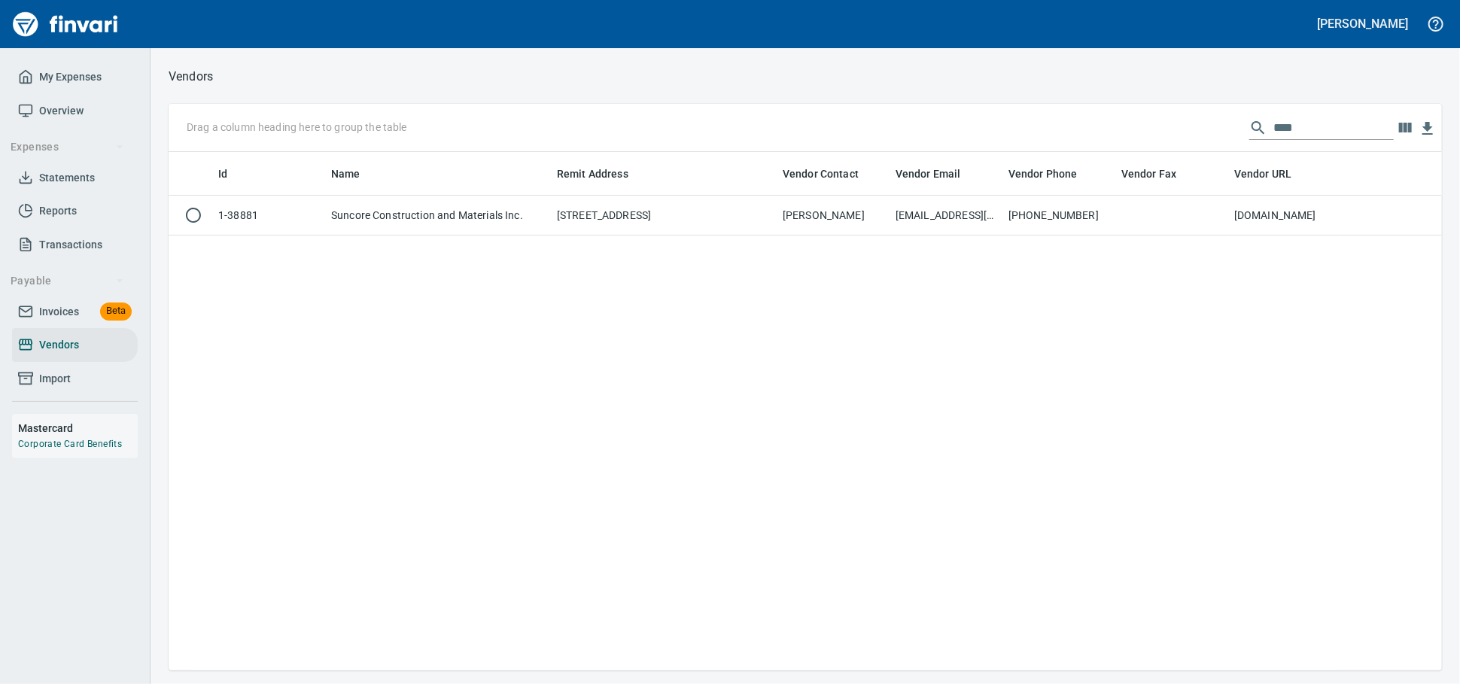
scroll to position [2, 2]
drag, startPoint x: 1322, startPoint y: 141, endPoint x: 1119, endPoint y: 119, distance: 204.4
click at [1121, 119] on div "Drag a column heading here to group the table ****" at bounding box center [805, 128] width 1273 height 48
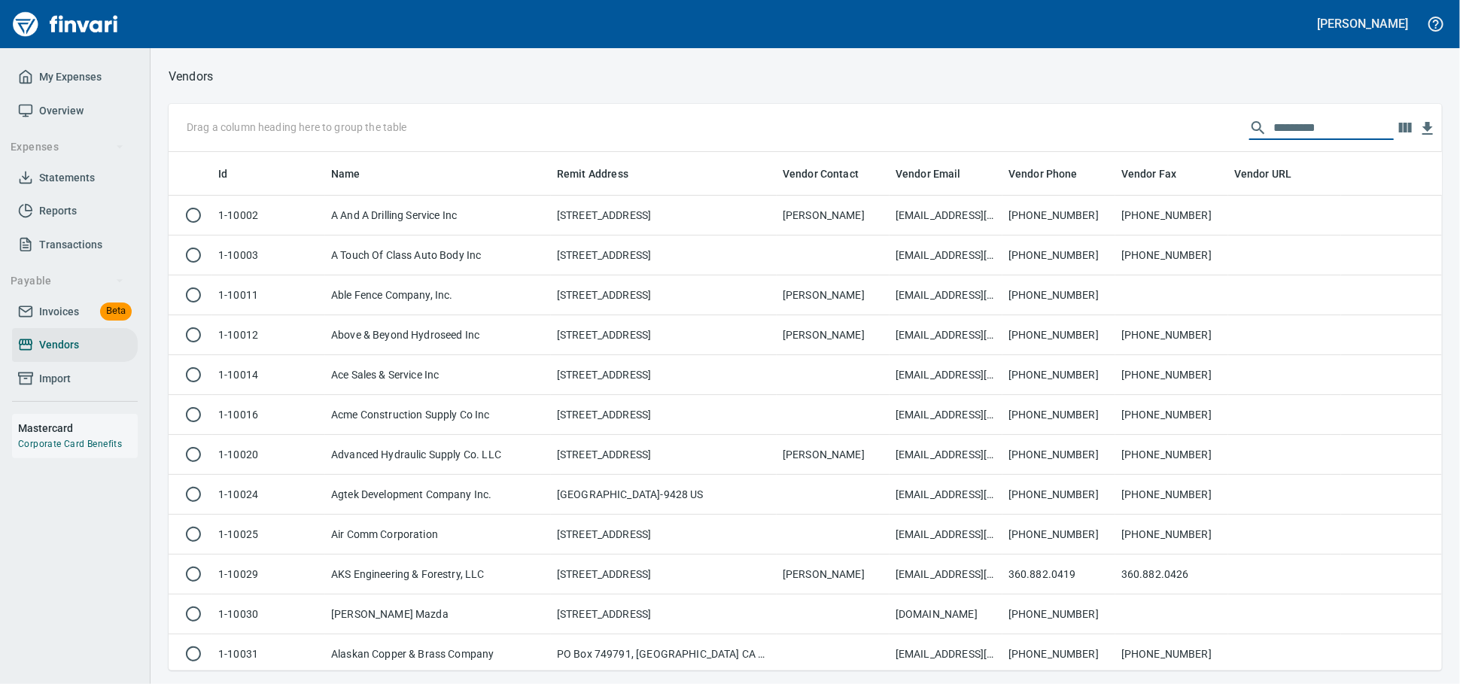
click at [71, 321] on span "Invoices" at bounding box center [59, 311] width 40 height 19
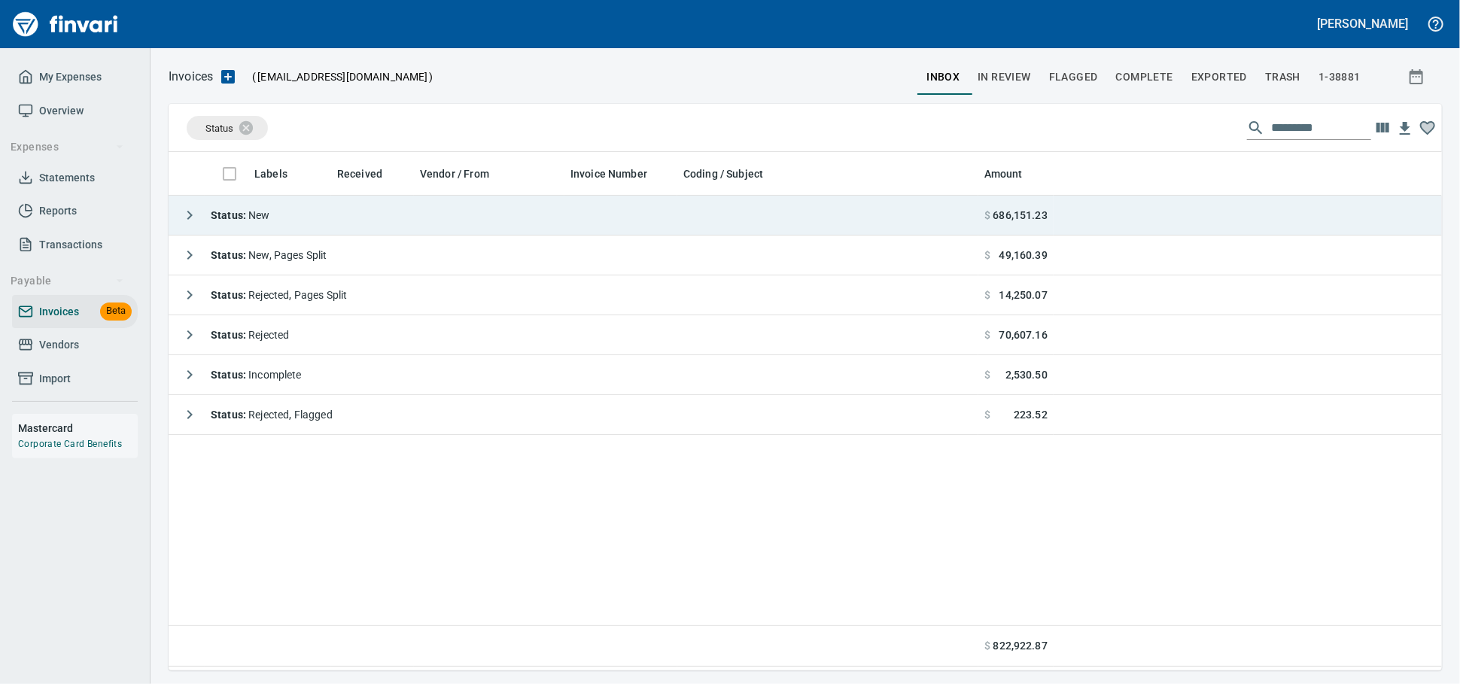
scroll to position [505, 1260]
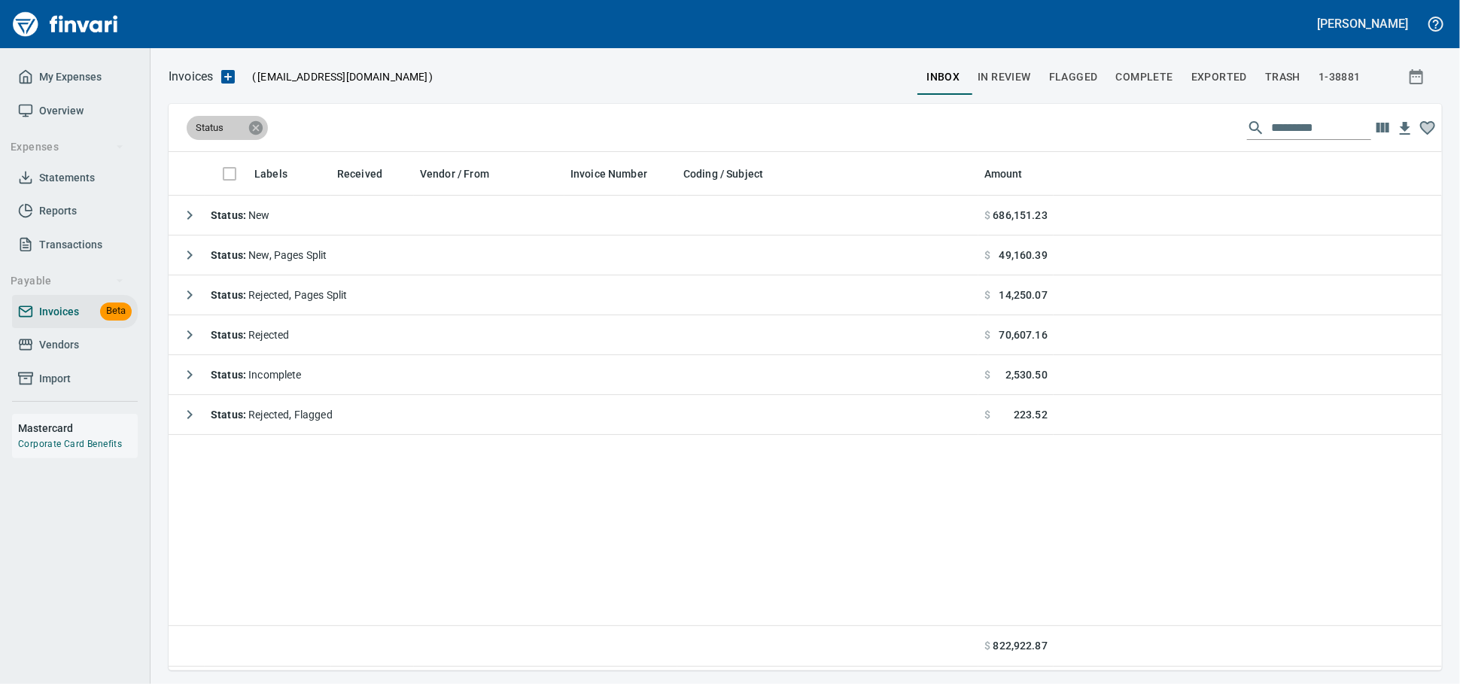
click at [259, 130] on icon at bounding box center [256, 128] width 17 height 17
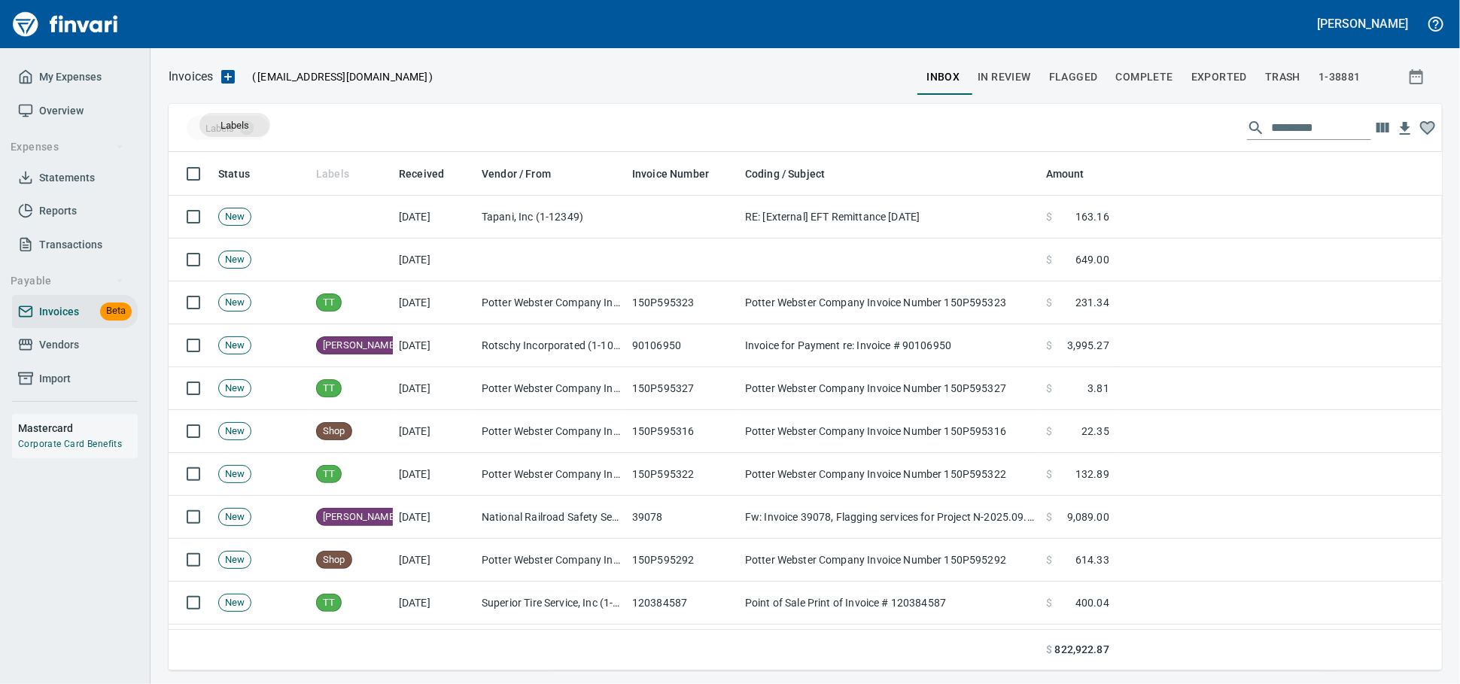
drag, startPoint x: 339, startPoint y: 177, endPoint x: 235, endPoint y: 125, distance: 116.8
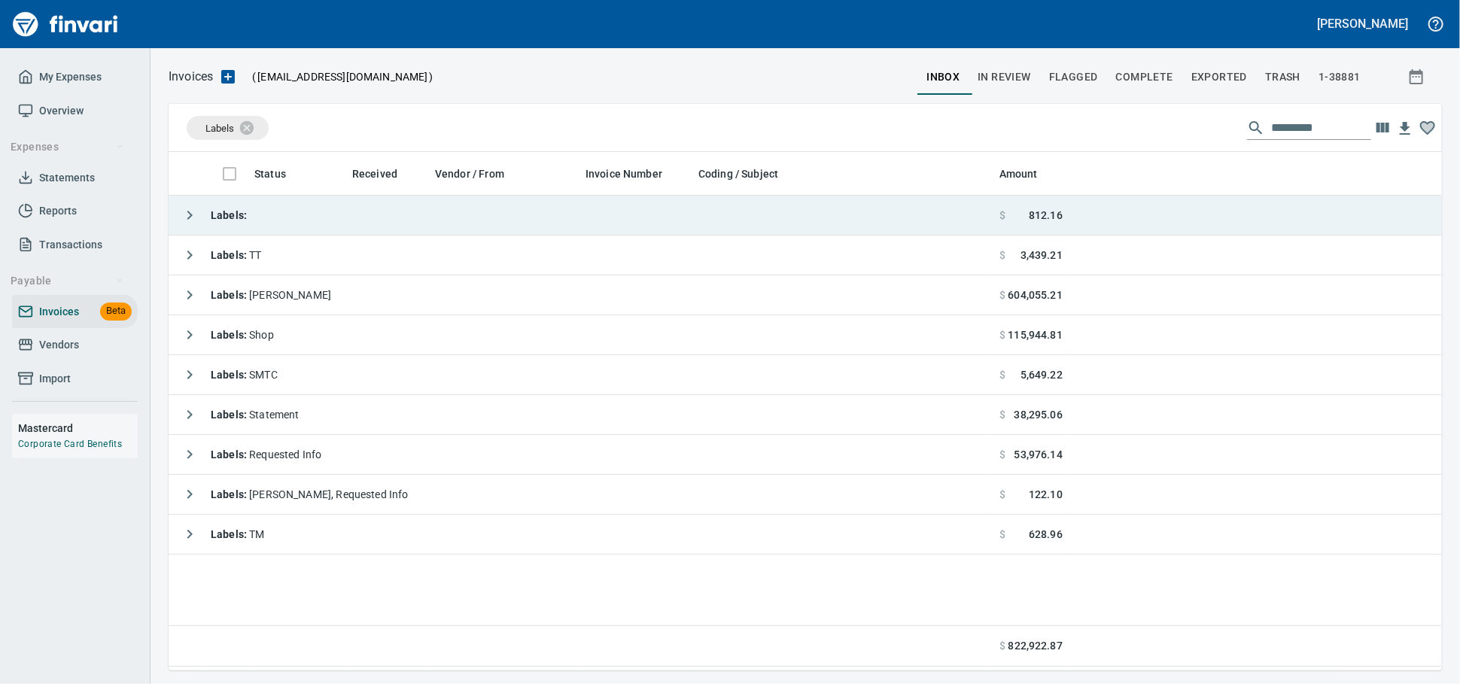
click at [281, 222] on td "Labels :" at bounding box center [581, 216] width 825 height 40
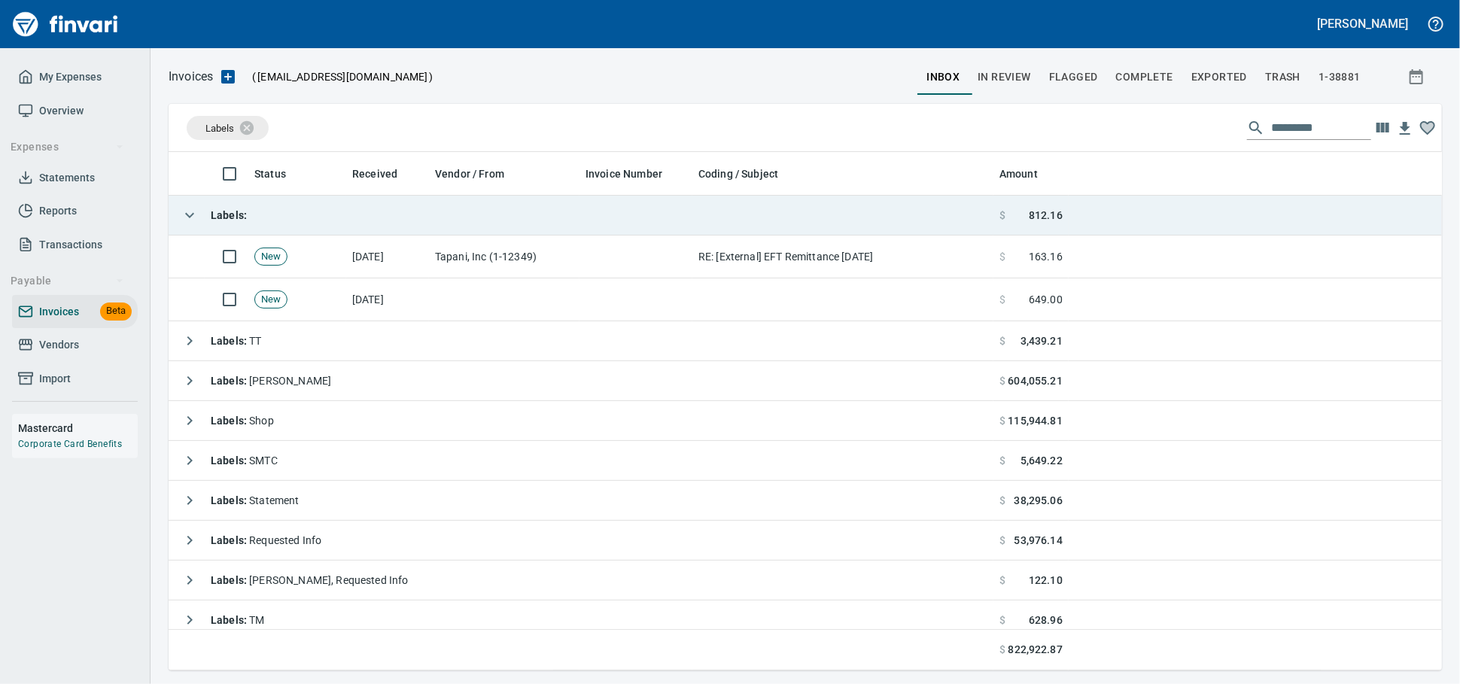
scroll to position [505, 1247]
click at [281, 221] on td "Labels :" at bounding box center [581, 216] width 825 height 40
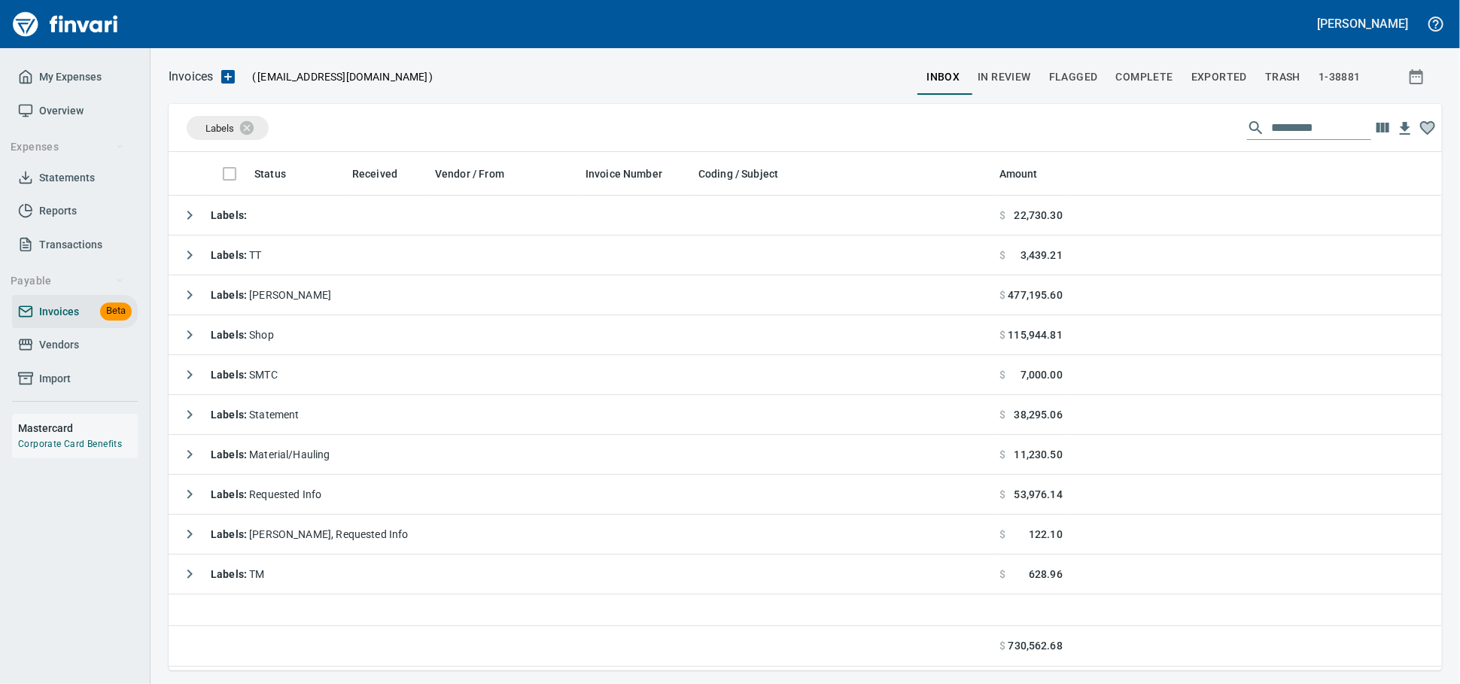
scroll to position [2, 2]
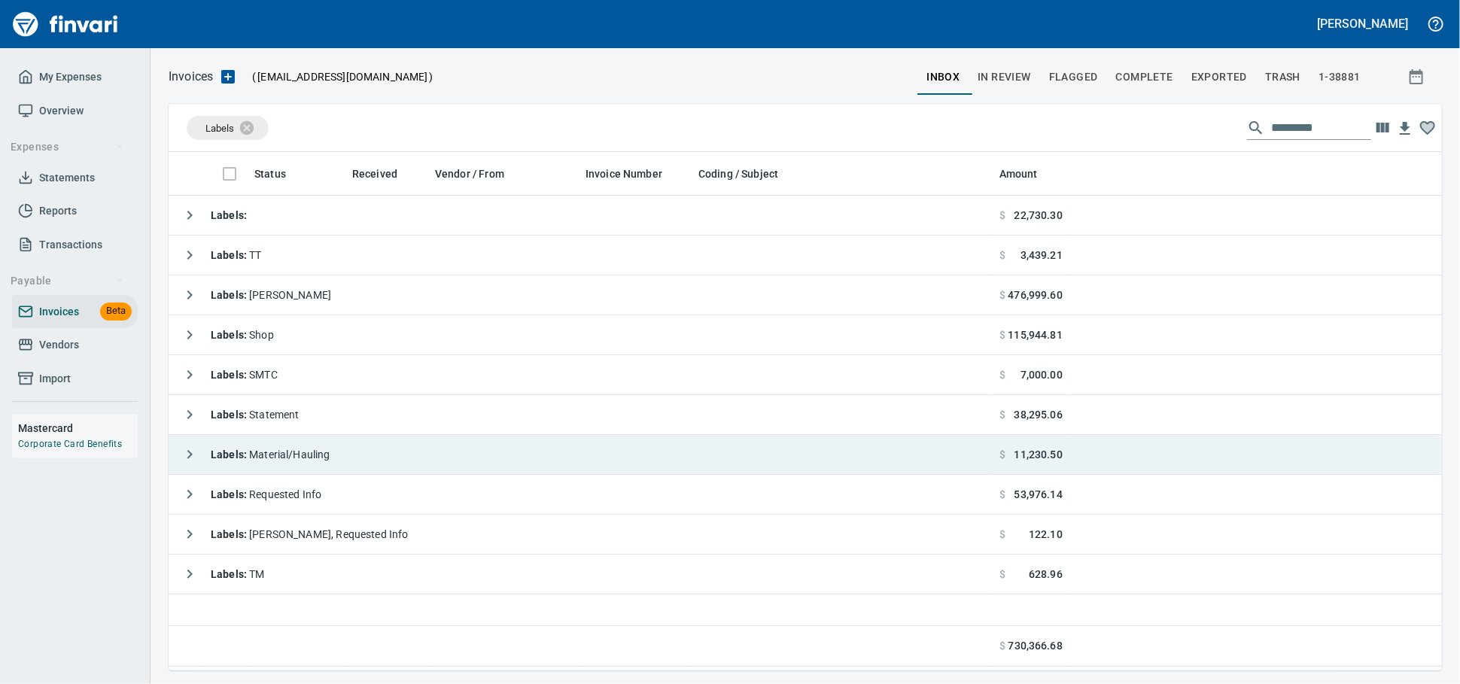
click at [596, 453] on td "Labels : Material/Hauling" at bounding box center [581, 455] width 825 height 40
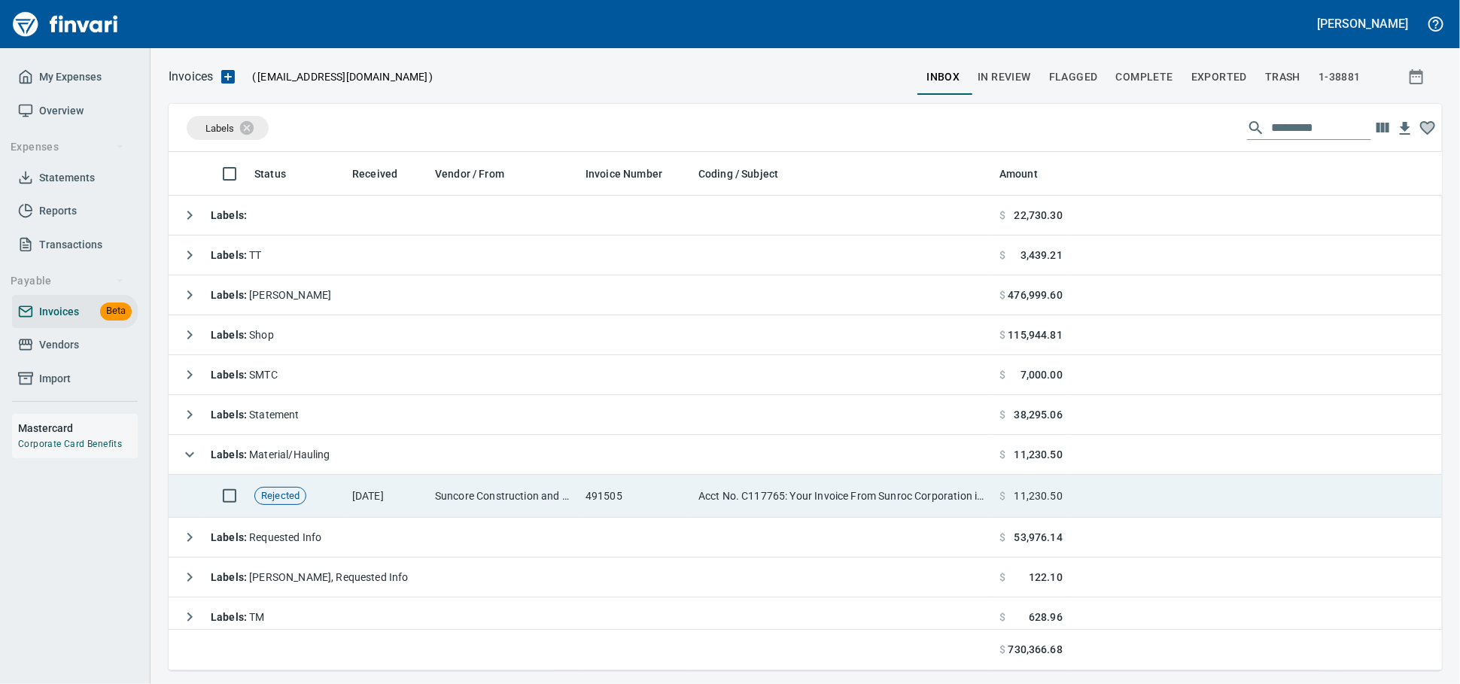
click at [587, 495] on td "491505" at bounding box center [635, 496] width 113 height 43
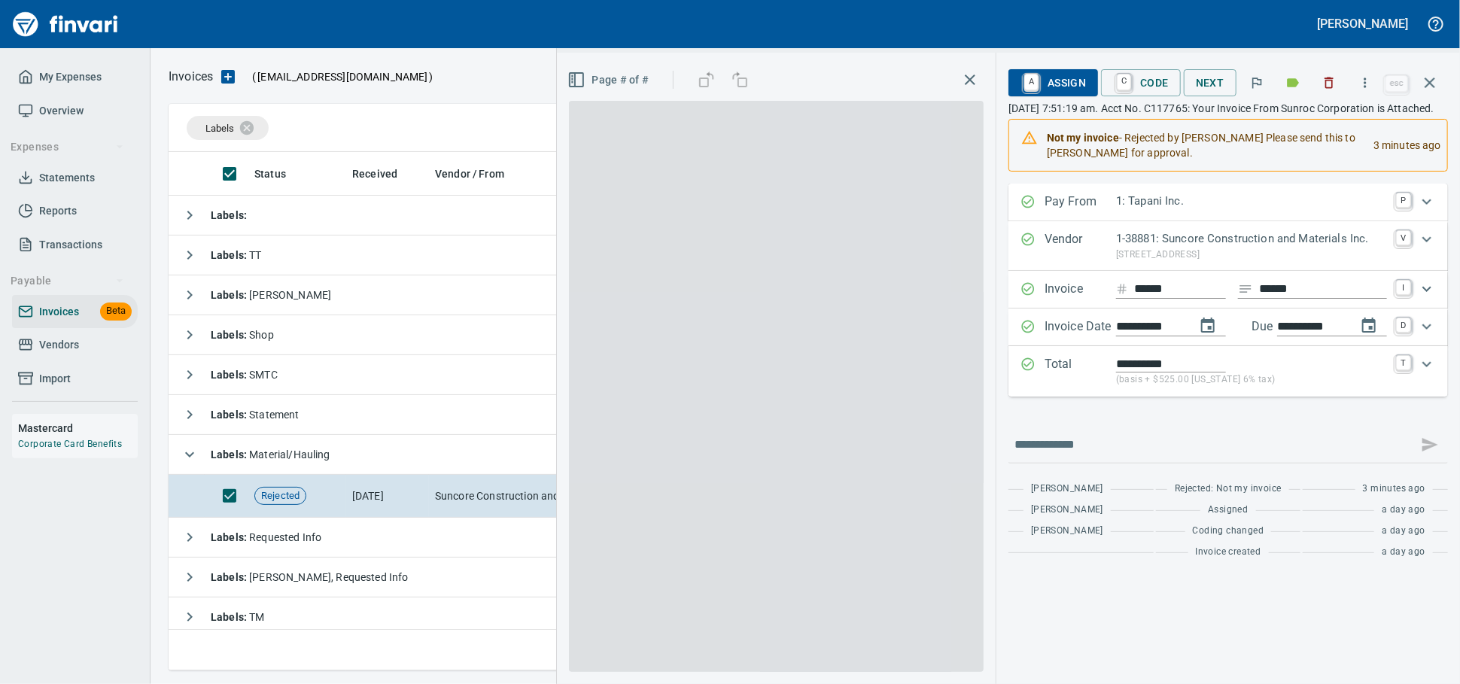
scroll to position [505, 1246]
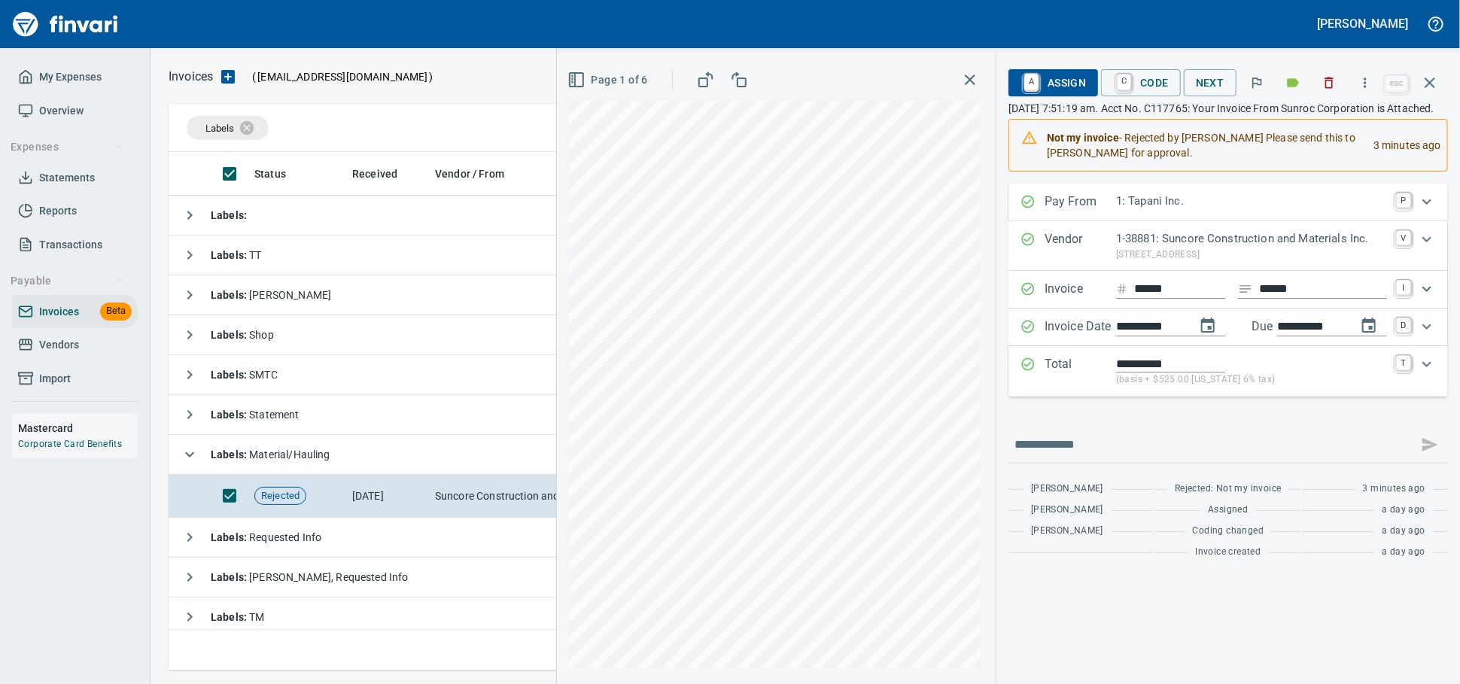
click at [1020, 72] on span "A Assign" at bounding box center [1052, 83] width 65 height 26
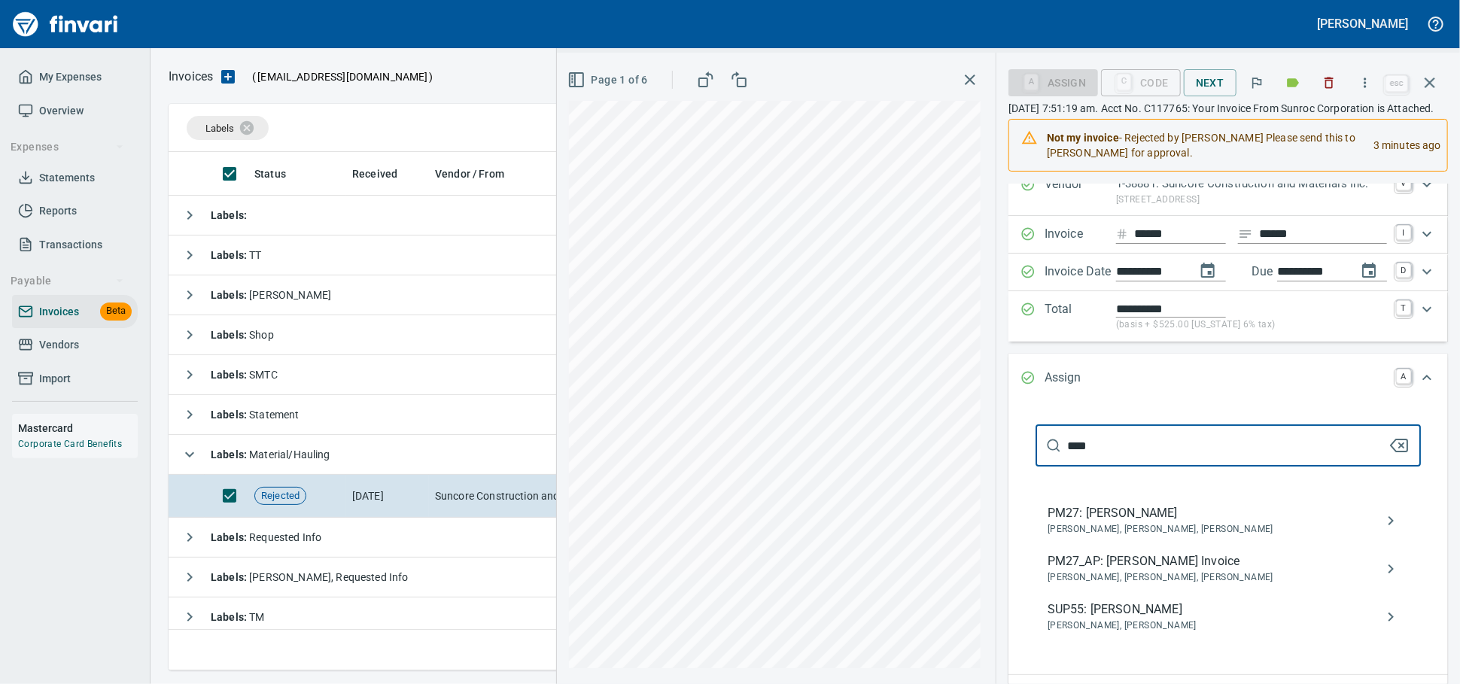
scroll to position [84, 0]
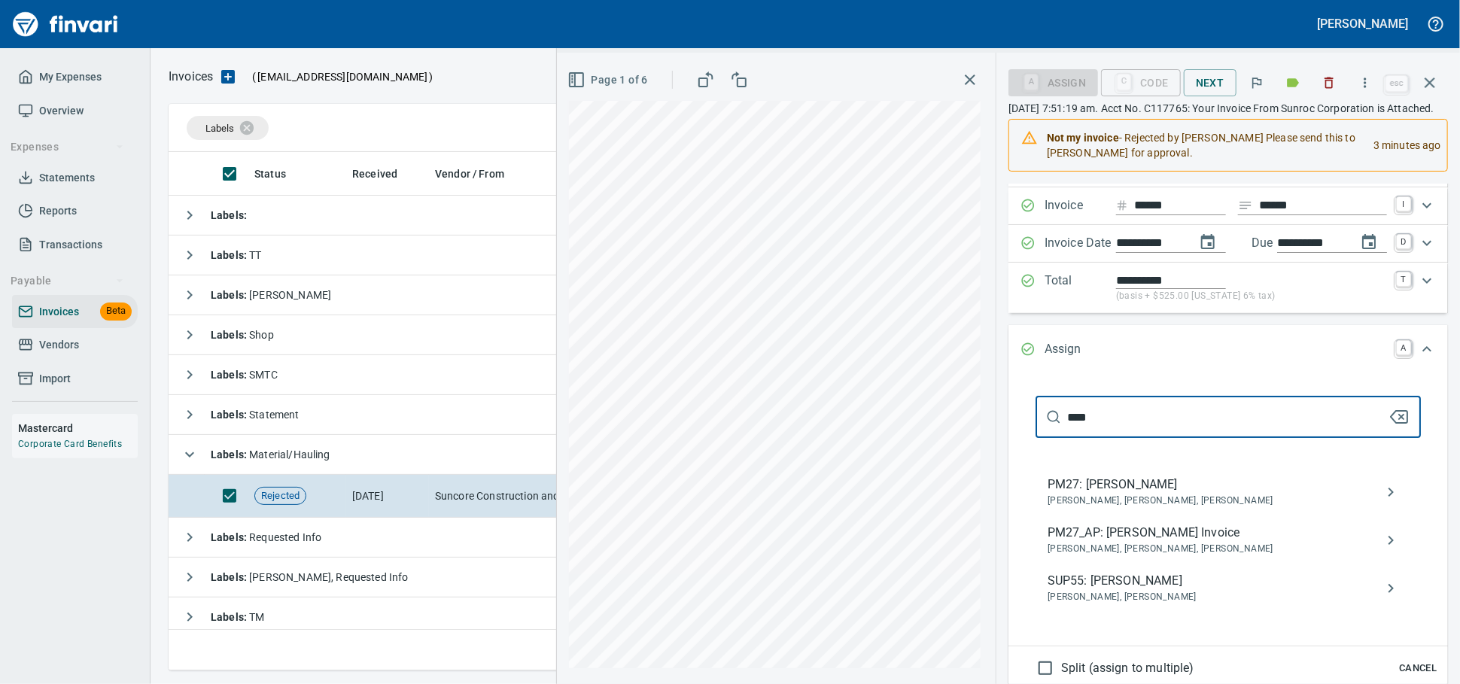
type input "****"
click at [1115, 557] on span "[PERSON_NAME], [PERSON_NAME], [PERSON_NAME]" at bounding box center [1215, 549] width 337 height 15
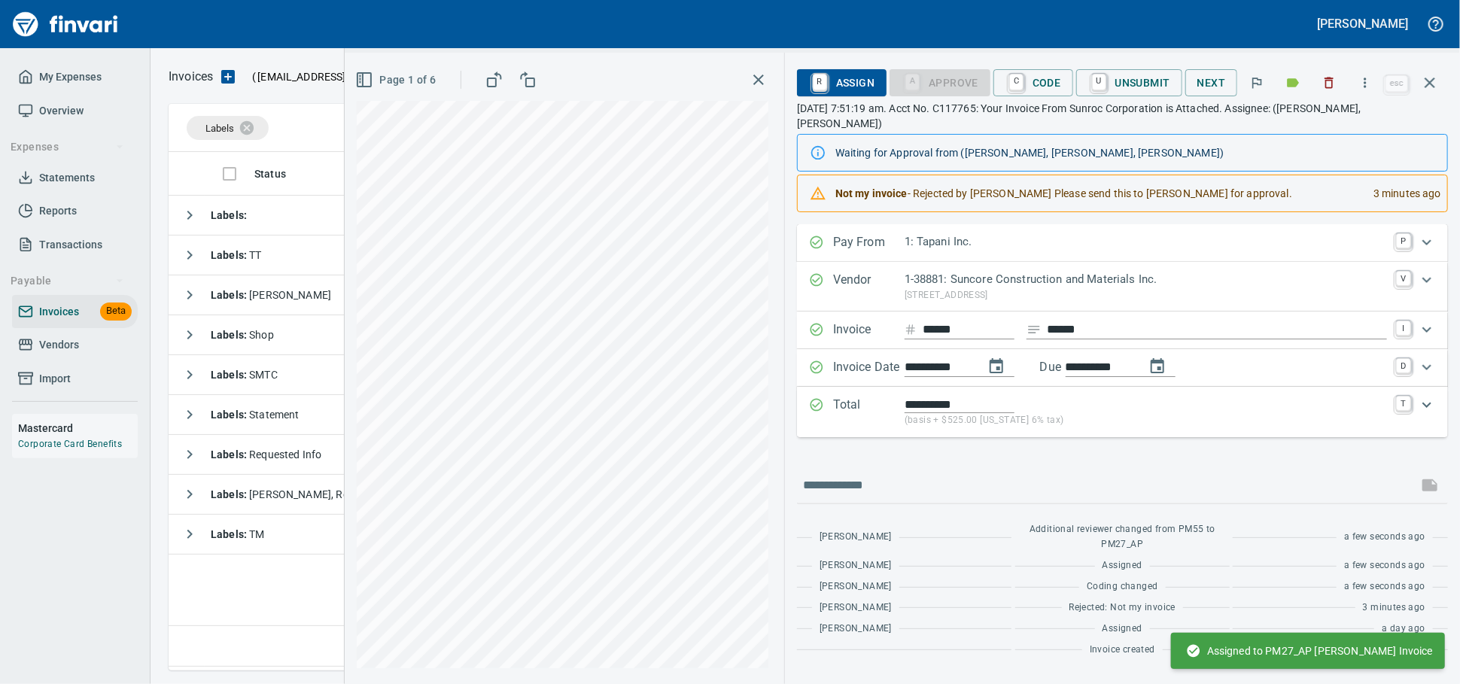
scroll to position [12, 0]
click at [1428, 77] on icon "button" at bounding box center [1430, 83] width 18 height 18
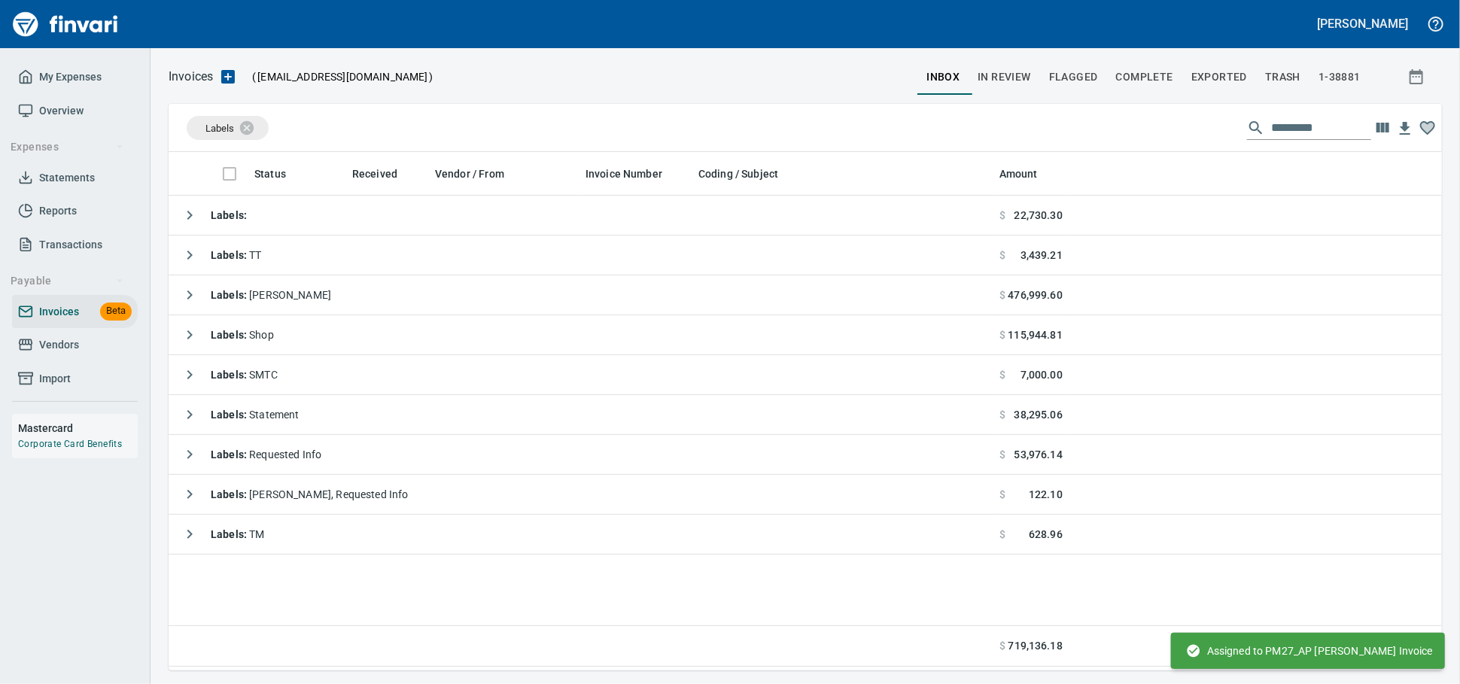
scroll to position [505, 1259]
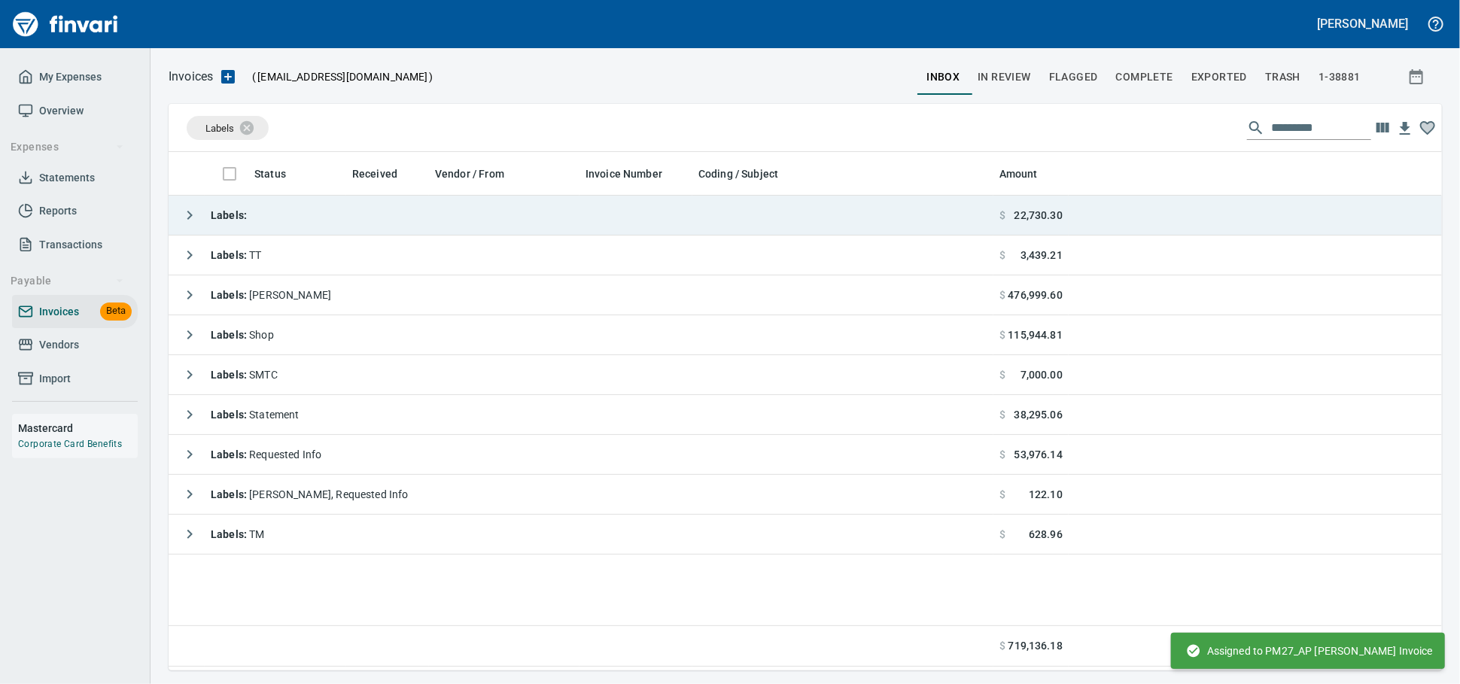
click at [346, 214] on td "Labels :" at bounding box center [581, 216] width 825 height 40
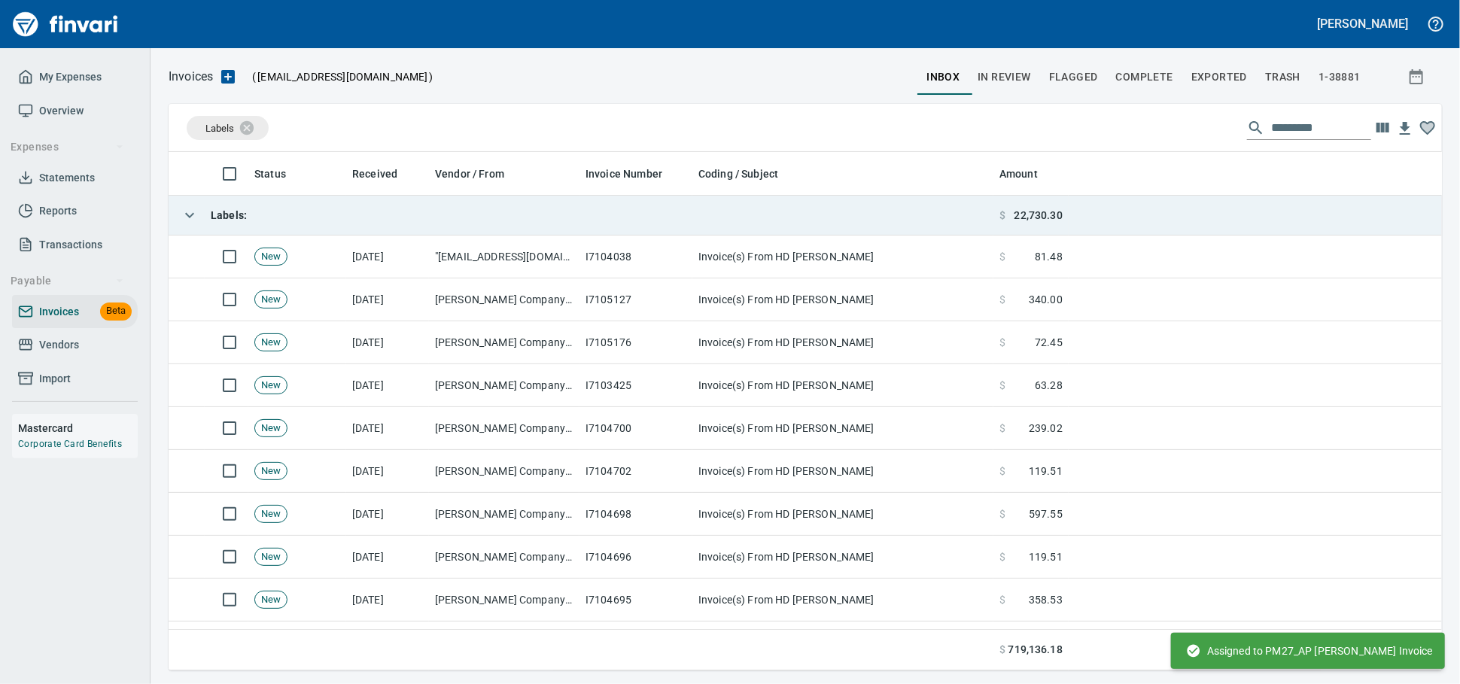
click at [346, 214] on td "Labels :" at bounding box center [581, 216] width 825 height 40
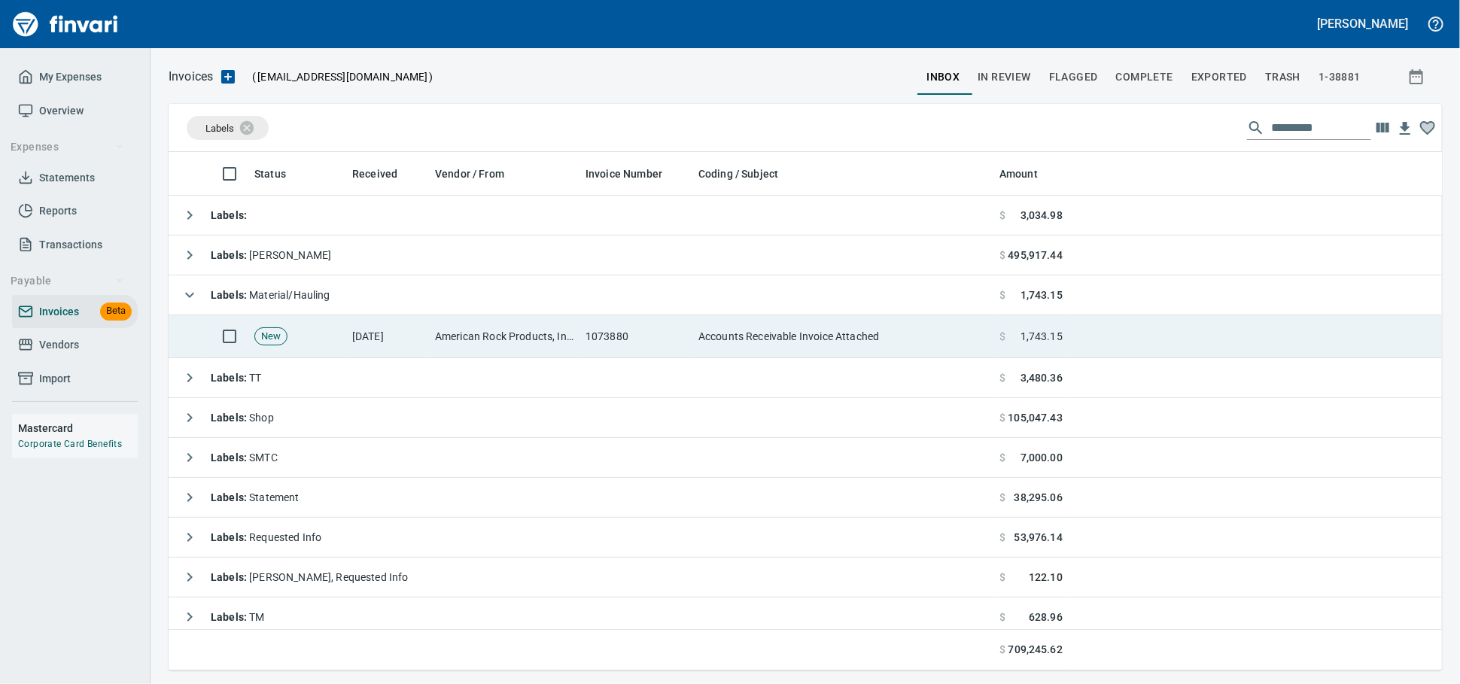
click at [525, 337] on td "American Rock Products, Inc. (1-10054)" at bounding box center [504, 336] width 150 height 43
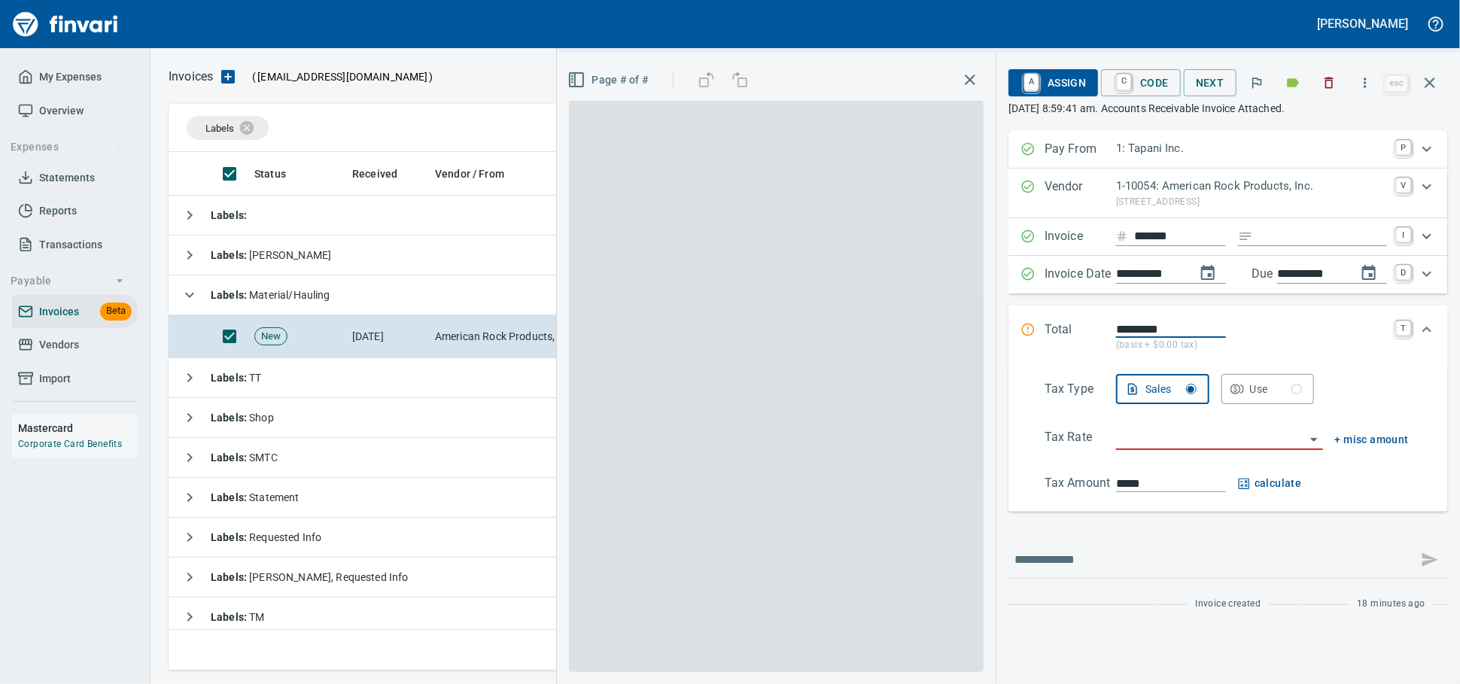
scroll to position [505, 1246]
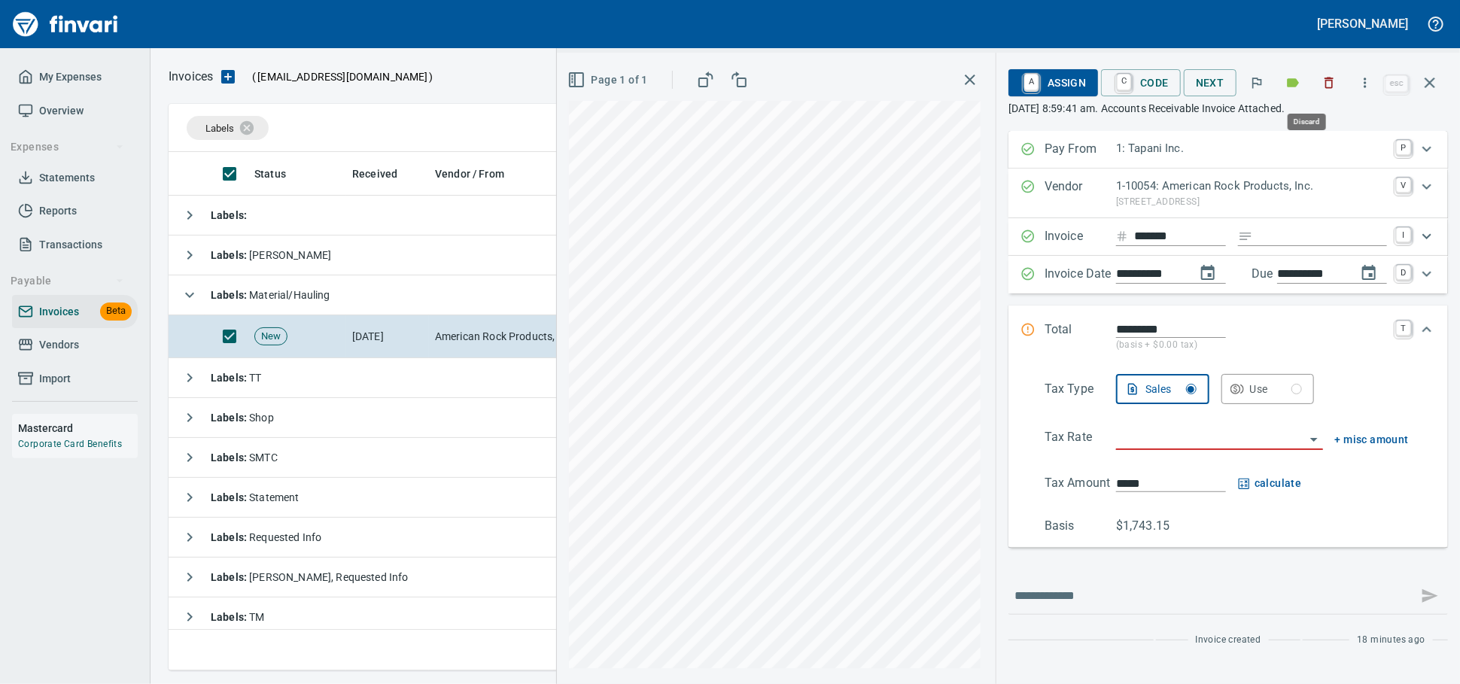
drag, startPoint x: 1321, startPoint y: 84, endPoint x: 507, endPoint y: 222, distance: 825.1
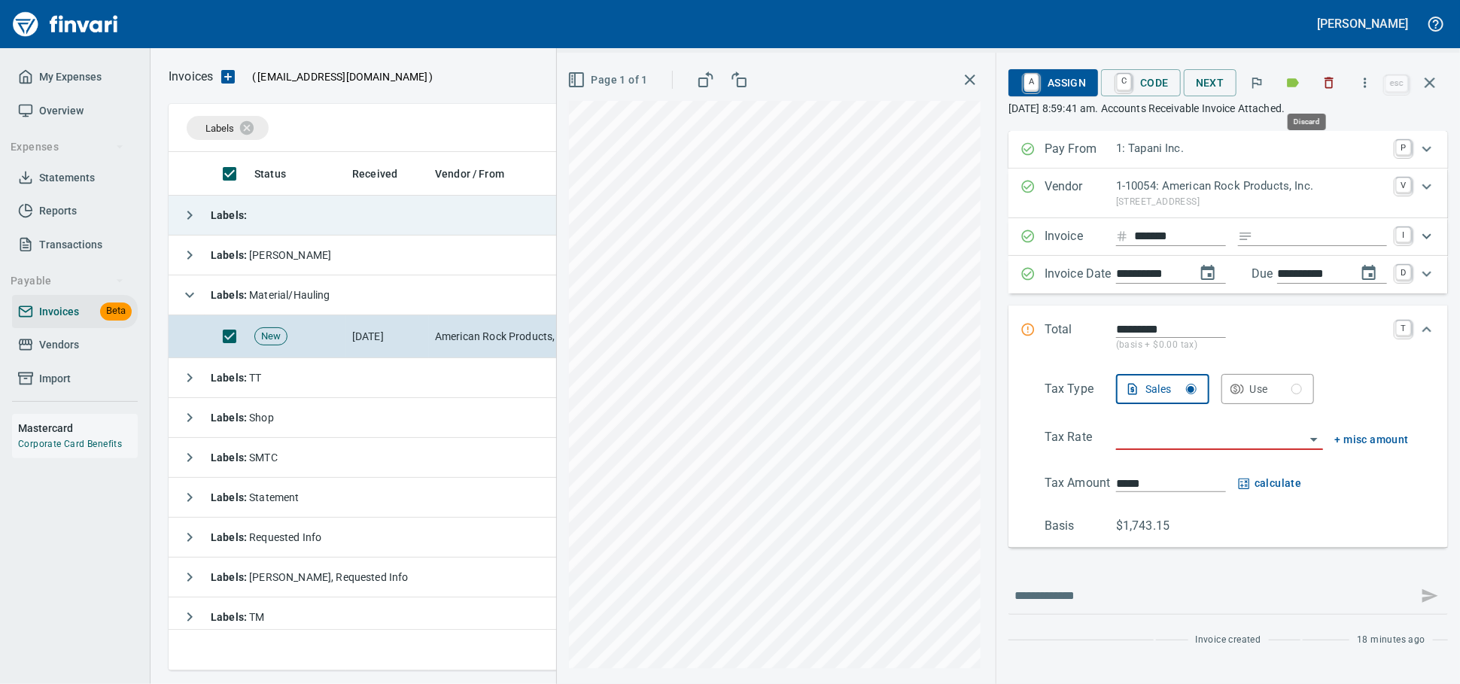
click at [1321, 84] on icon "button" at bounding box center [1328, 82] width 15 height 15
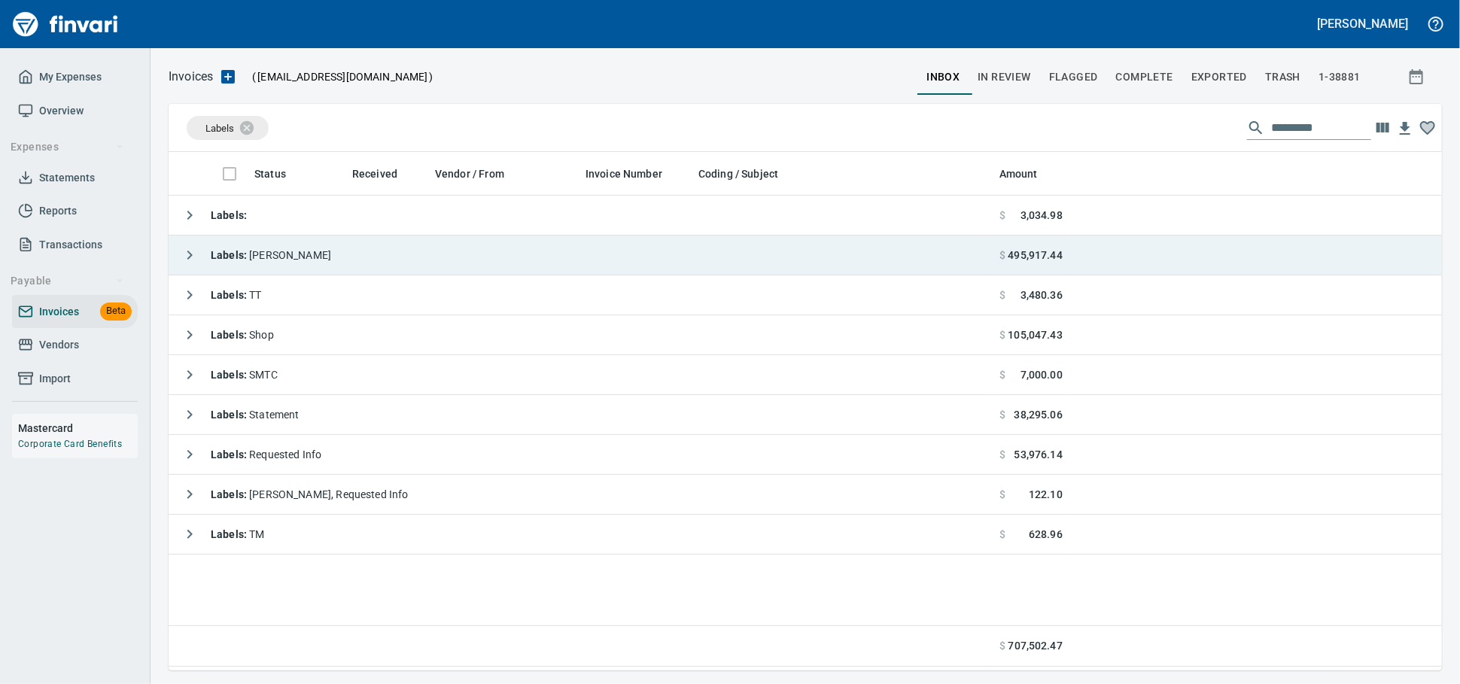
scroll to position [2, 2]
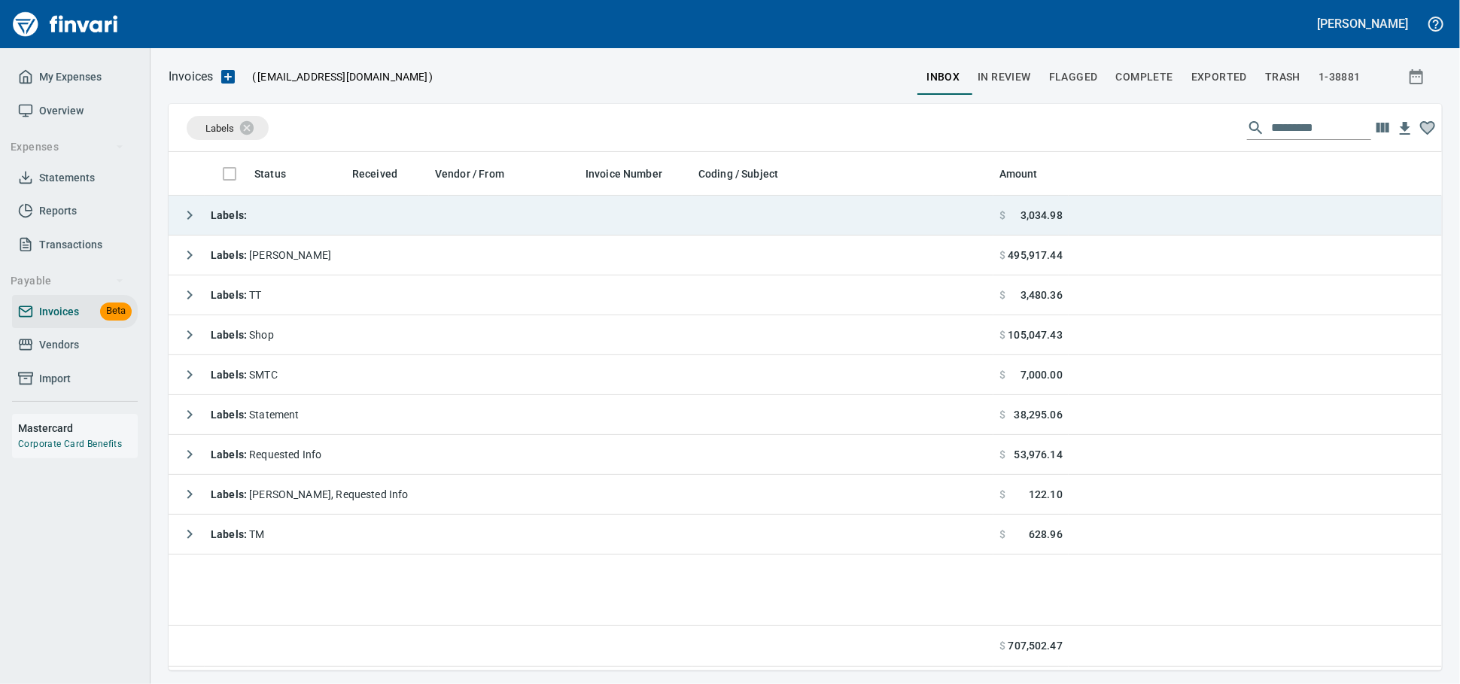
click at [311, 211] on td "Labels :" at bounding box center [581, 216] width 825 height 40
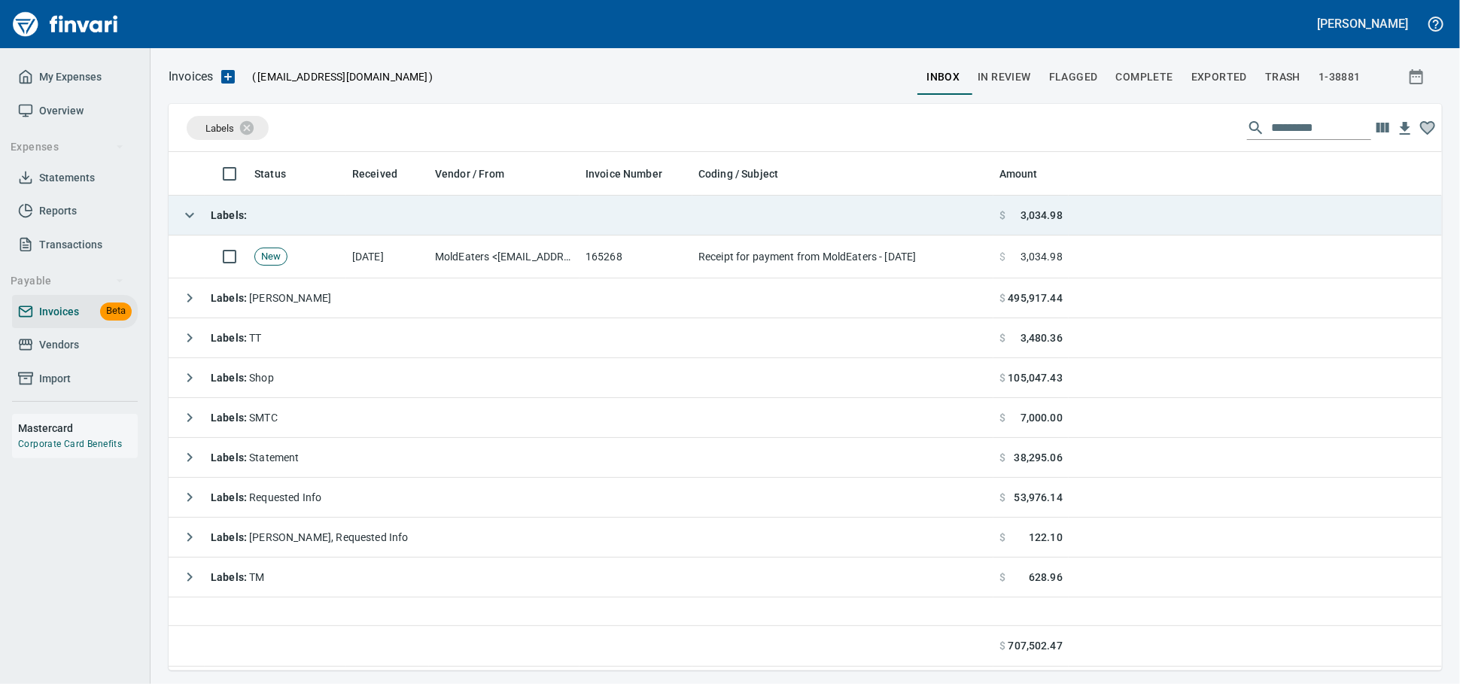
scroll to position [505, 1260]
click at [311, 211] on td "Labels :" at bounding box center [581, 216] width 825 height 40
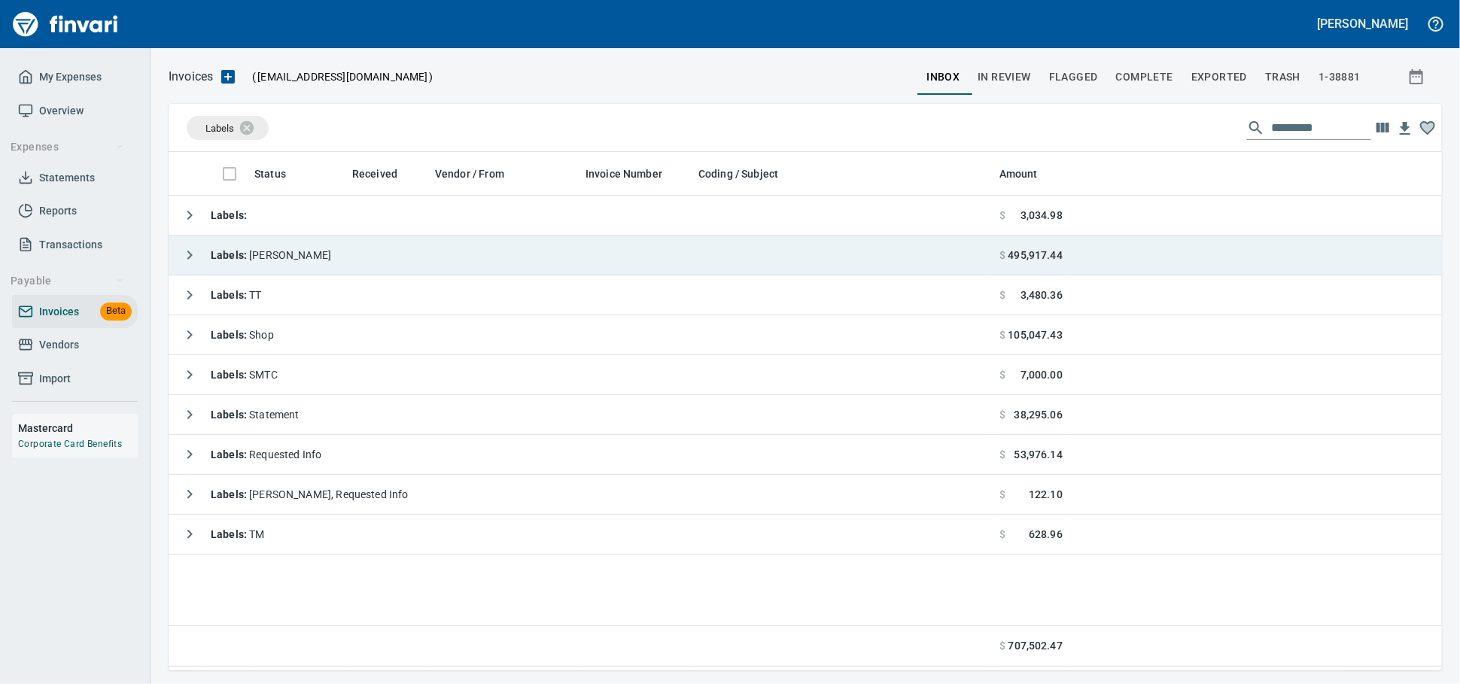
click at [303, 264] on td "Labels : Heidi" at bounding box center [581, 256] width 825 height 40
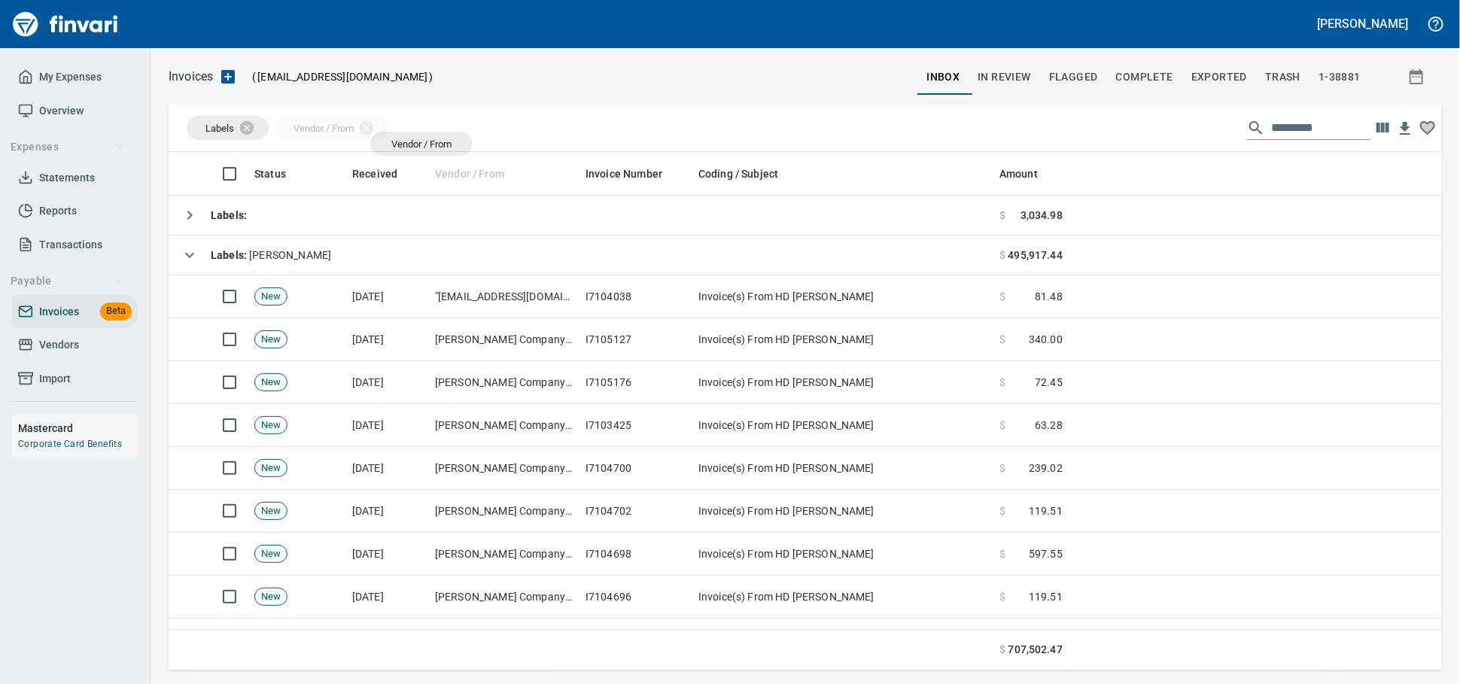
scroll to position [505, 1247]
drag, startPoint x: 452, startPoint y: 169, endPoint x: 368, endPoint y: 133, distance: 91.7
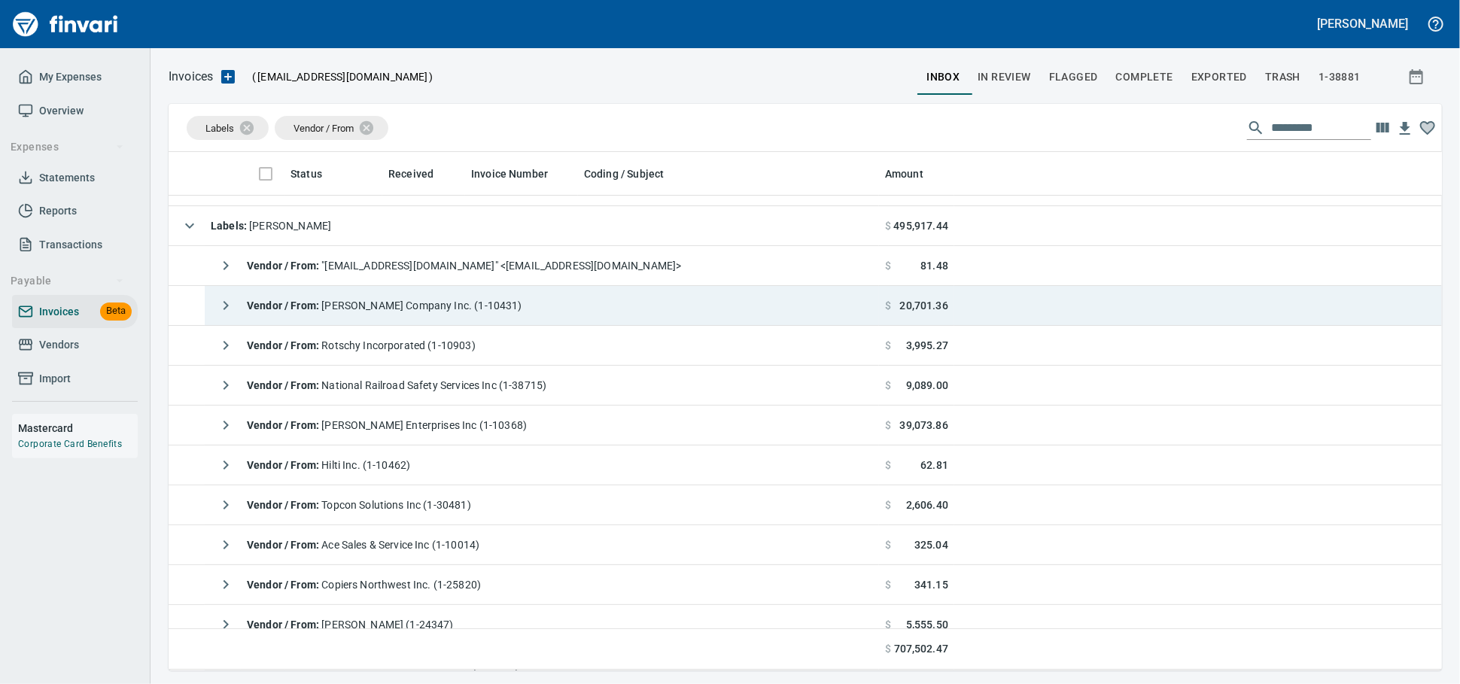
scroll to position [0, 0]
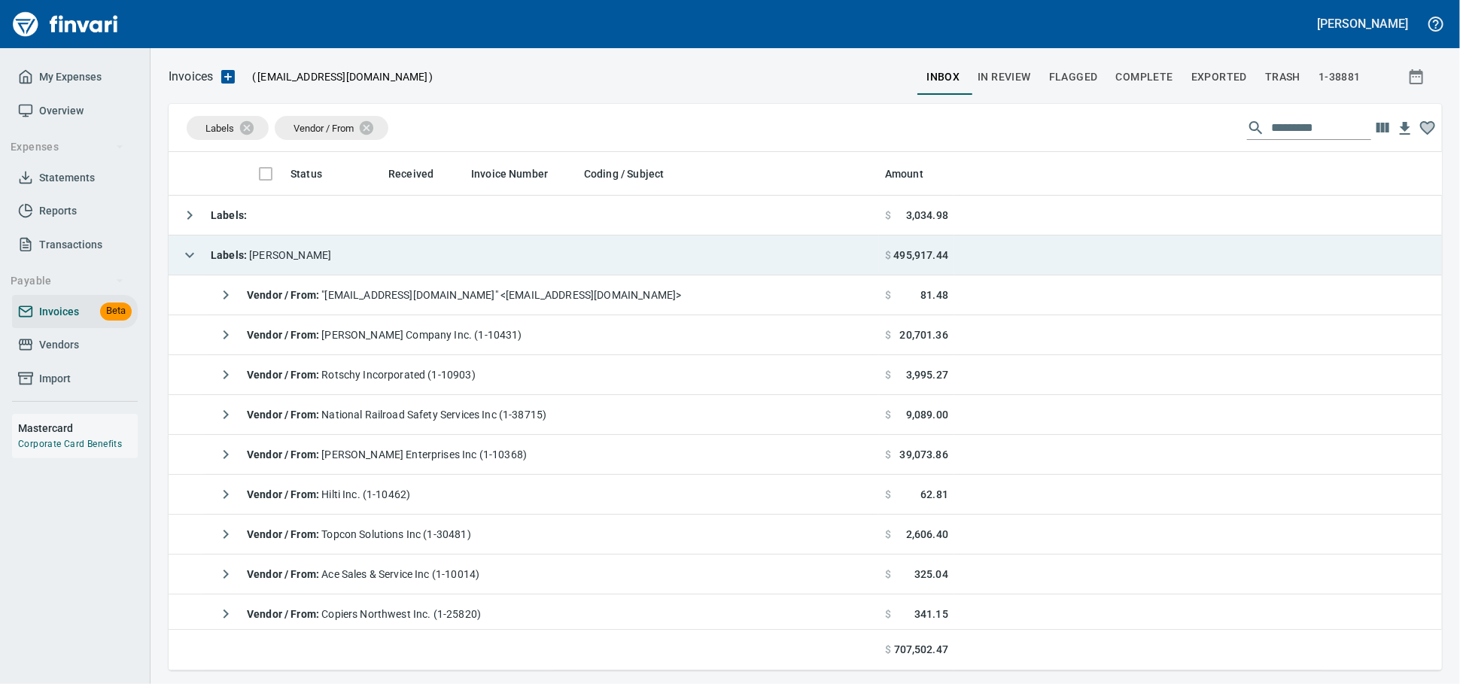
click at [383, 254] on td "Labels : Heidi" at bounding box center [524, 256] width 710 height 40
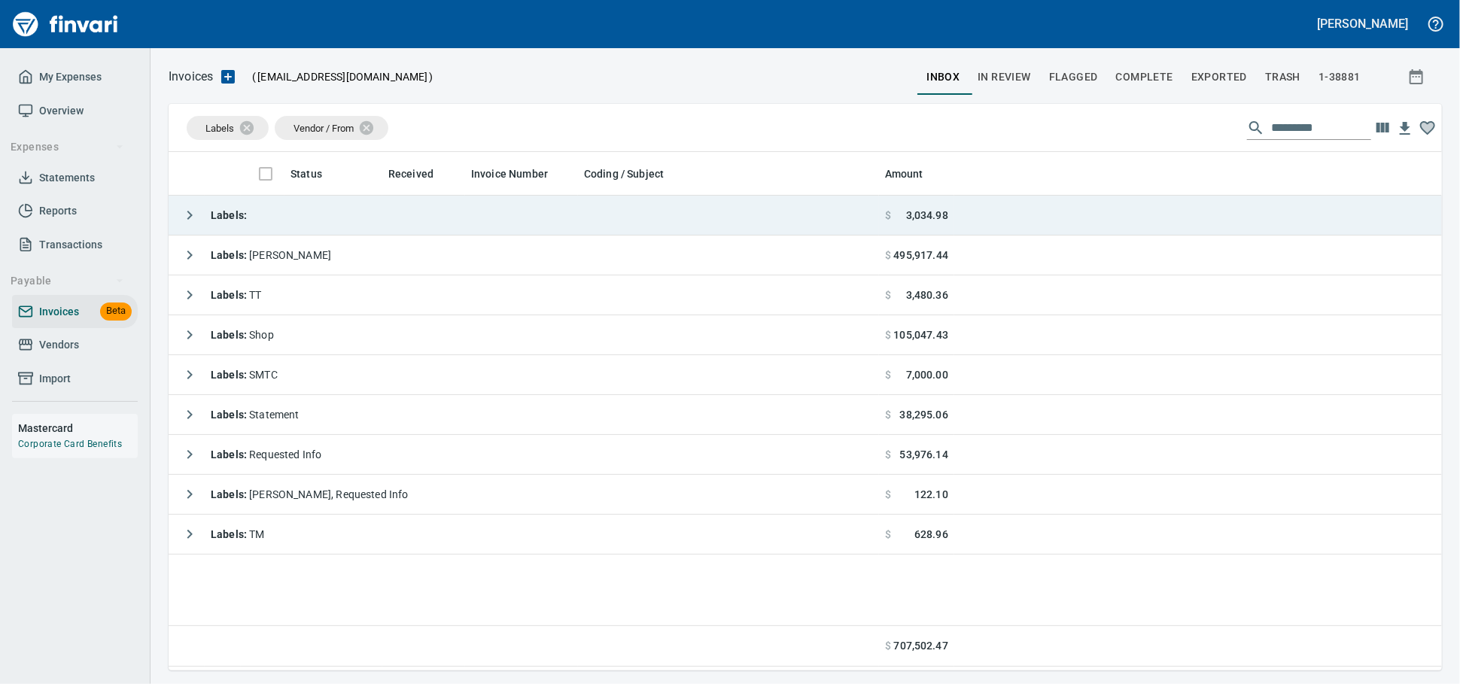
click at [378, 231] on td "Labels :" at bounding box center [524, 216] width 710 height 40
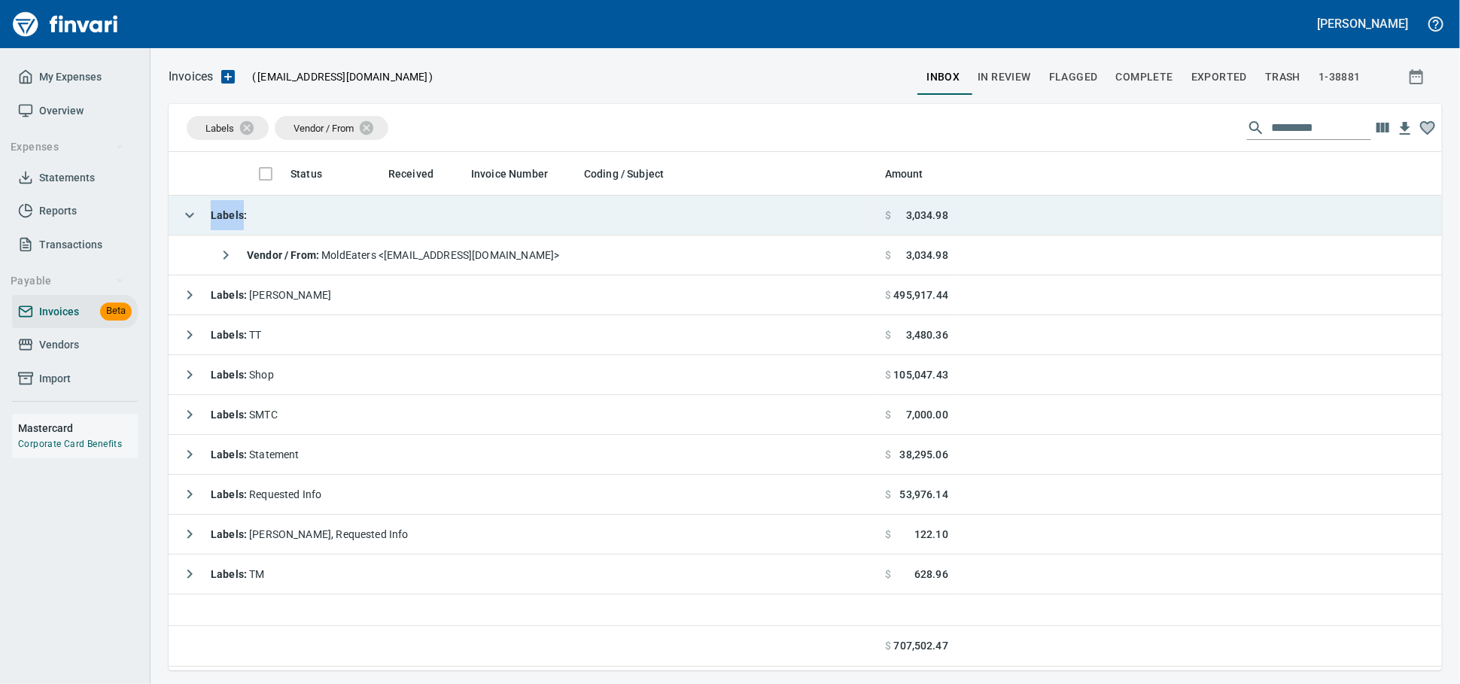
click at [378, 230] on td "Labels :" at bounding box center [524, 216] width 710 height 40
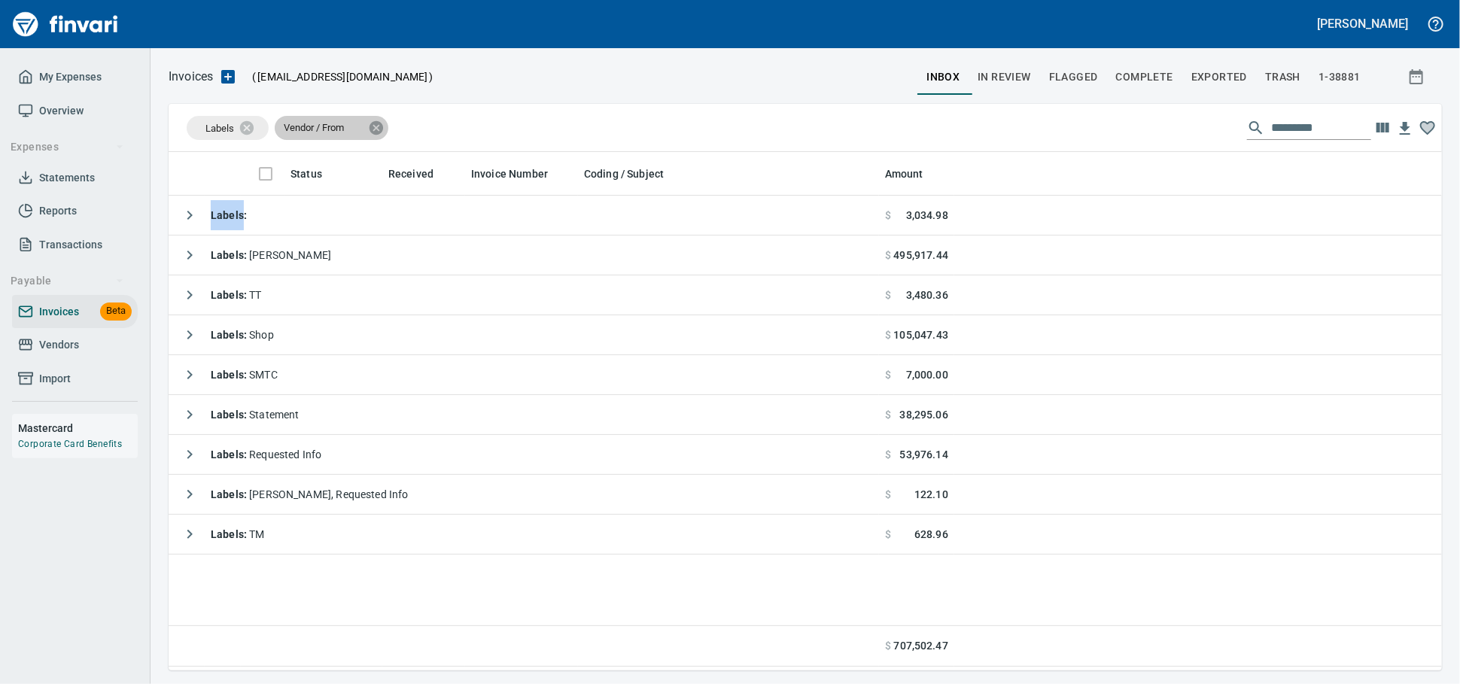
click at [384, 132] on icon at bounding box center [376, 128] width 17 height 17
